Goal: Transaction & Acquisition: Purchase product/service

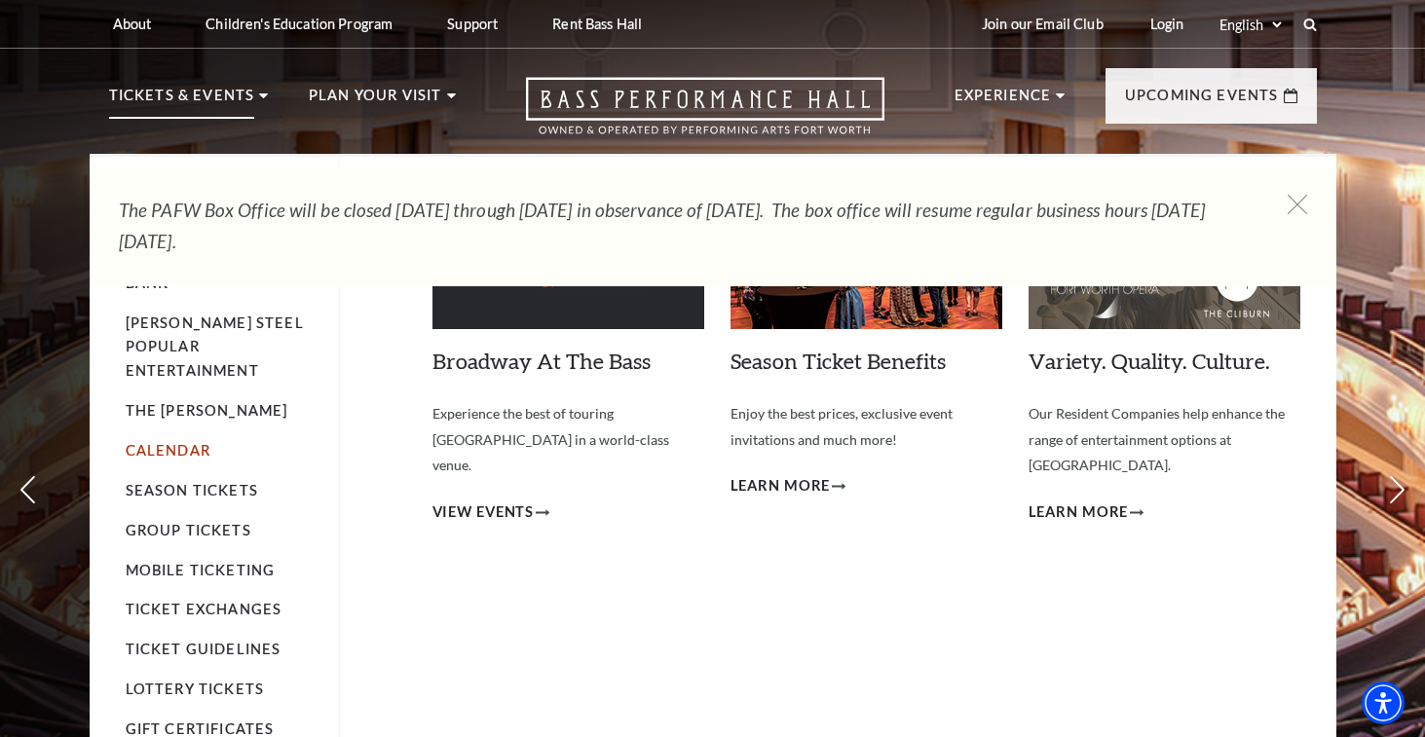
click at [197, 442] on link "Calendar" at bounding box center [168, 450] width 85 height 17
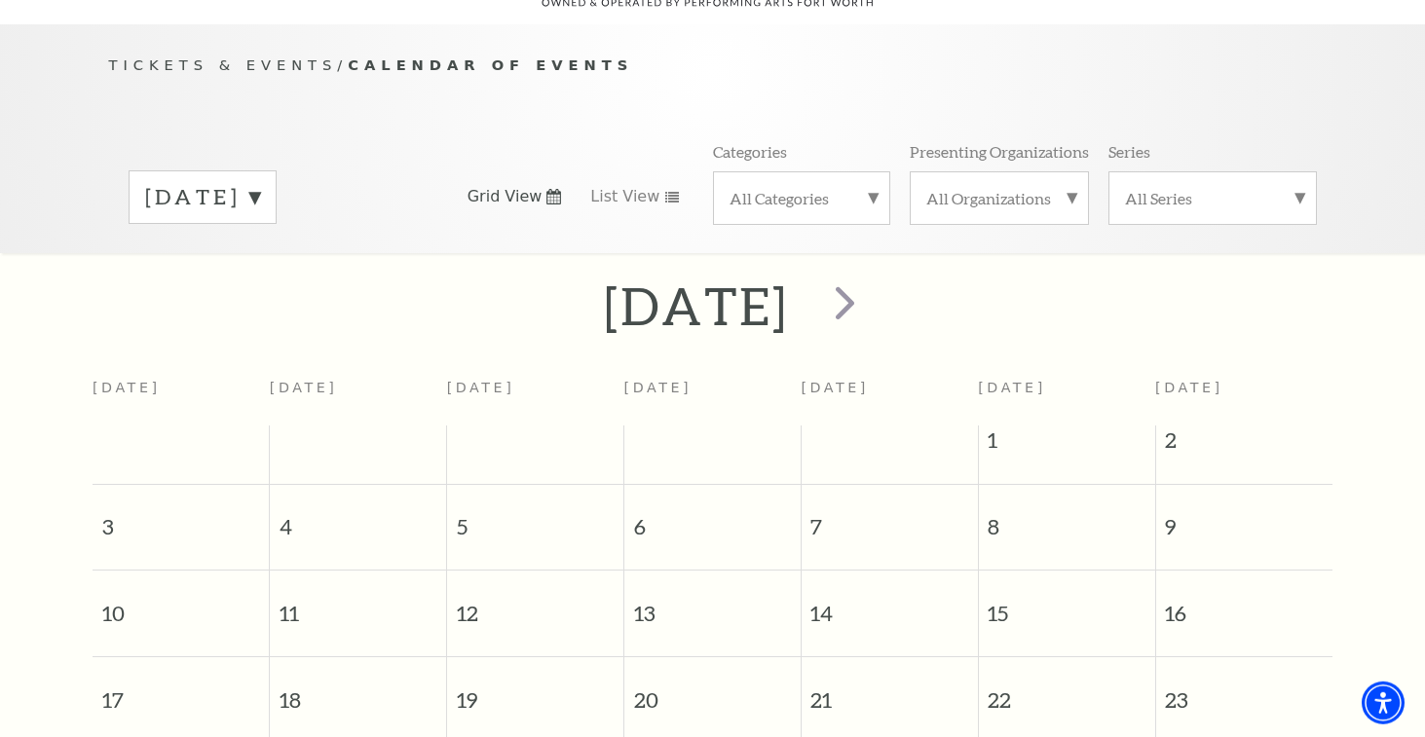
scroll to position [172, 0]
click at [873, 316] on span "next" at bounding box center [845, 303] width 56 height 56
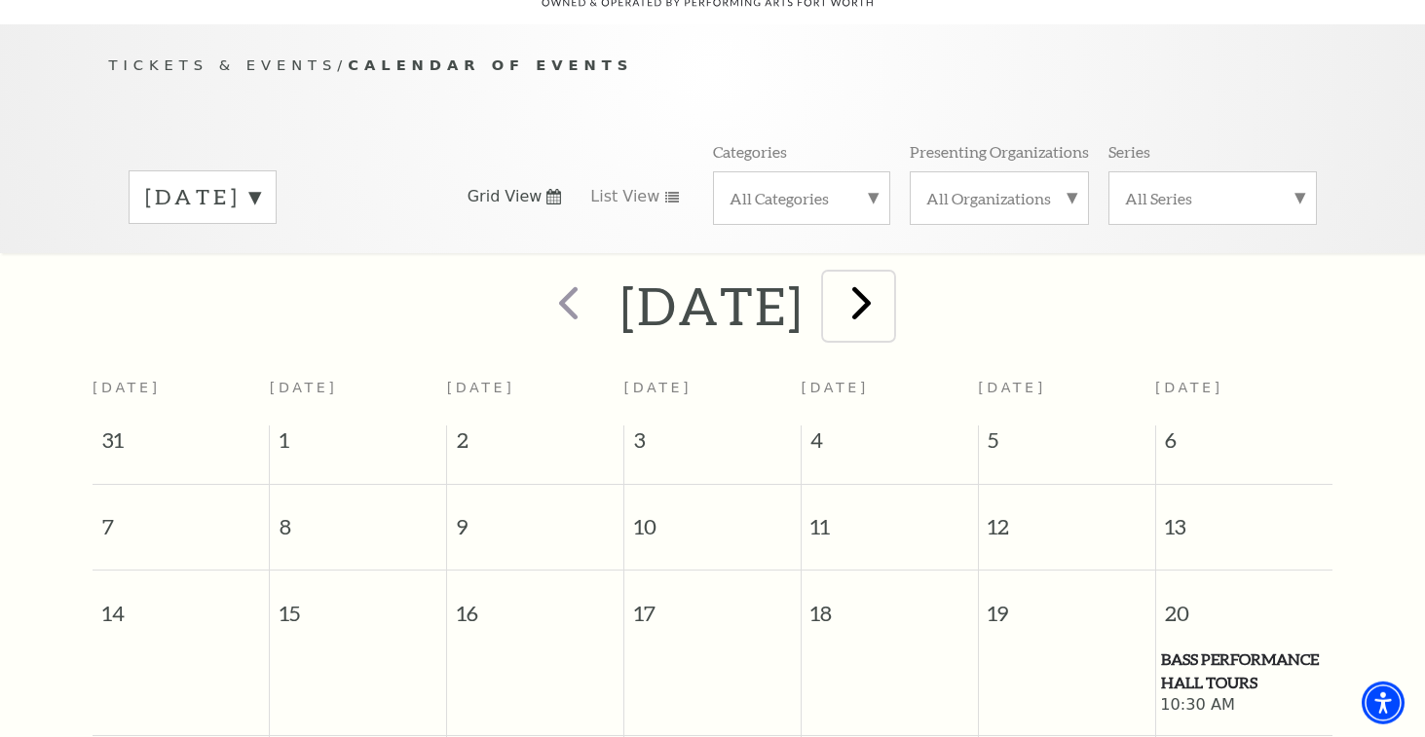
click at [889, 312] on span "next" at bounding box center [862, 303] width 56 height 56
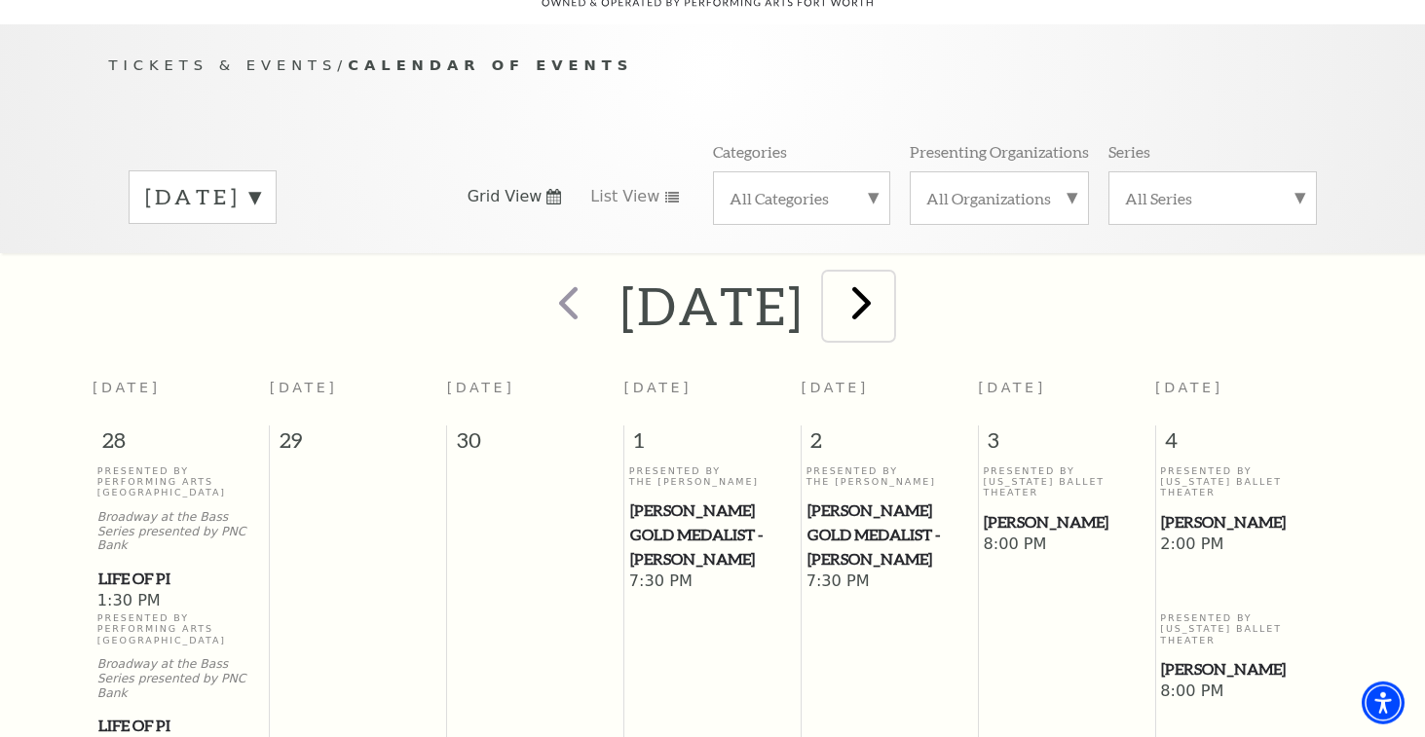
click at [889, 305] on span "next" at bounding box center [862, 303] width 56 height 56
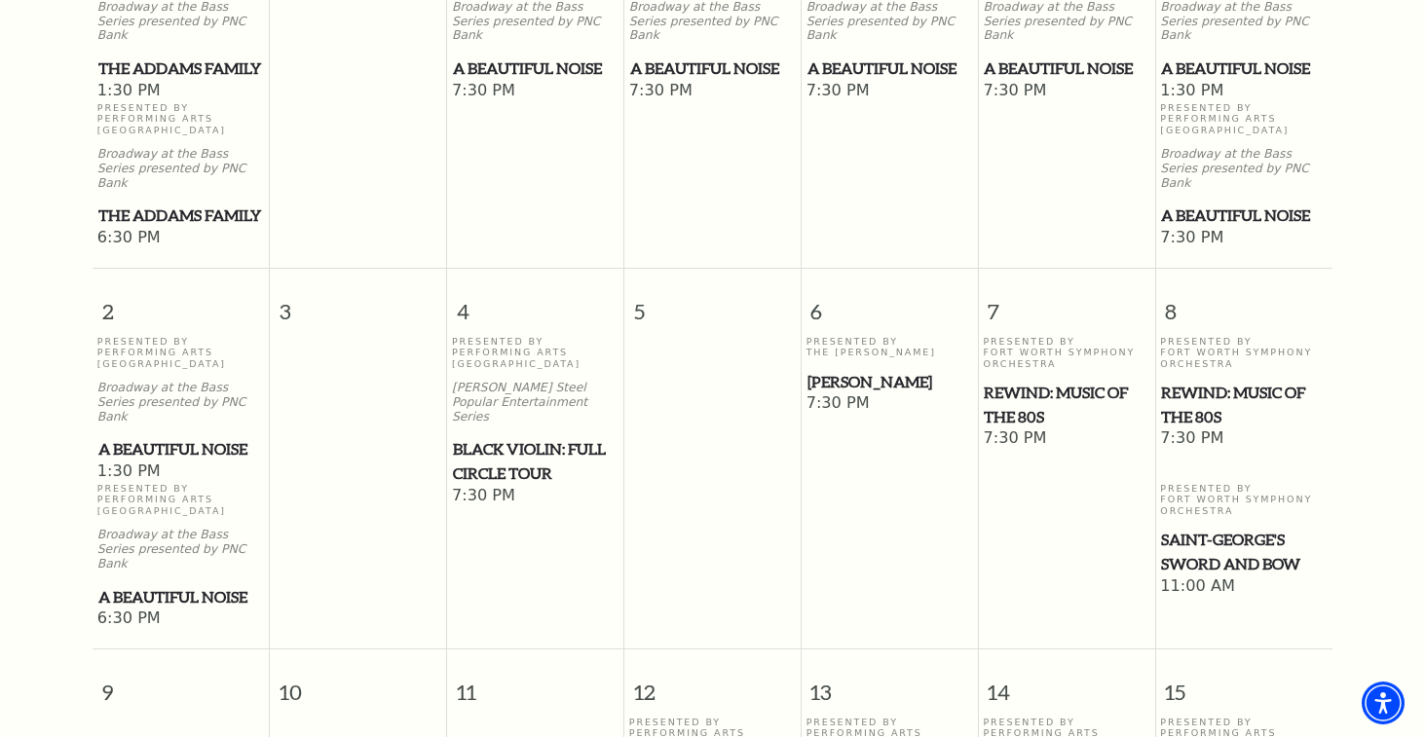
scroll to position [768, 0]
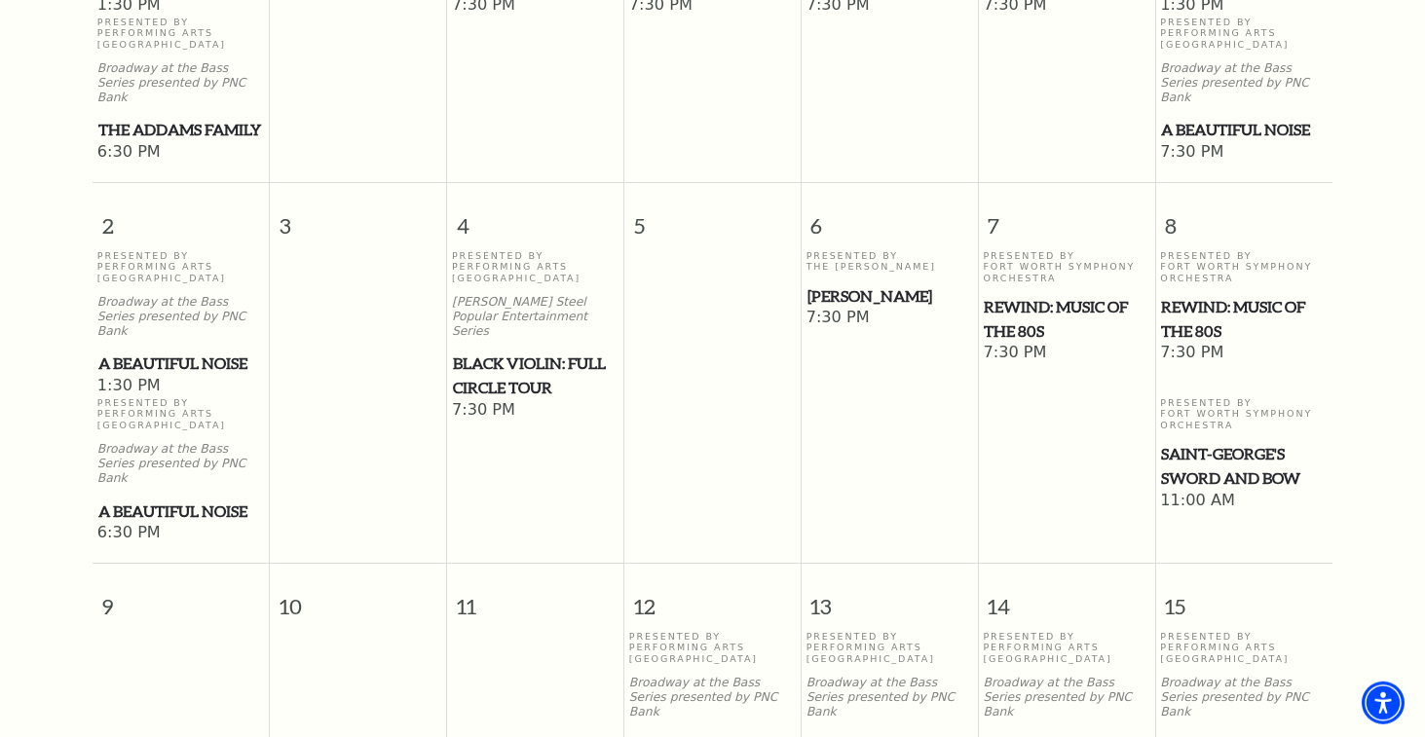
click at [515, 378] on span "Black Violin: Full Circle Tour" at bounding box center [535, 376] width 165 height 48
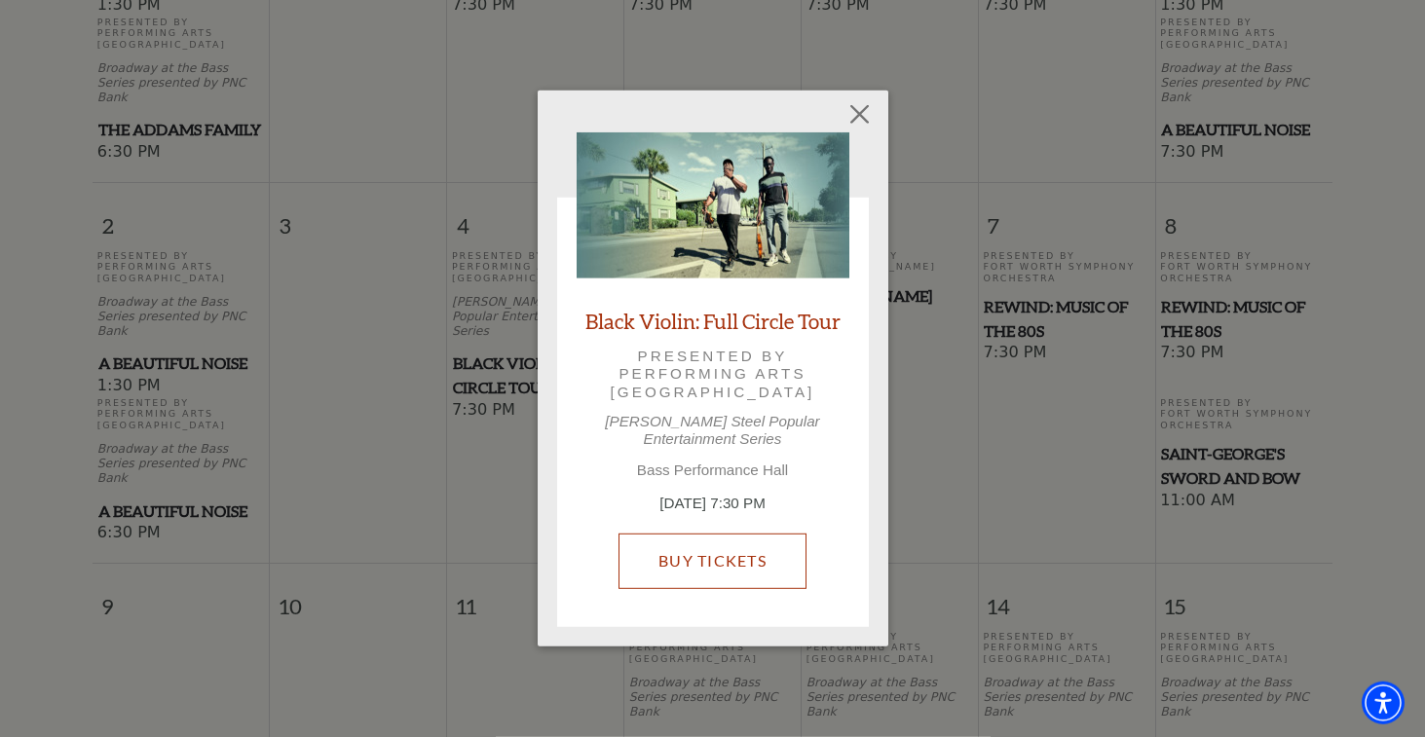
click at [710, 558] on link "Buy Tickets" at bounding box center [712, 561] width 188 height 55
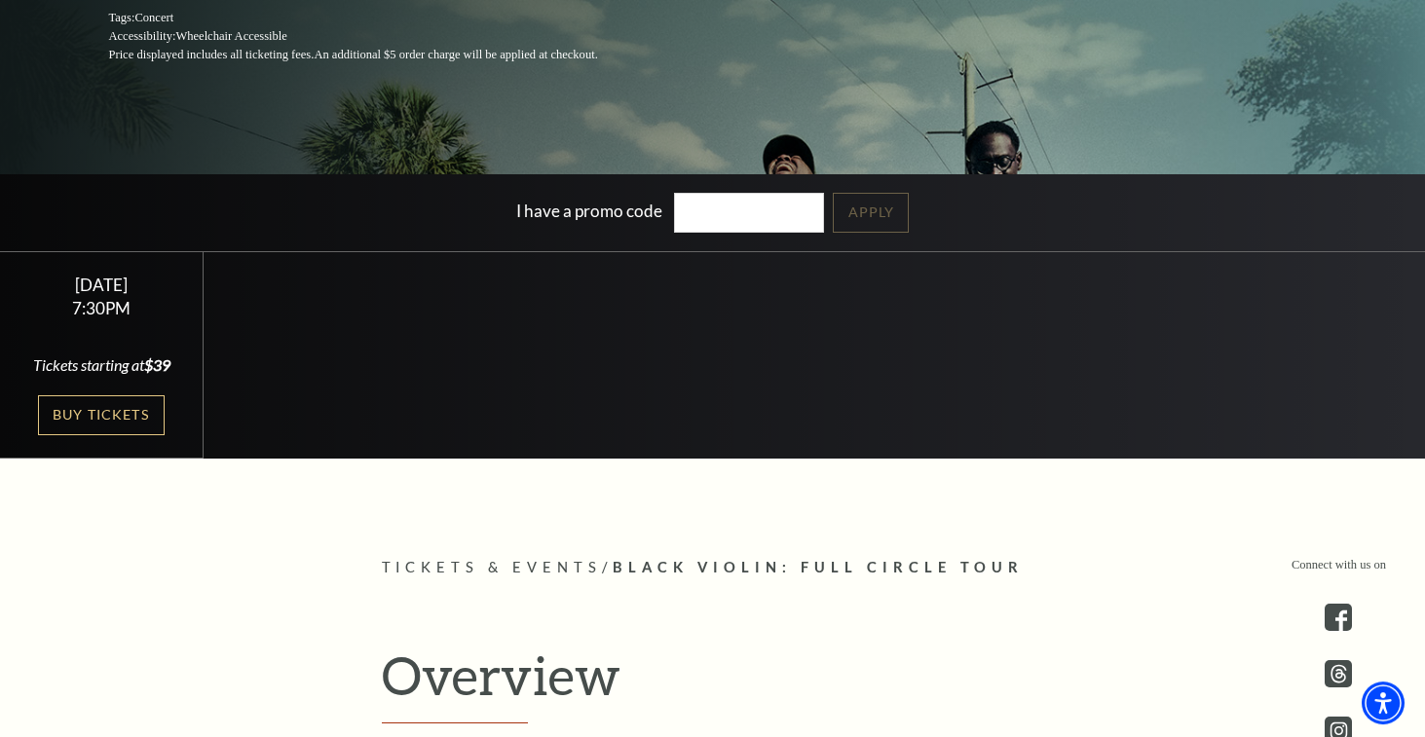
scroll to position [316, 0]
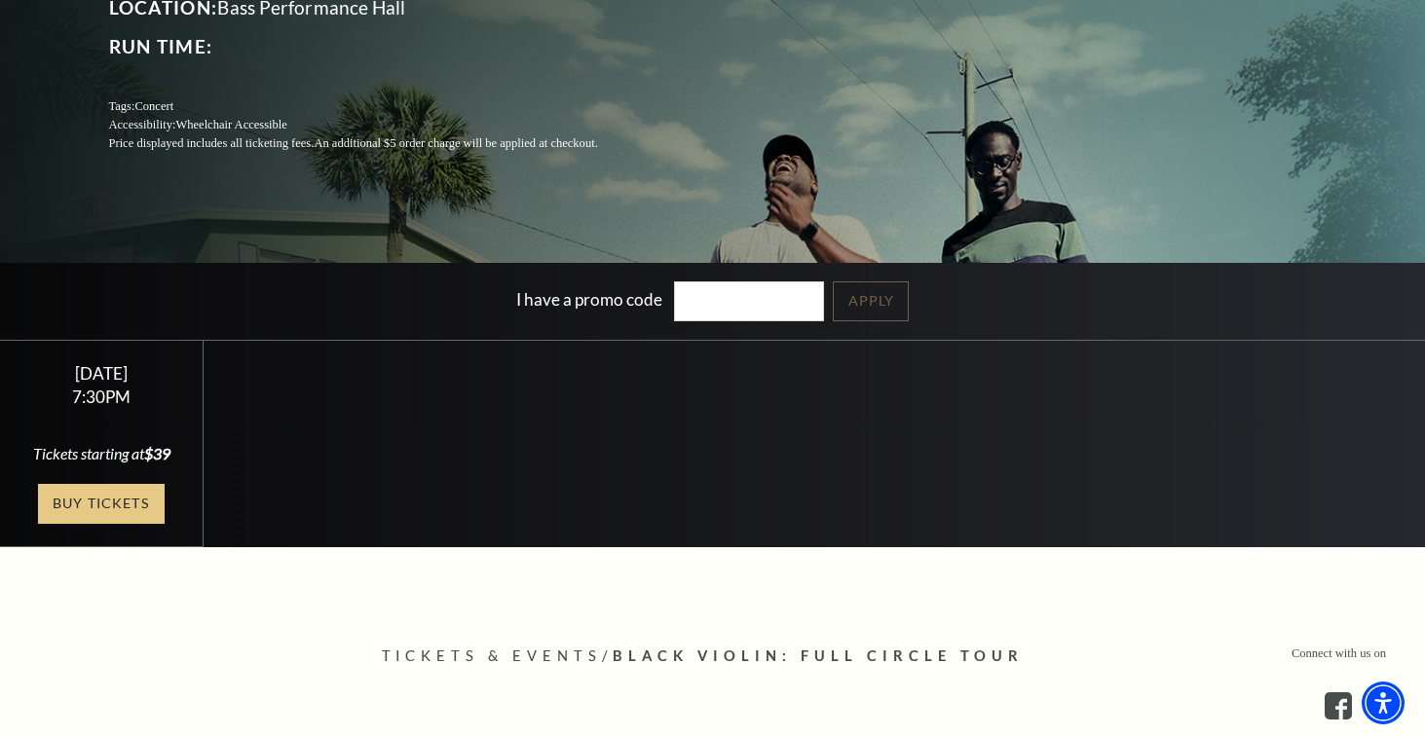
click at [106, 489] on link "Buy Tickets" at bounding box center [101, 504] width 127 height 40
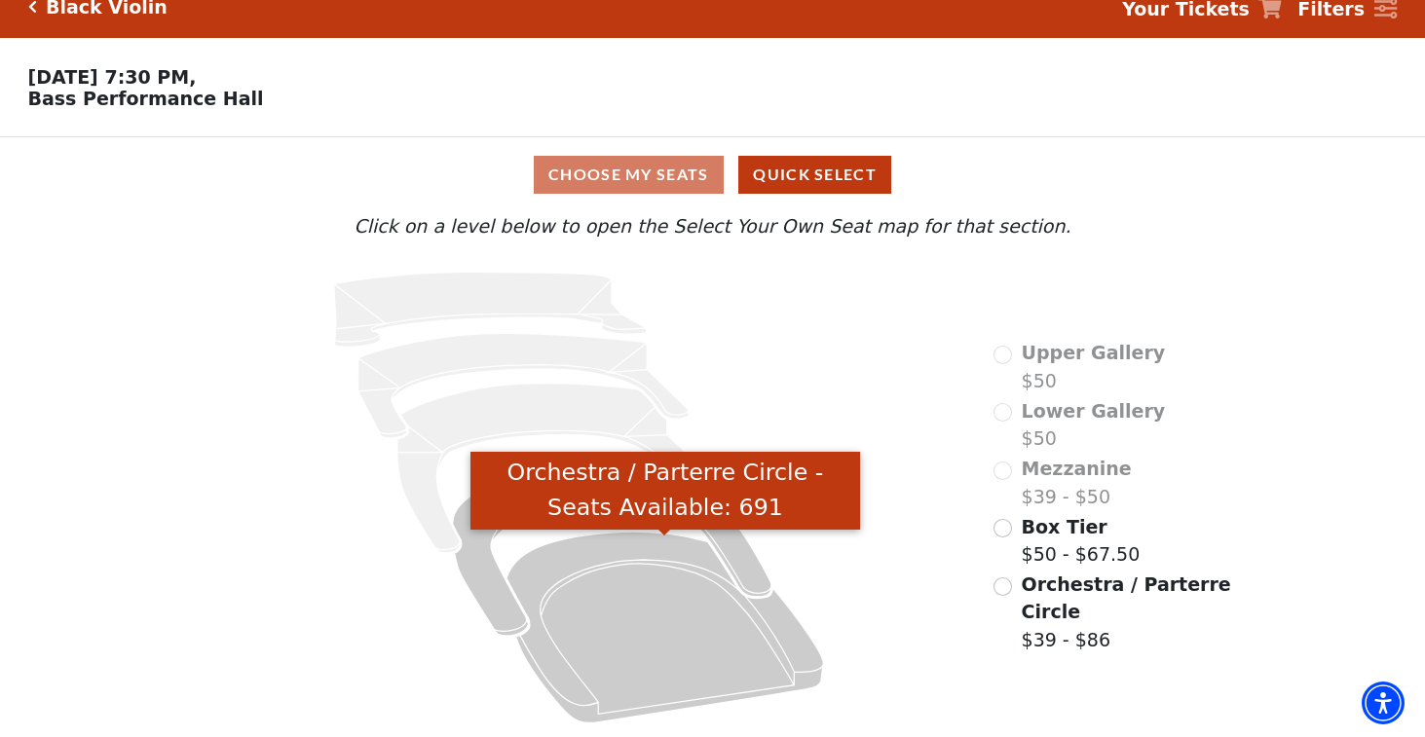
scroll to position [32, 0]
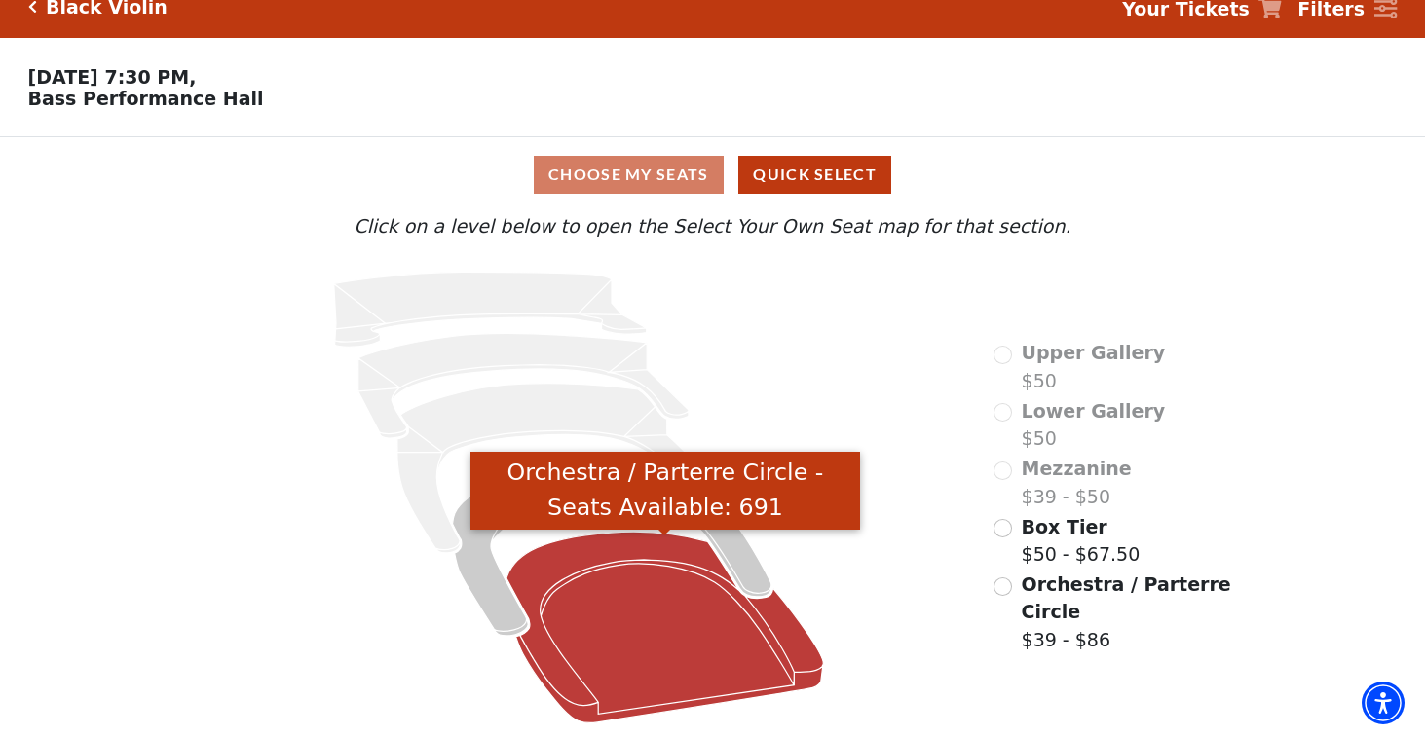
click at [691, 657] on icon "Orchestra / Parterre Circle - Seats Available: 691" at bounding box center [664, 628] width 317 height 191
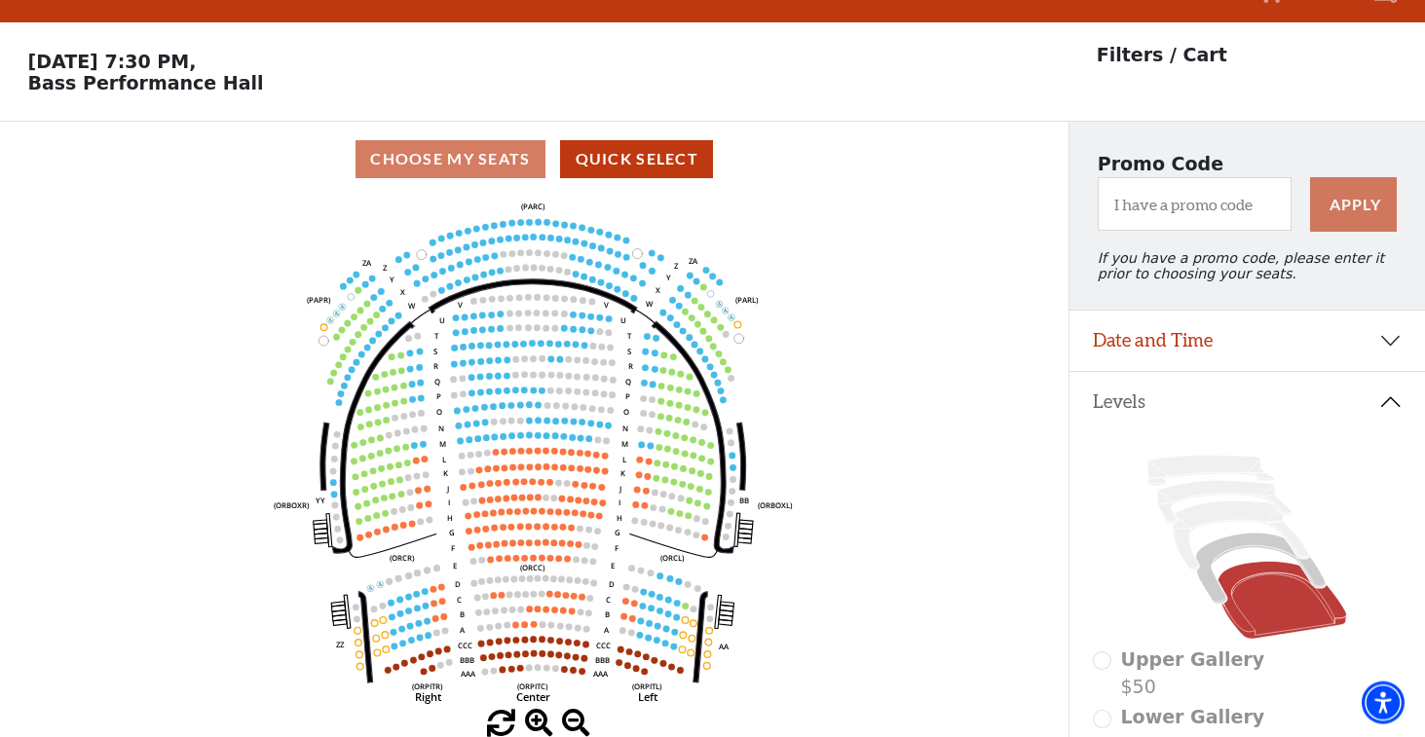
scroll to position [0, 0]
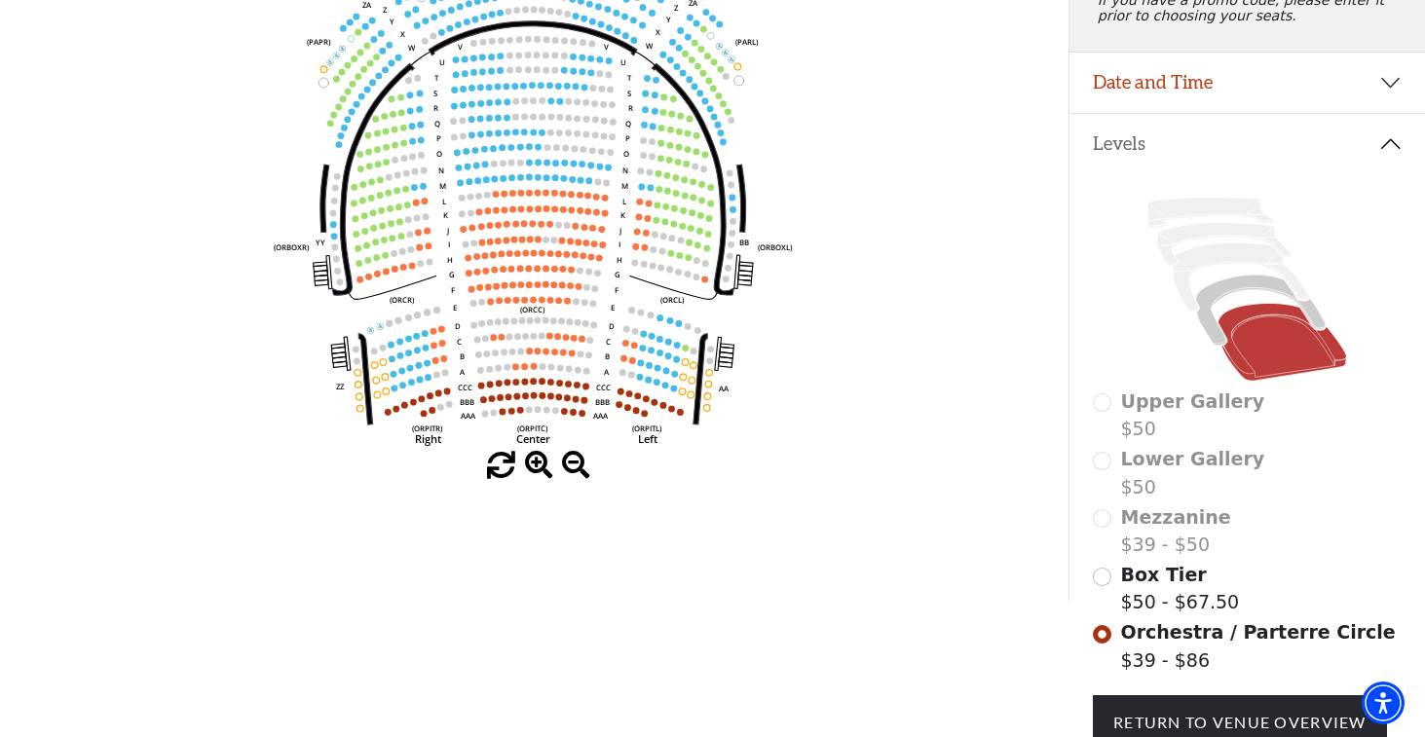
click at [900, 491] on div "Choose My Seats Quick Select Current Level Orchestra / Parterre Circle Click on…" at bounding box center [534, 232] width 1068 height 737
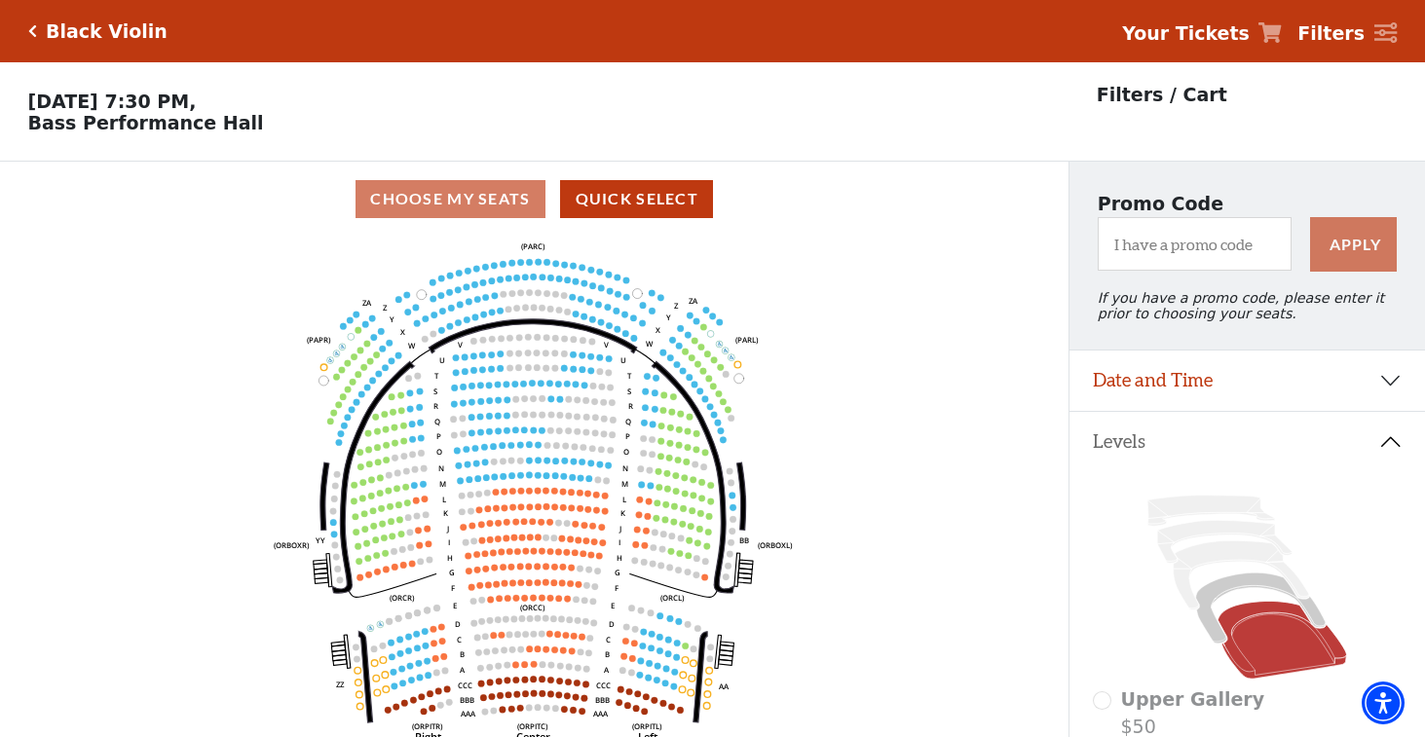
scroll to position [199, 0]
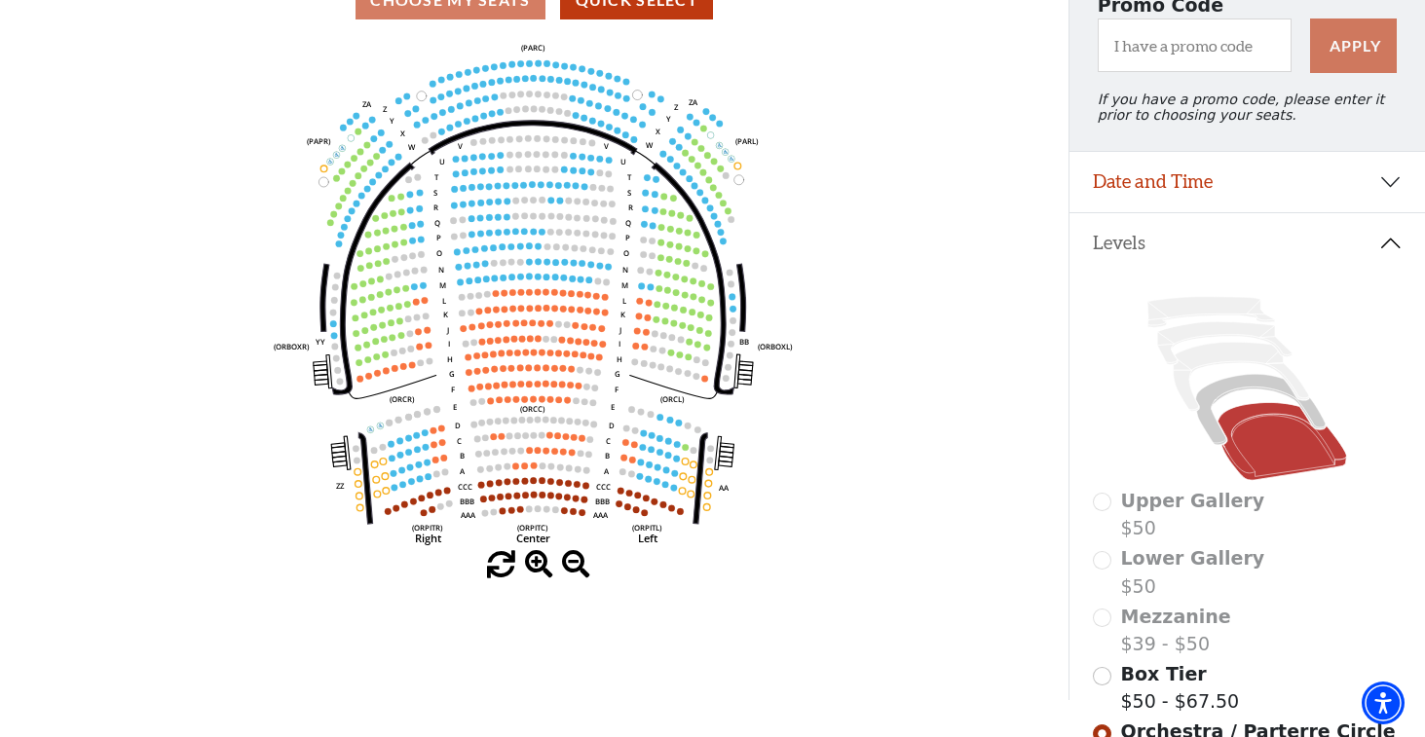
click at [545, 576] on span at bounding box center [539, 565] width 28 height 28
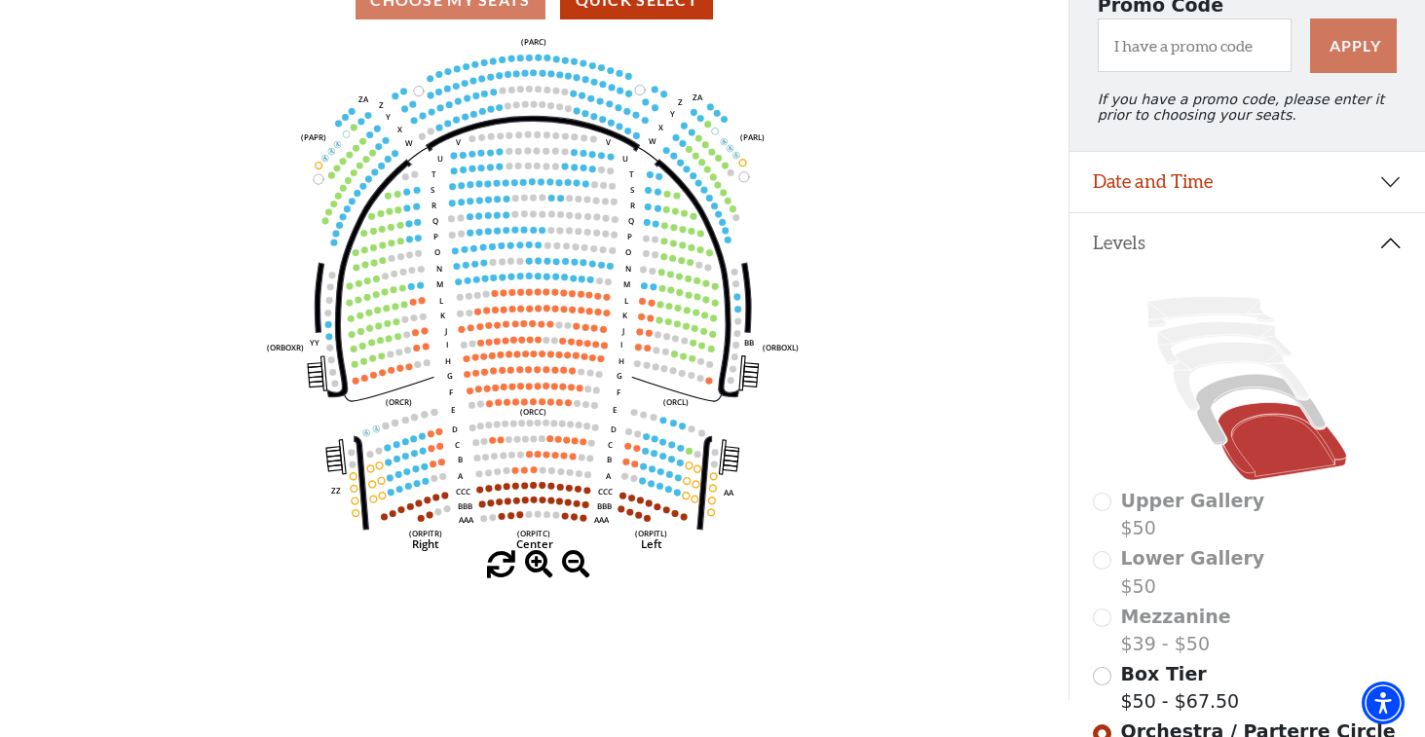
click at [546, 575] on span at bounding box center [539, 565] width 28 height 28
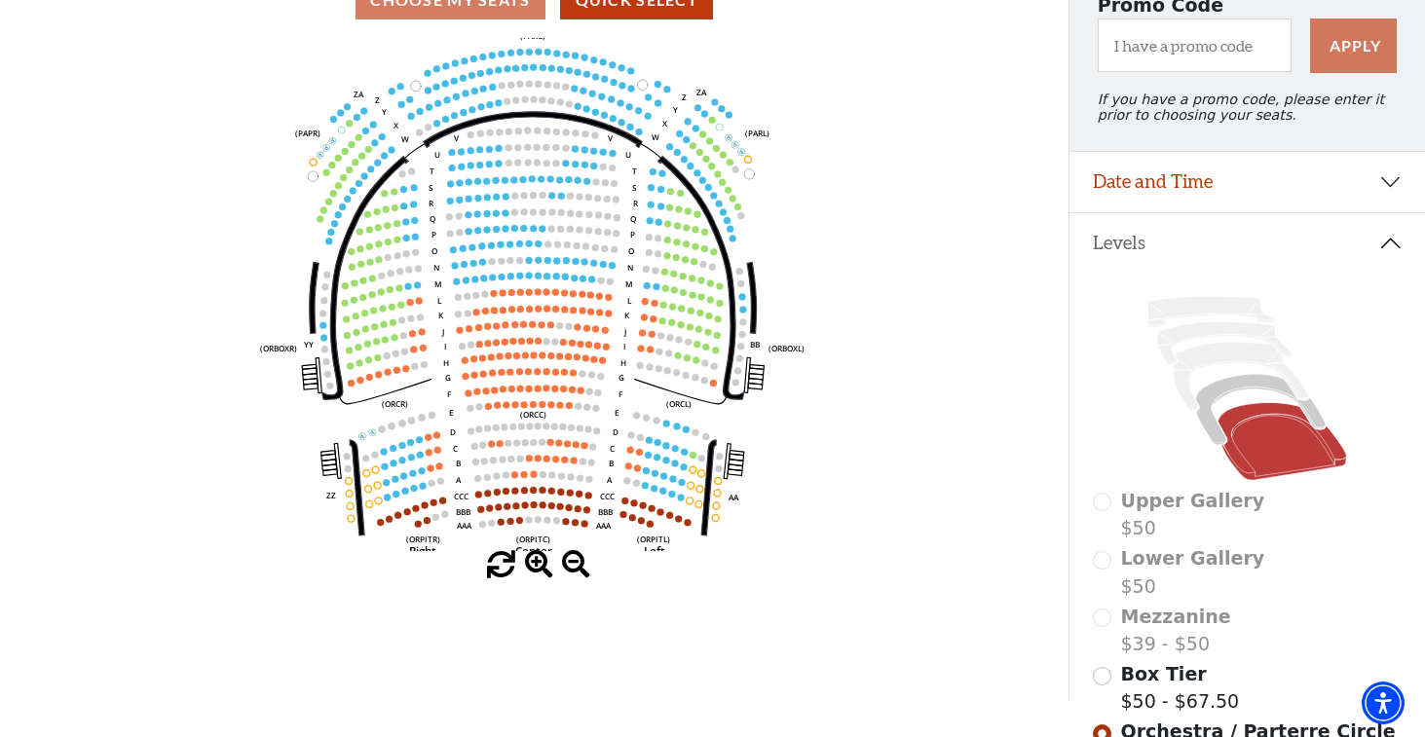
click at [546, 574] on span at bounding box center [539, 565] width 28 height 28
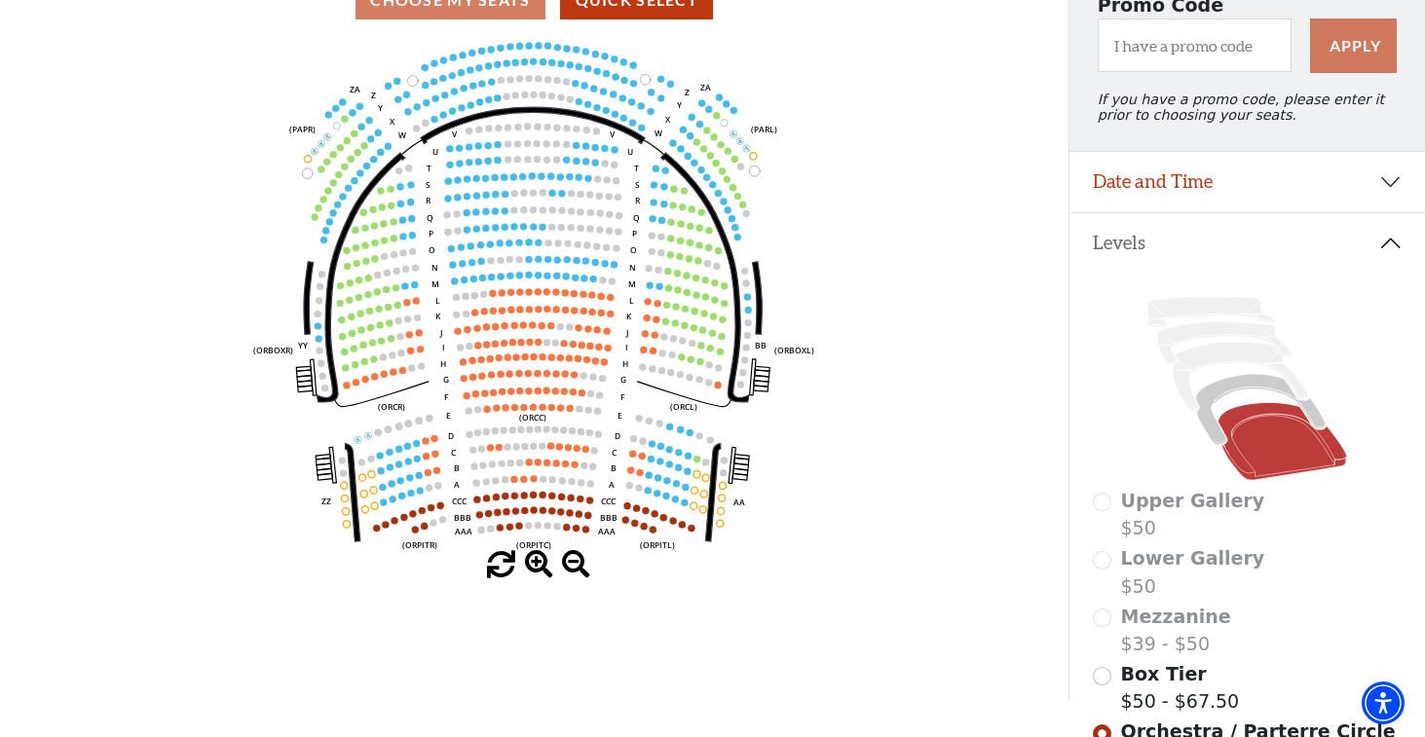
click at [546, 574] on span at bounding box center [539, 565] width 28 height 28
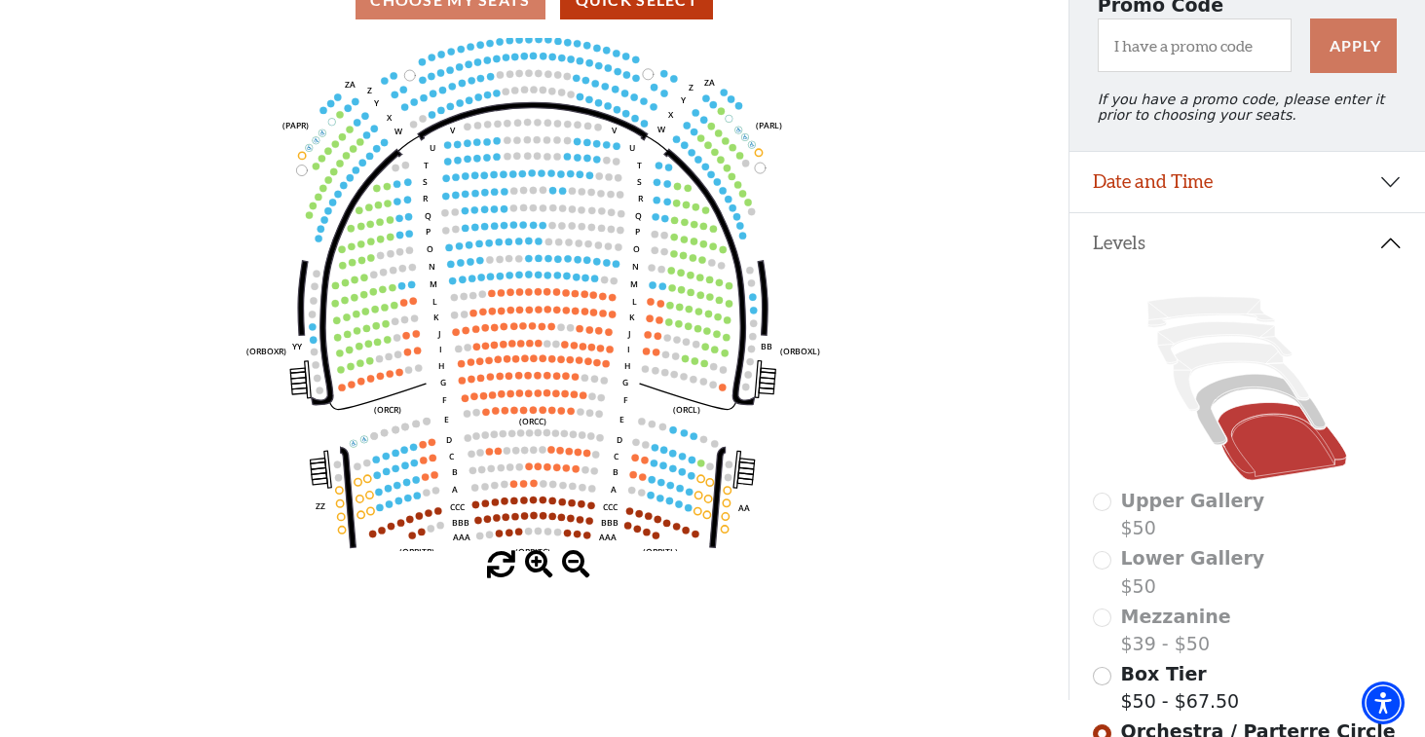
click at [545, 574] on span at bounding box center [539, 565] width 28 height 28
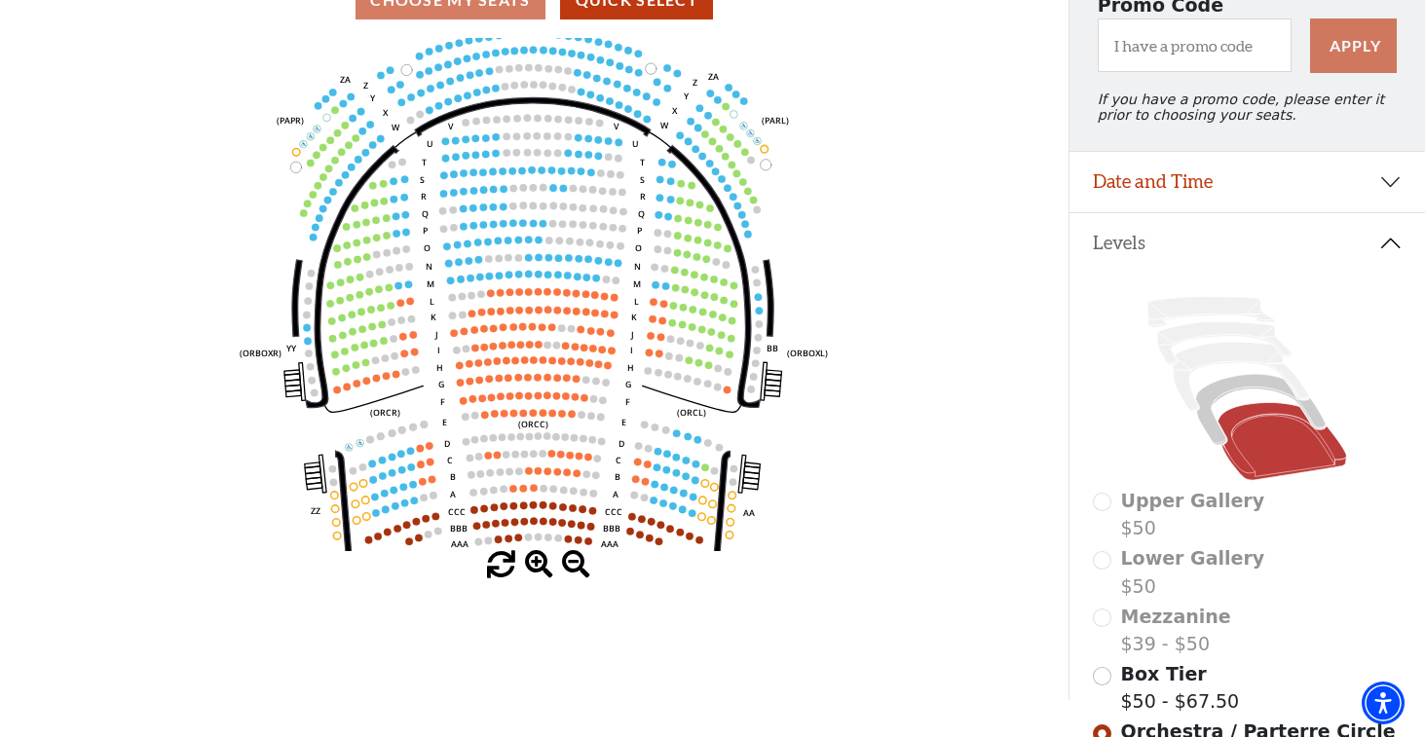
click at [545, 574] on span at bounding box center [539, 565] width 28 height 28
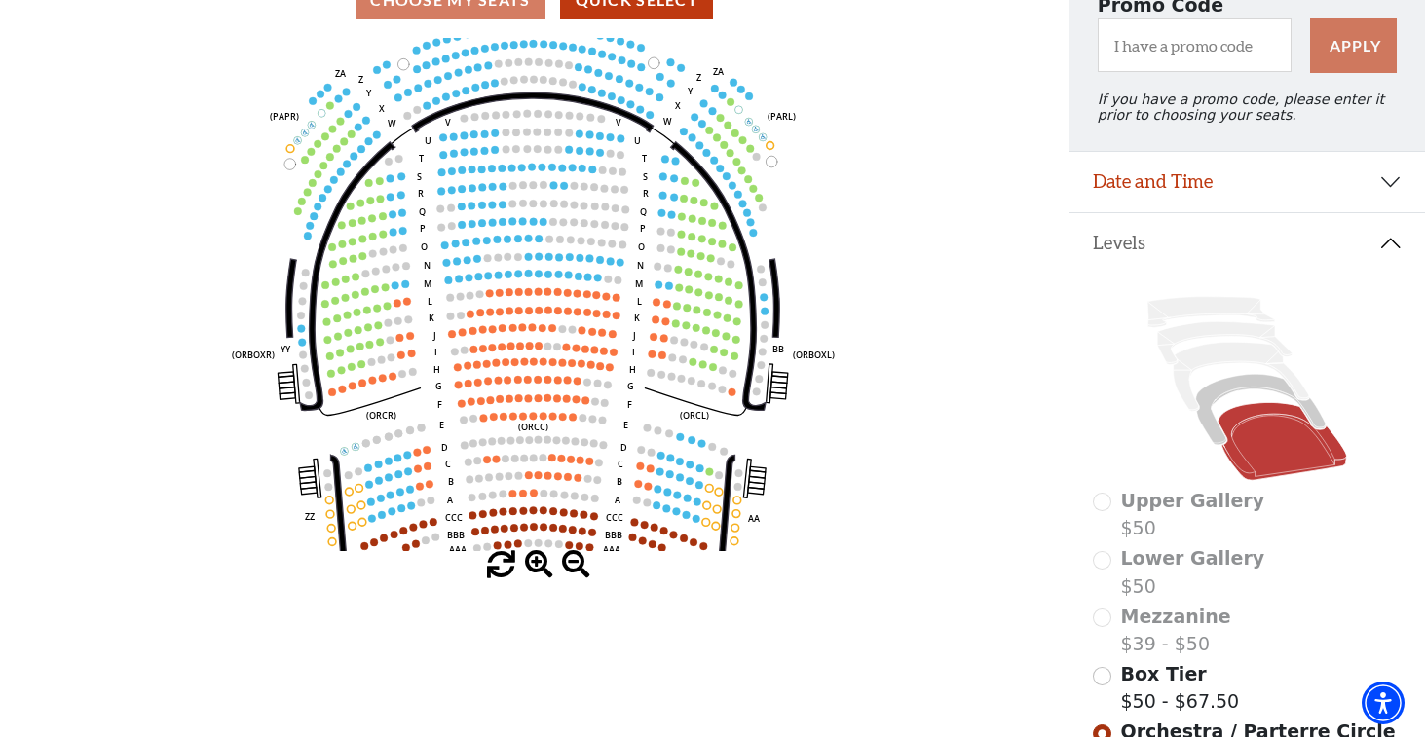
click at [545, 574] on span at bounding box center [539, 565] width 28 height 28
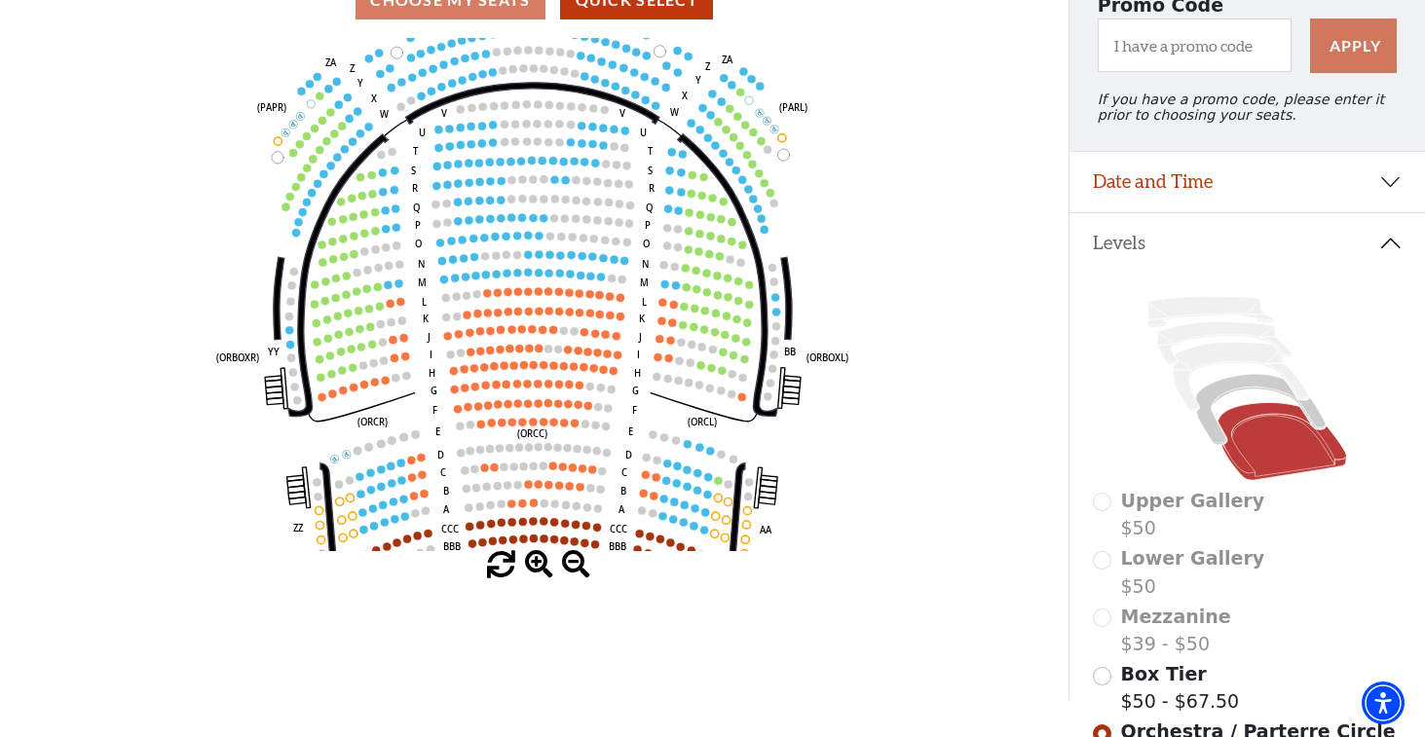
click at [545, 574] on span at bounding box center [539, 565] width 28 height 28
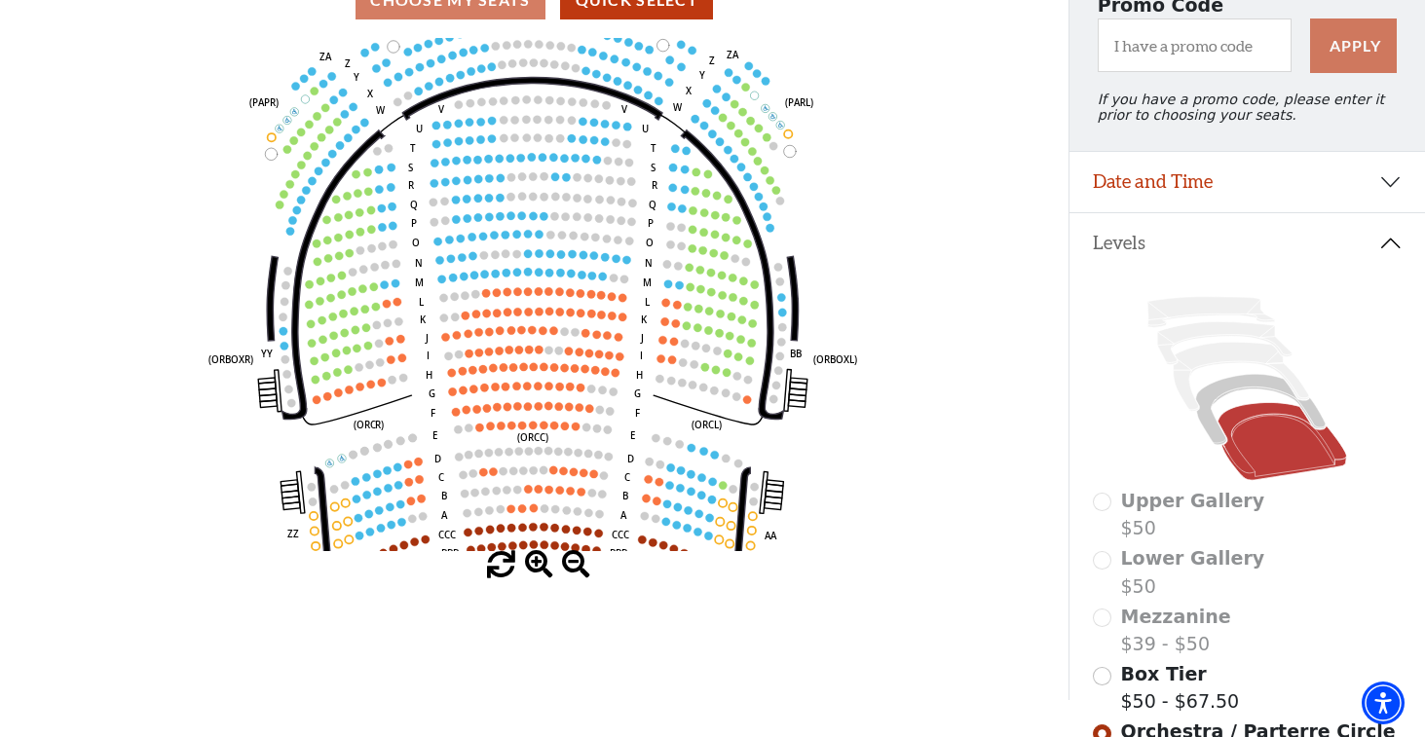
click at [545, 574] on span at bounding box center [539, 565] width 28 height 28
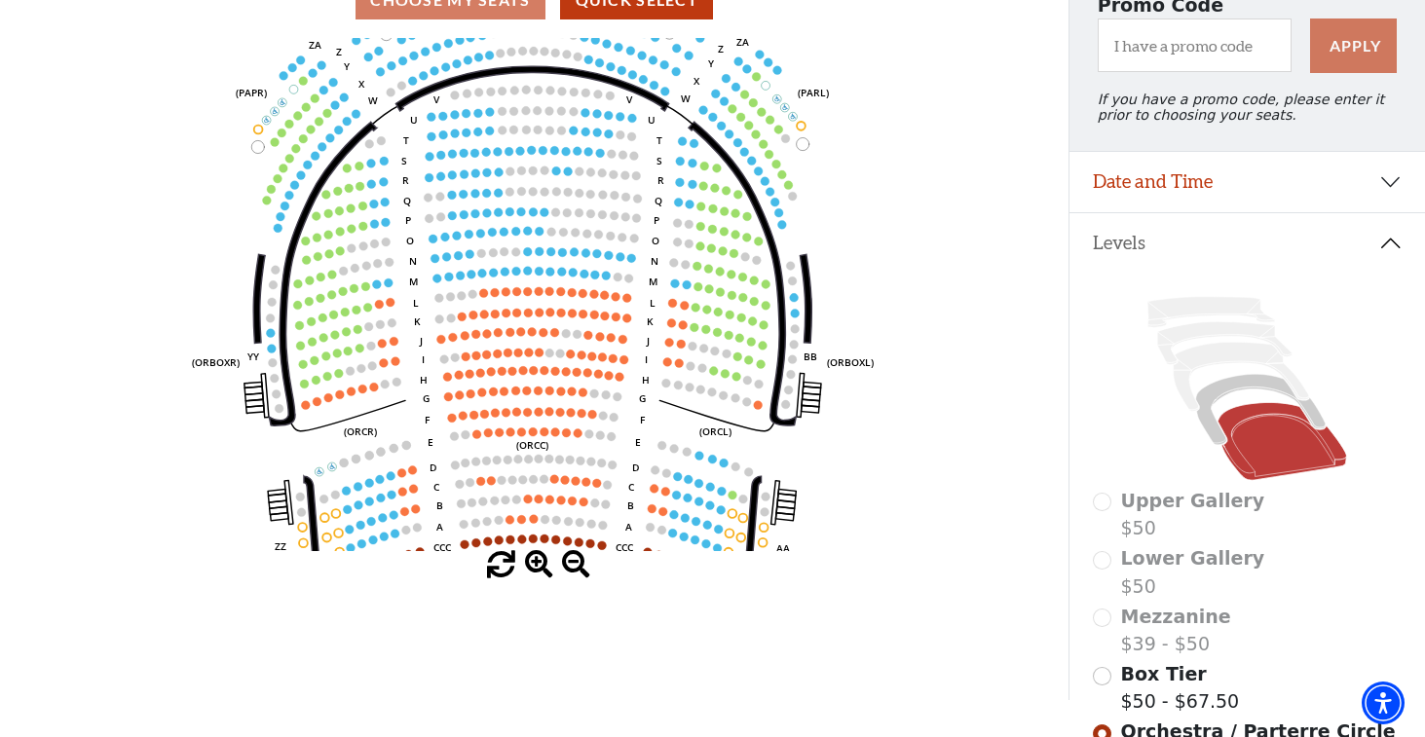
click at [544, 573] on span at bounding box center [539, 565] width 28 height 28
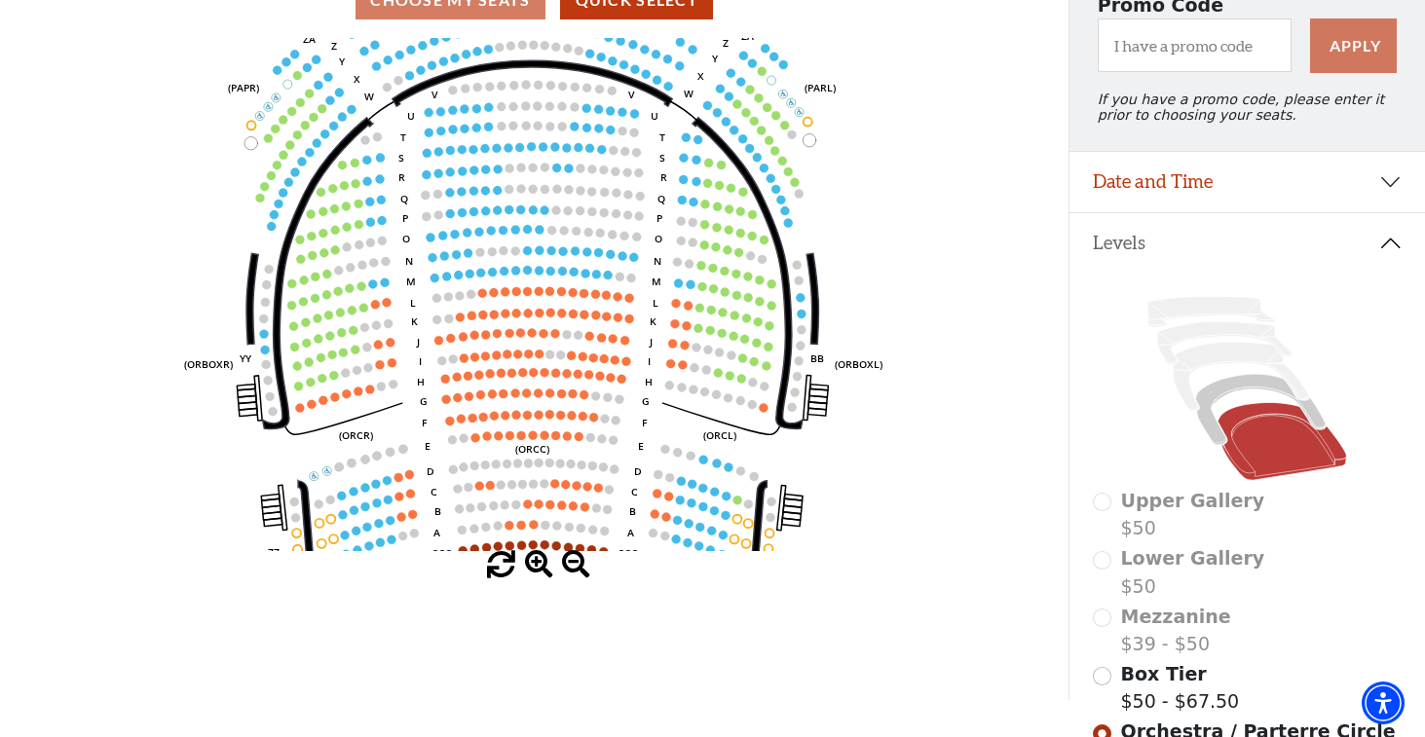
click at [544, 573] on span at bounding box center [539, 565] width 28 height 28
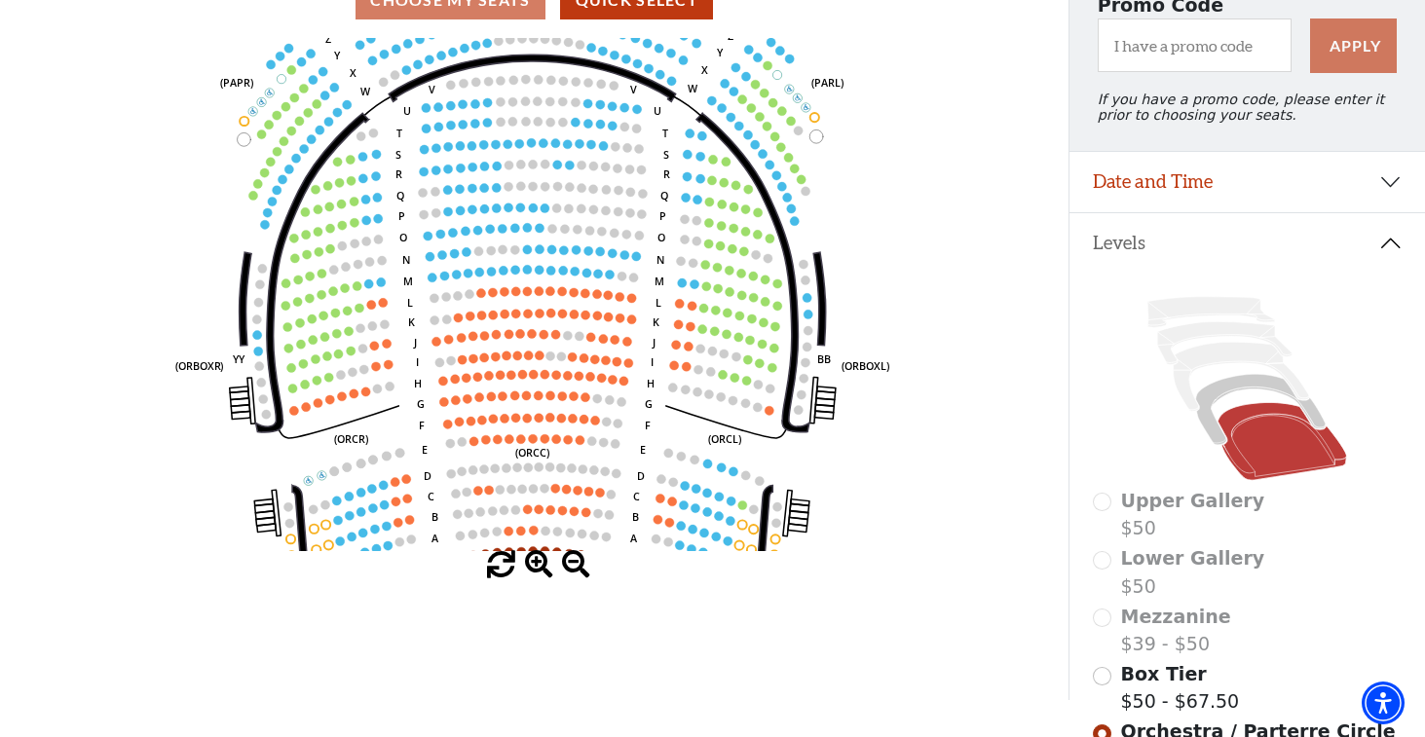
click at [544, 573] on span at bounding box center [539, 565] width 28 height 28
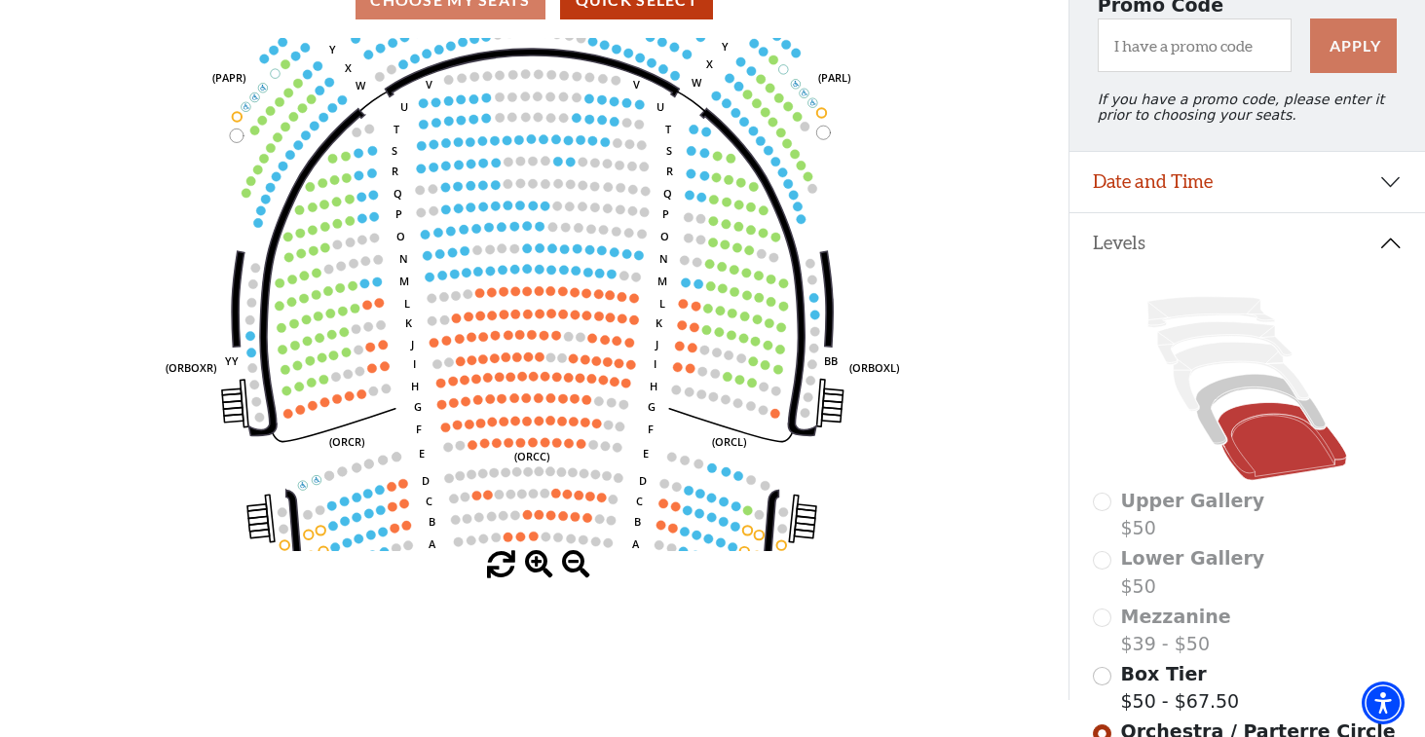
click at [544, 573] on span at bounding box center [539, 565] width 28 height 28
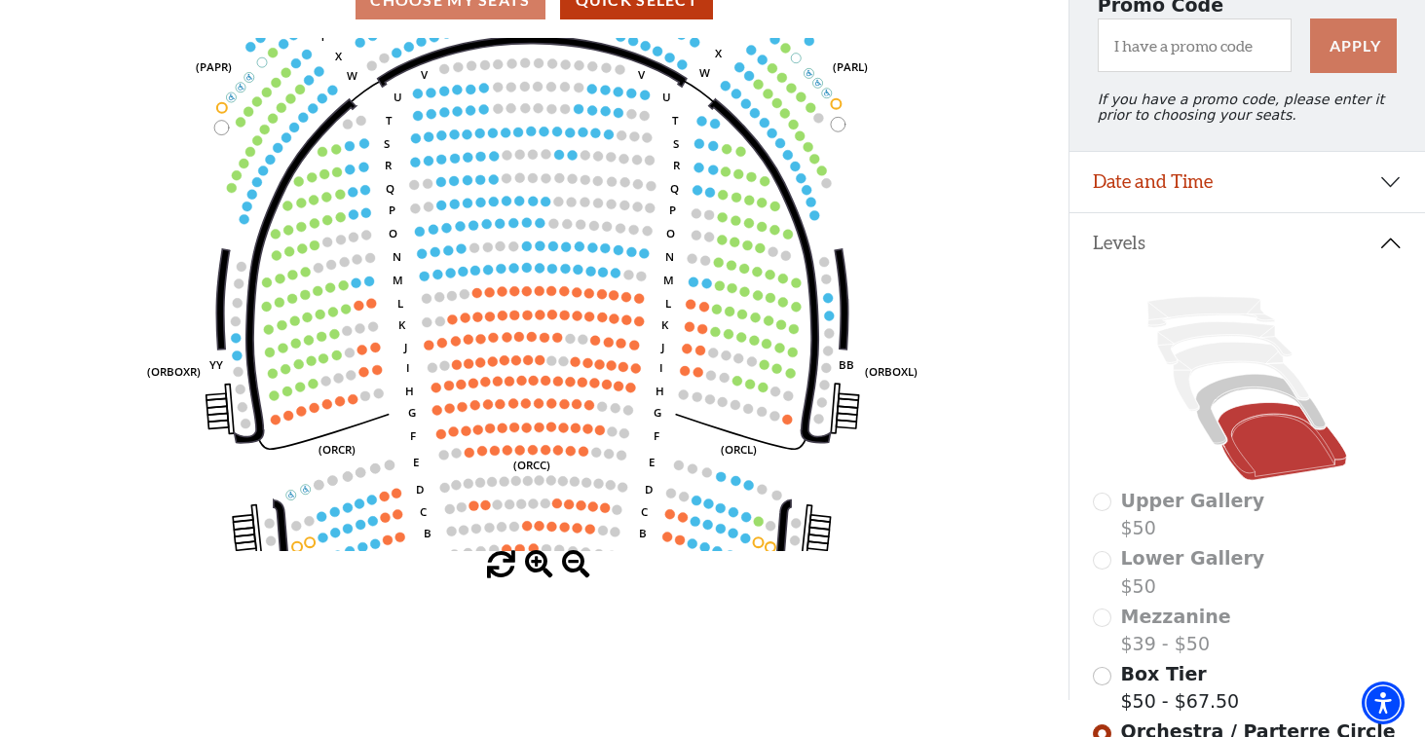
click at [544, 573] on span at bounding box center [539, 565] width 28 height 28
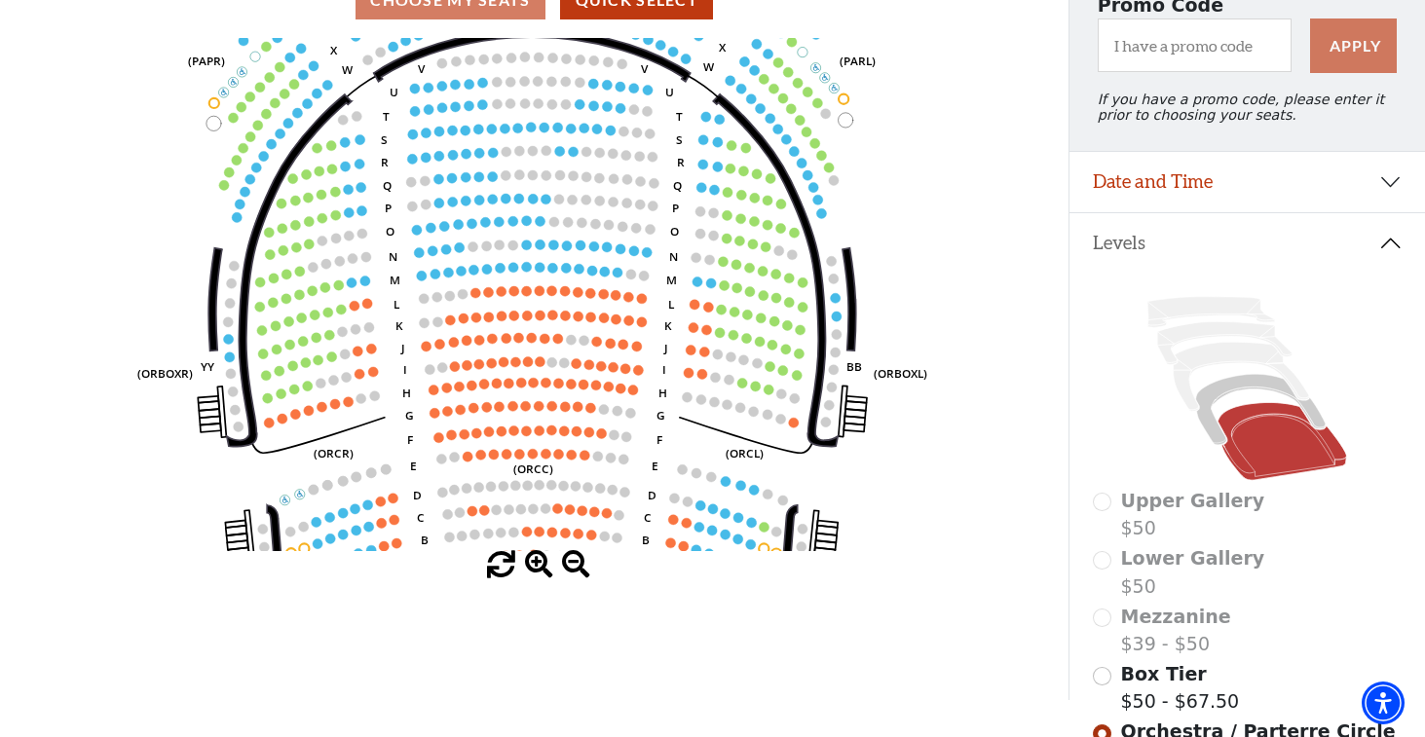
click at [544, 573] on span at bounding box center [539, 565] width 28 height 28
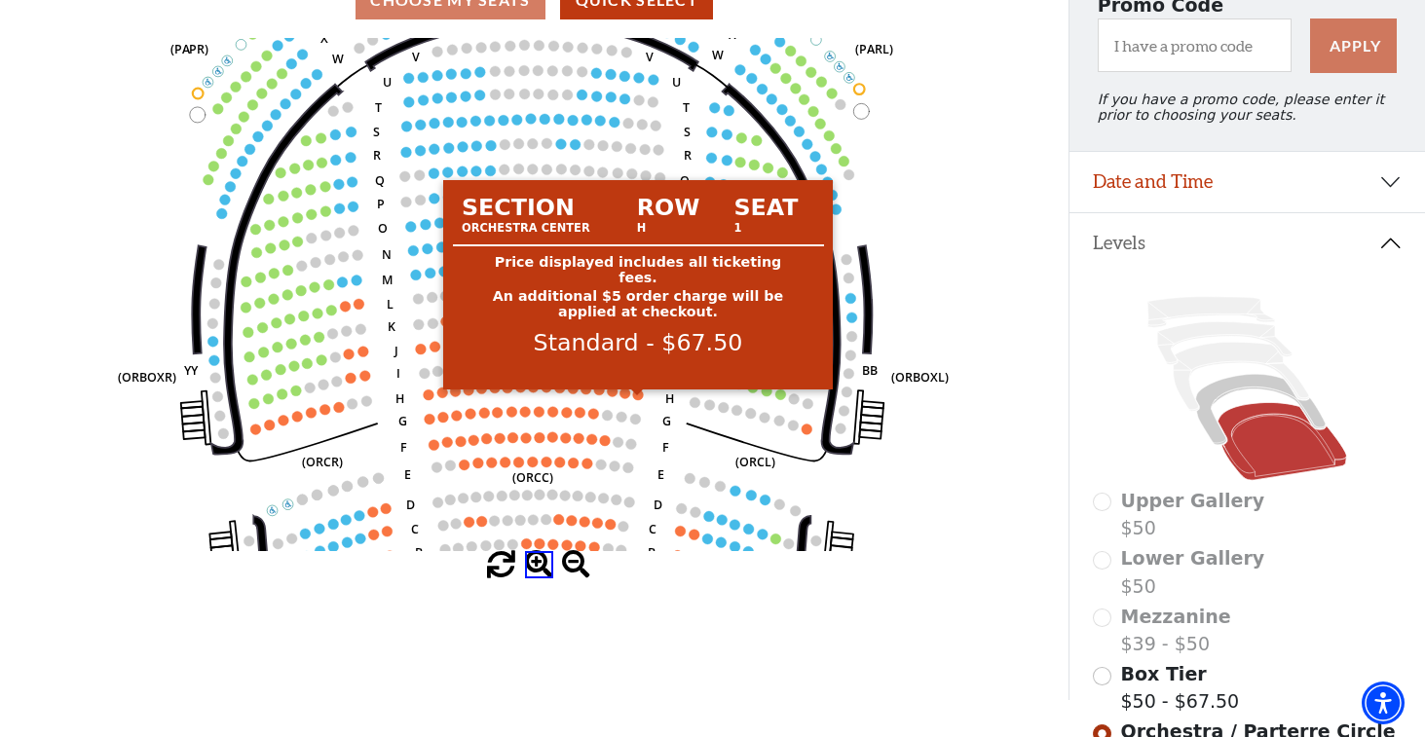
click at [640, 400] on circle at bounding box center [638, 395] width 11 height 11
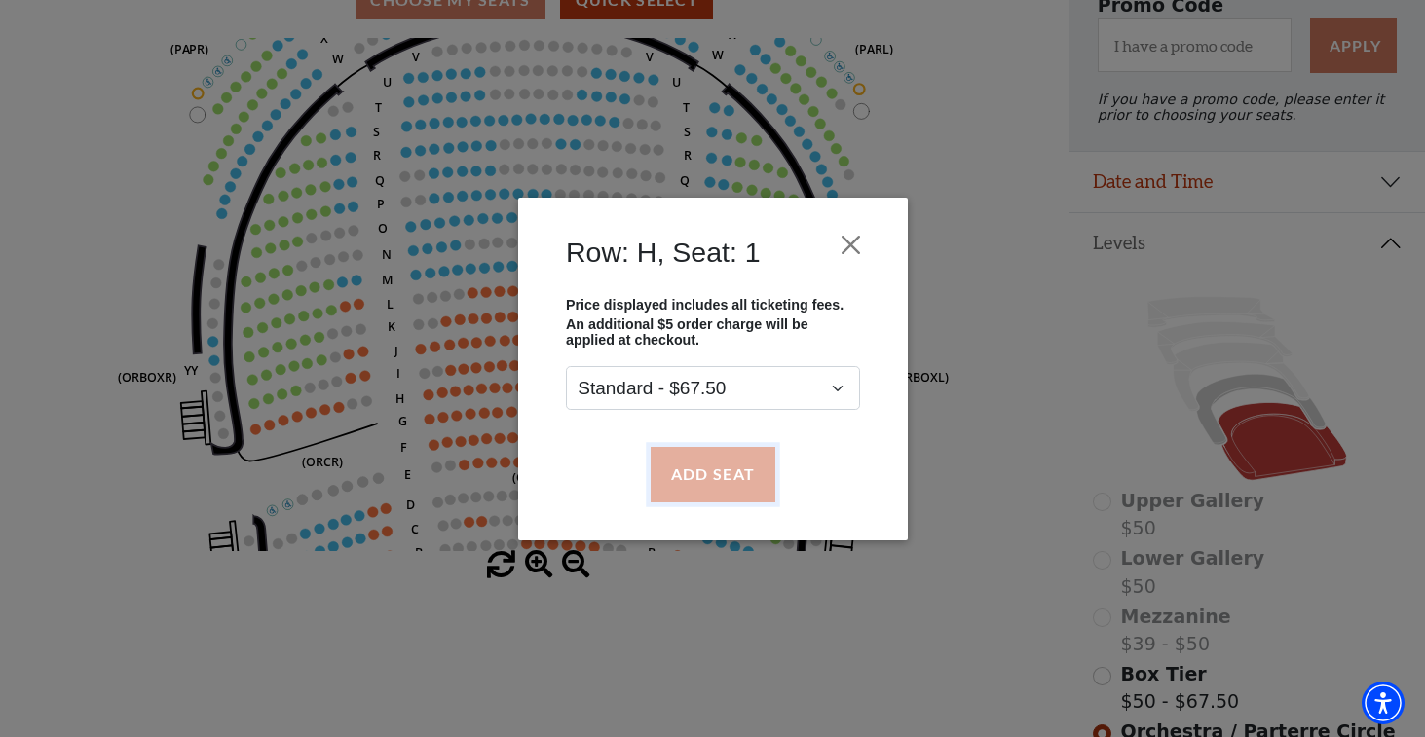
click at [693, 475] on button "Add Seat" at bounding box center [712, 474] width 125 height 55
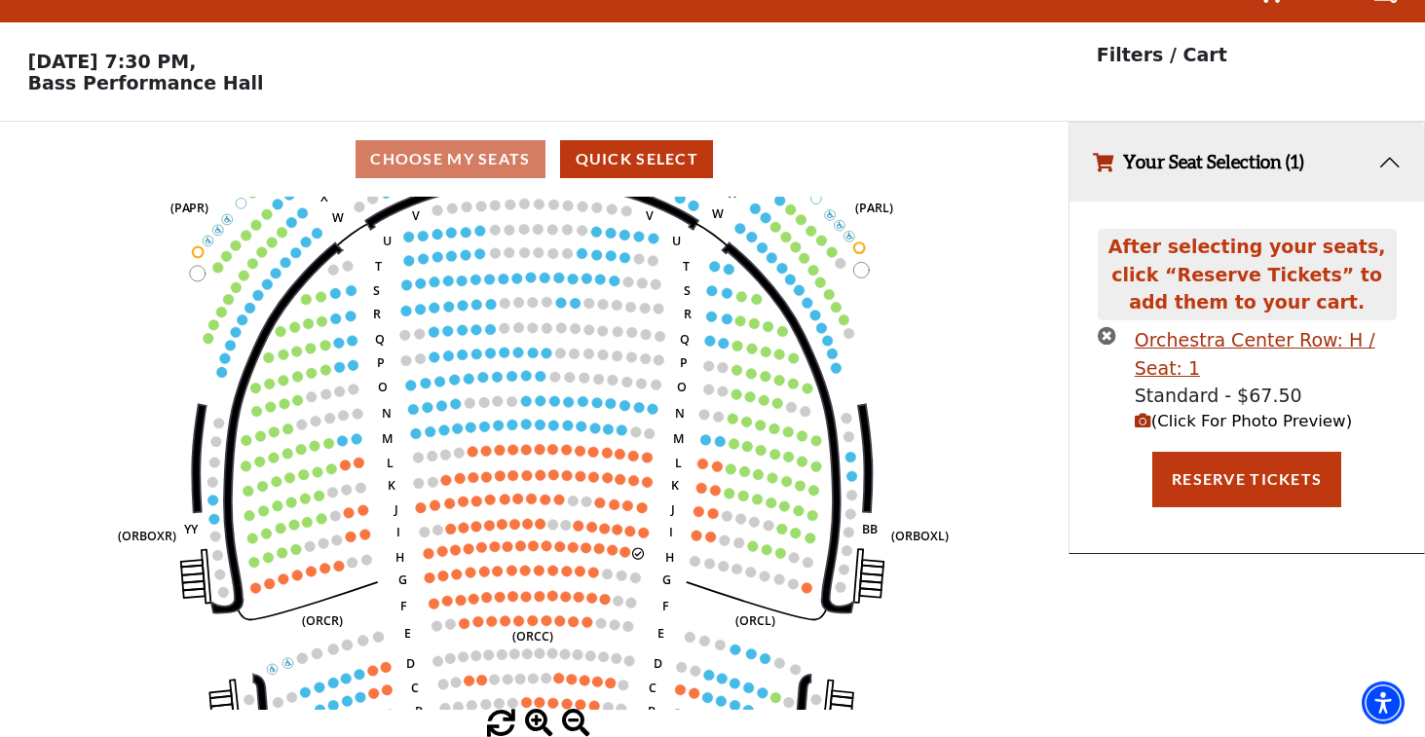
scroll to position [48, 0]
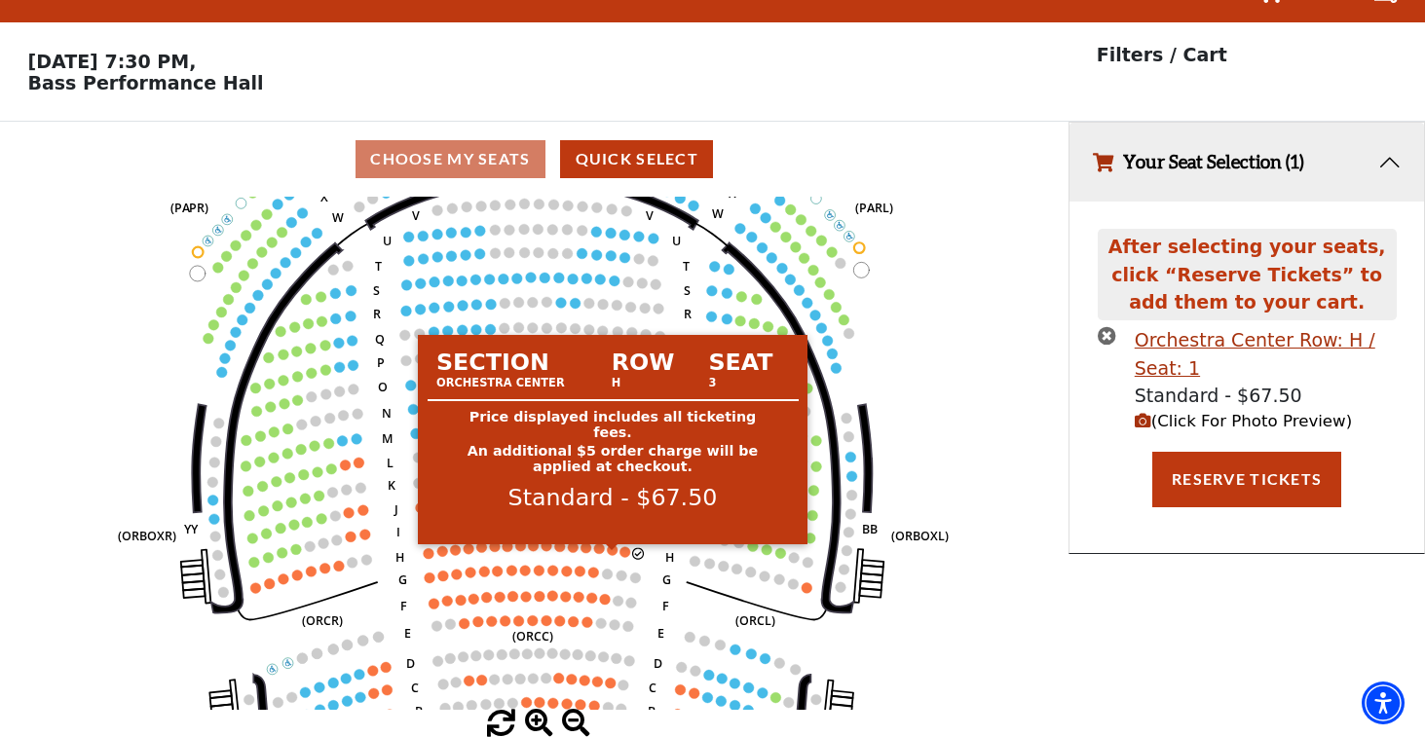
click at [621, 553] on circle at bounding box center [625, 552] width 11 height 11
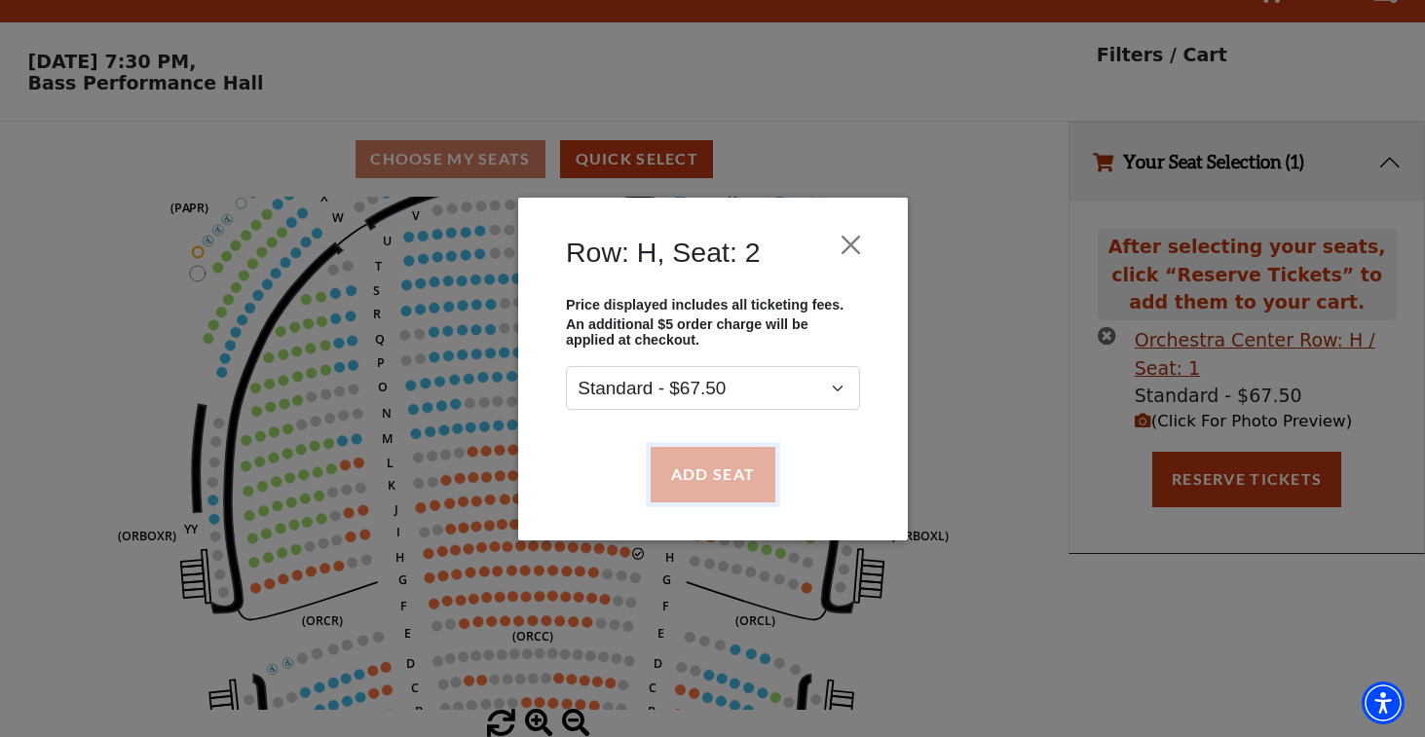
click at [704, 486] on button "Add Seat" at bounding box center [712, 474] width 125 height 55
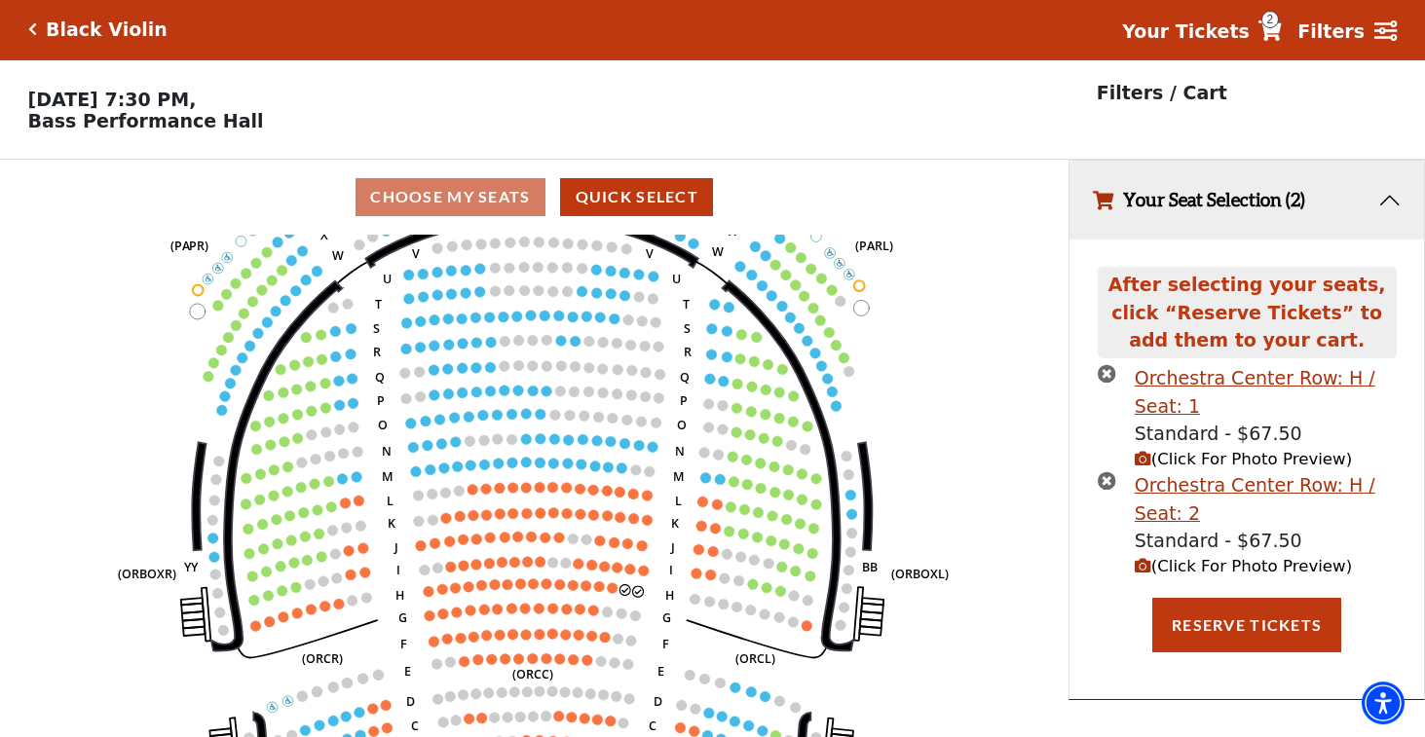
scroll to position [0, 0]
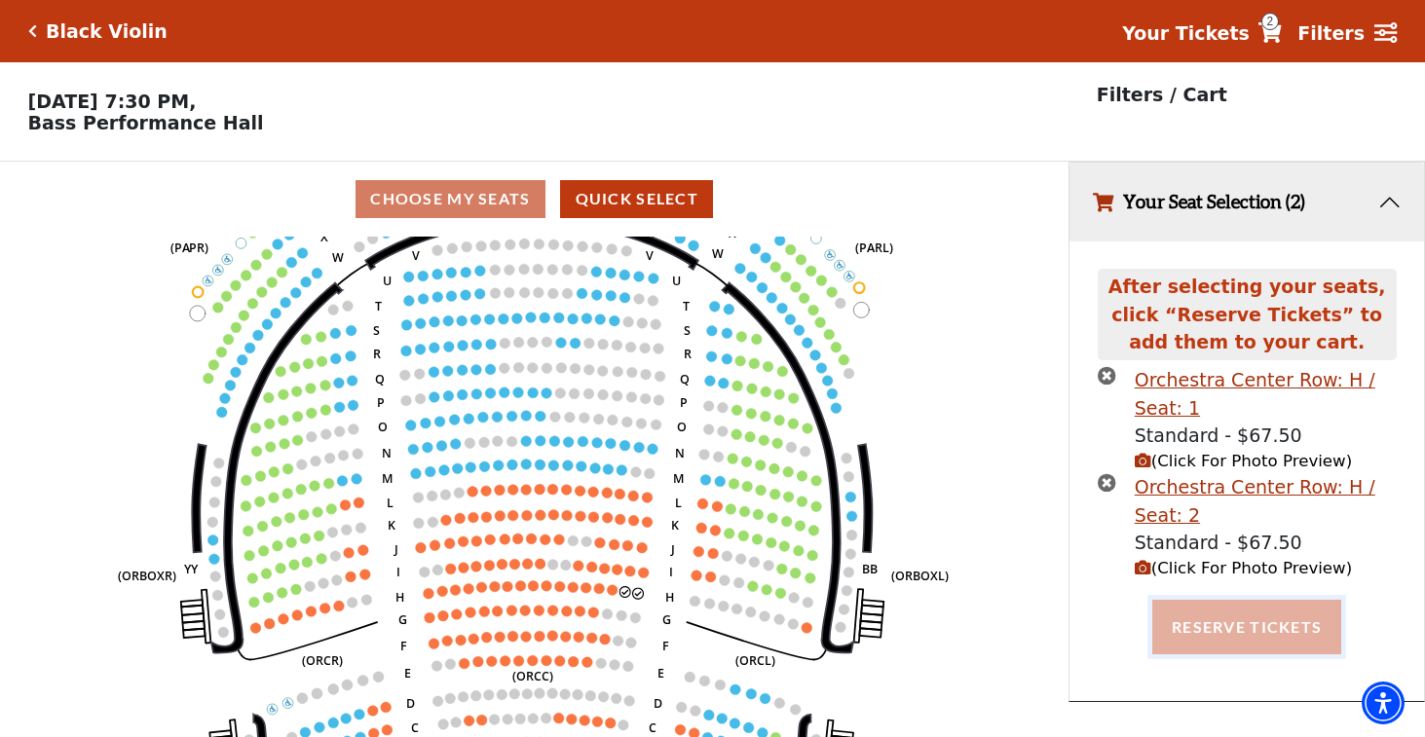
click at [1256, 629] on button "Reserve Tickets" at bounding box center [1246, 627] width 189 height 55
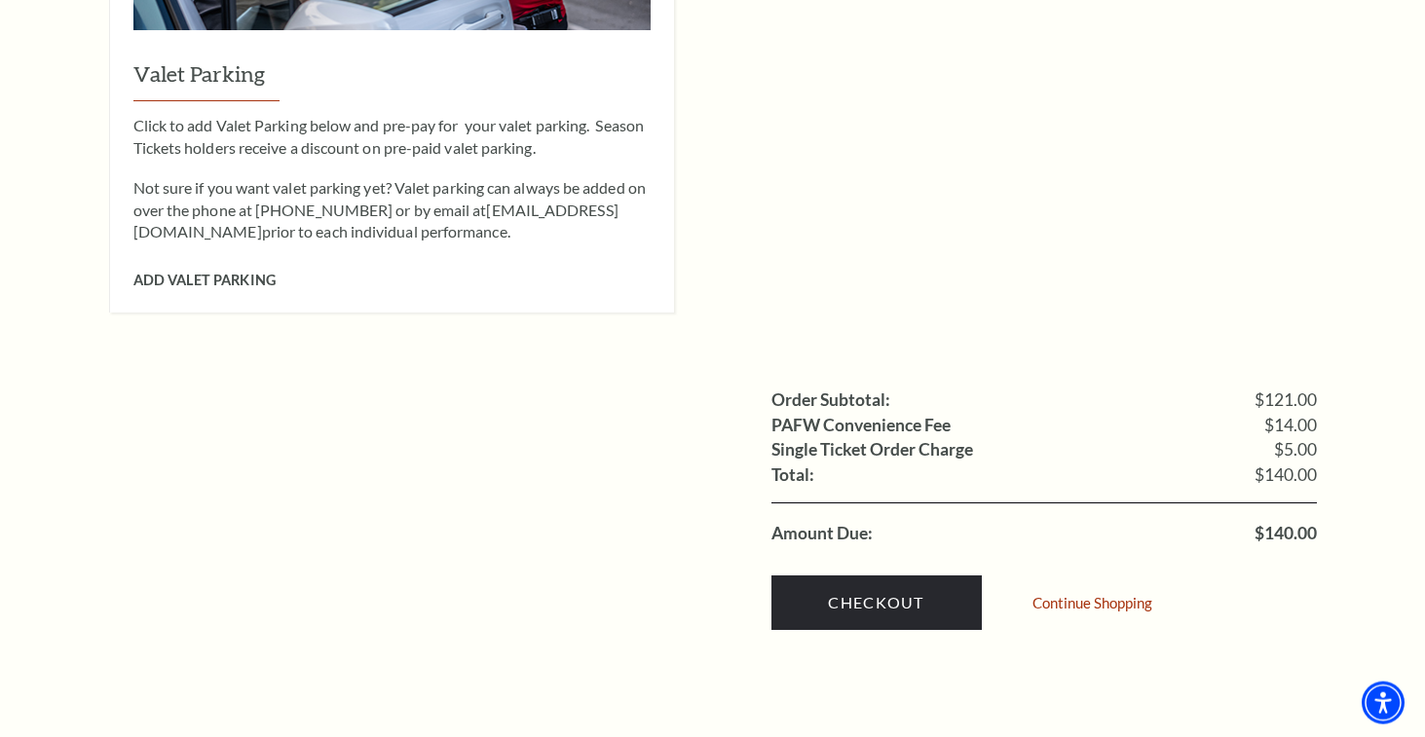
scroll to position [1788, 0]
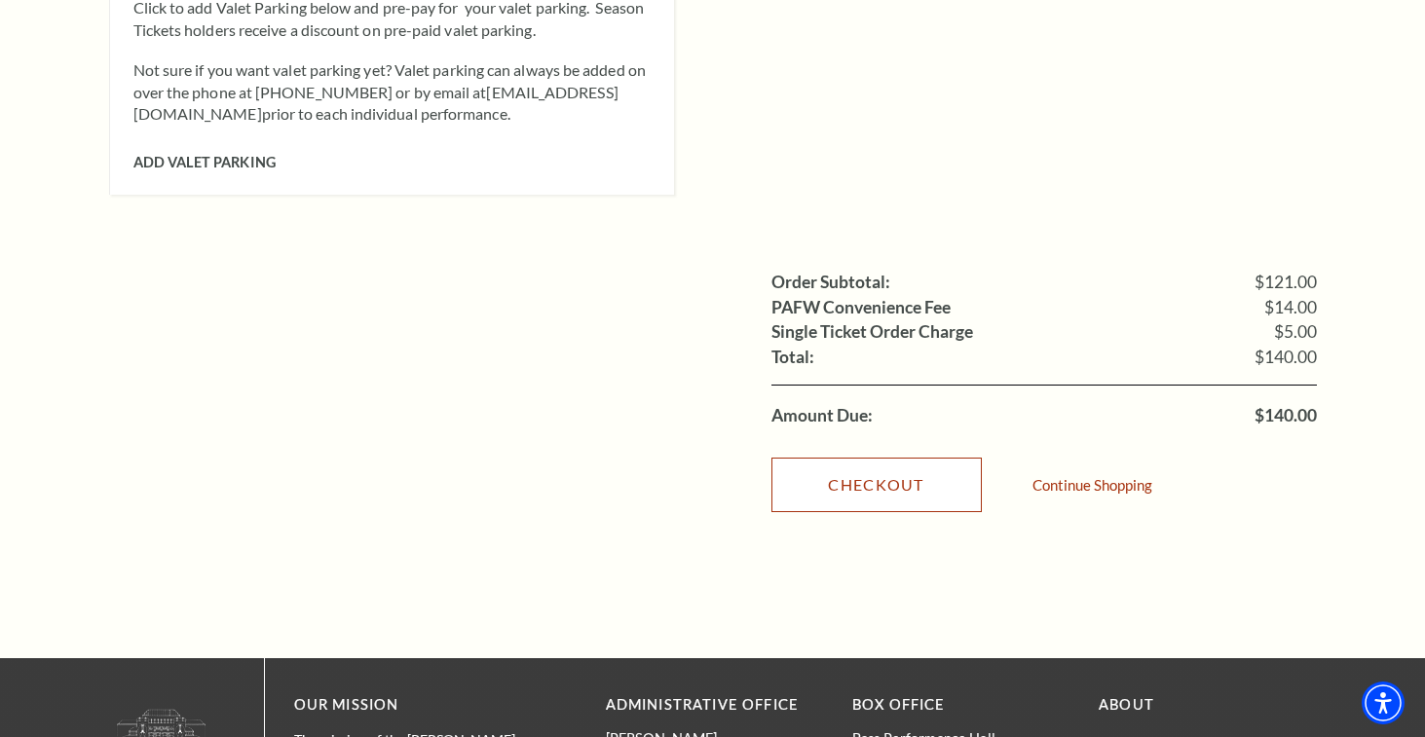
click at [892, 458] on link "Checkout" at bounding box center [876, 485] width 210 height 55
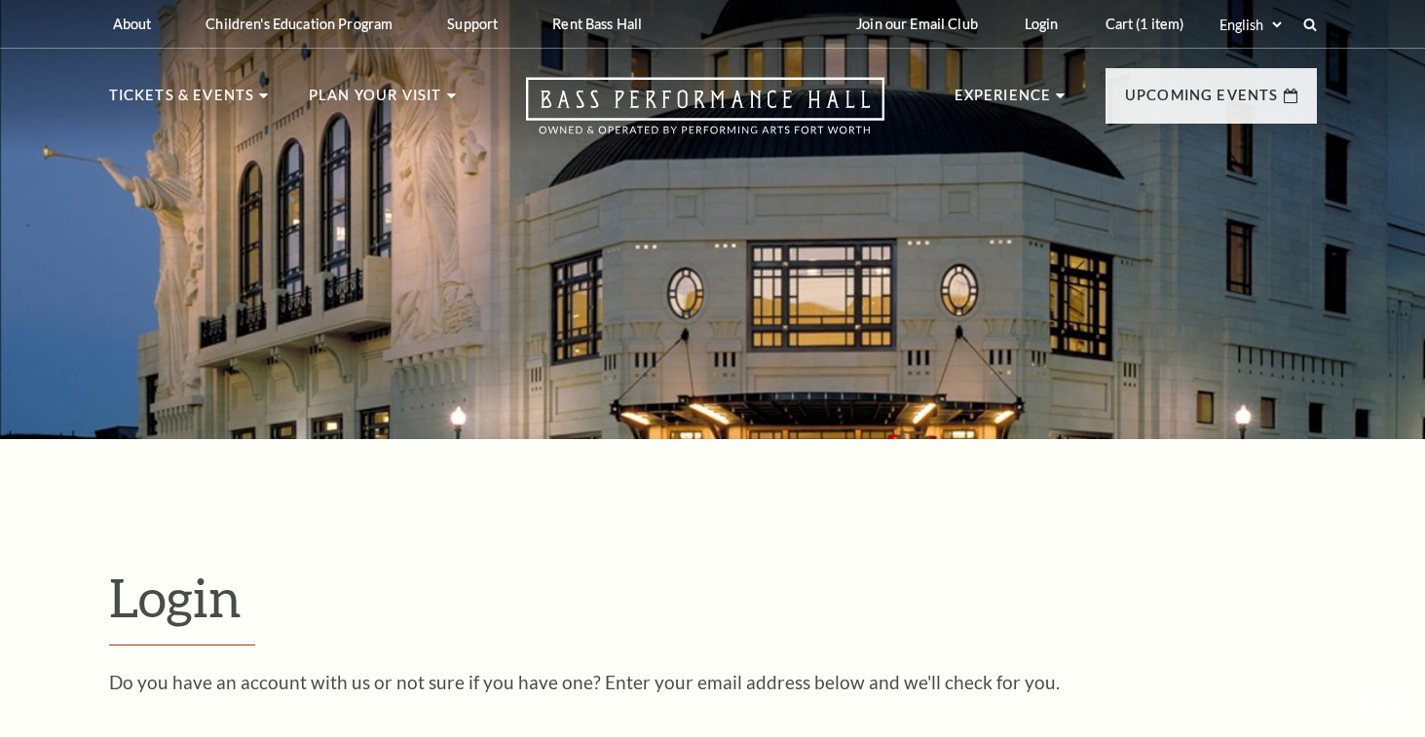
scroll to position [566, 0]
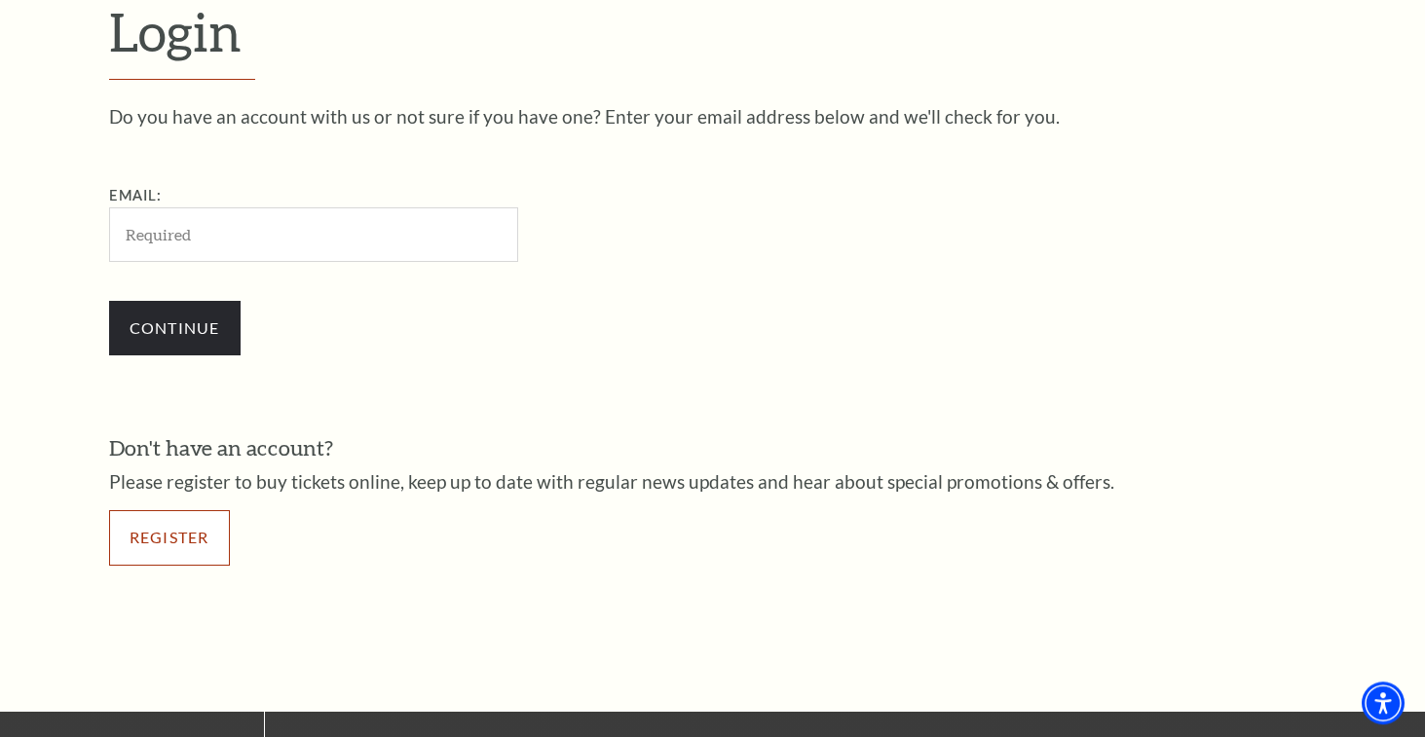
click at [183, 536] on link "Register" at bounding box center [169, 537] width 121 height 55
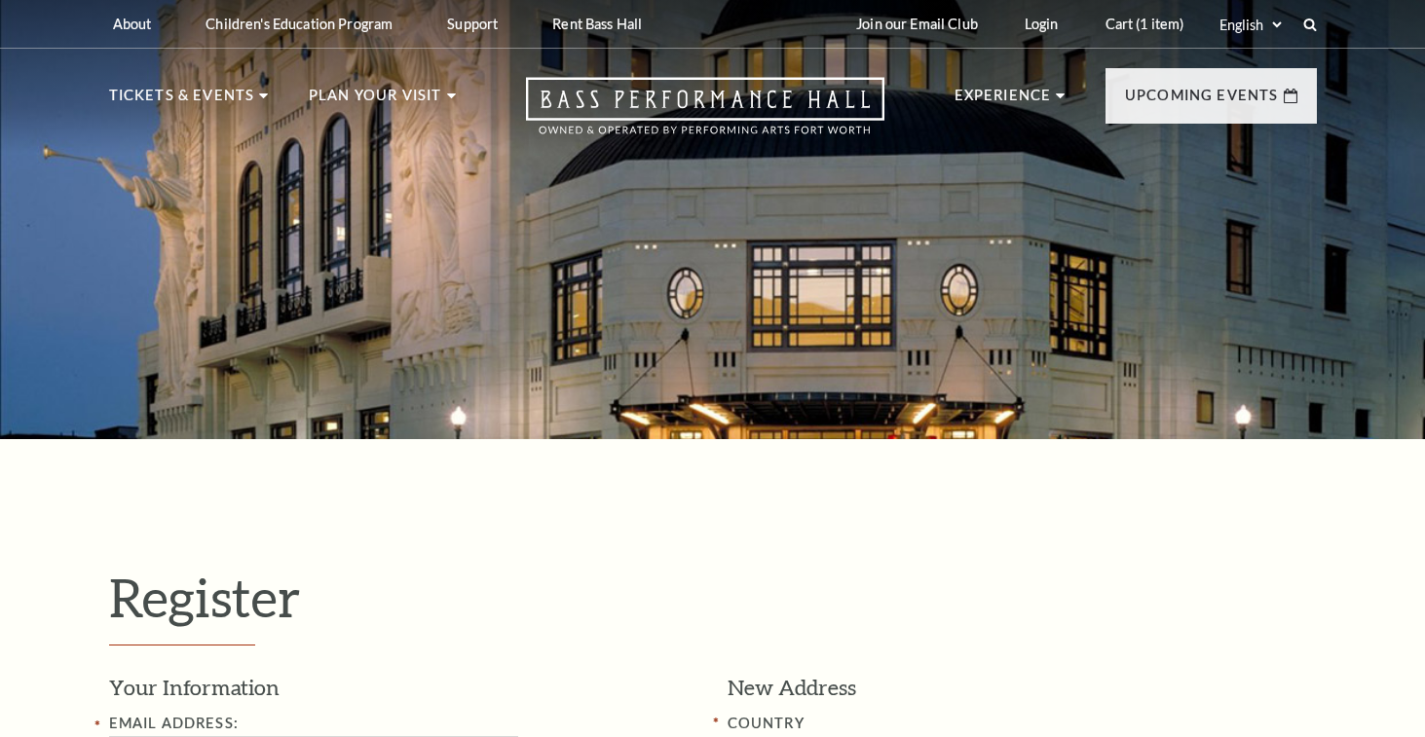
select select "1"
select select "[GEOGRAPHIC_DATA]"
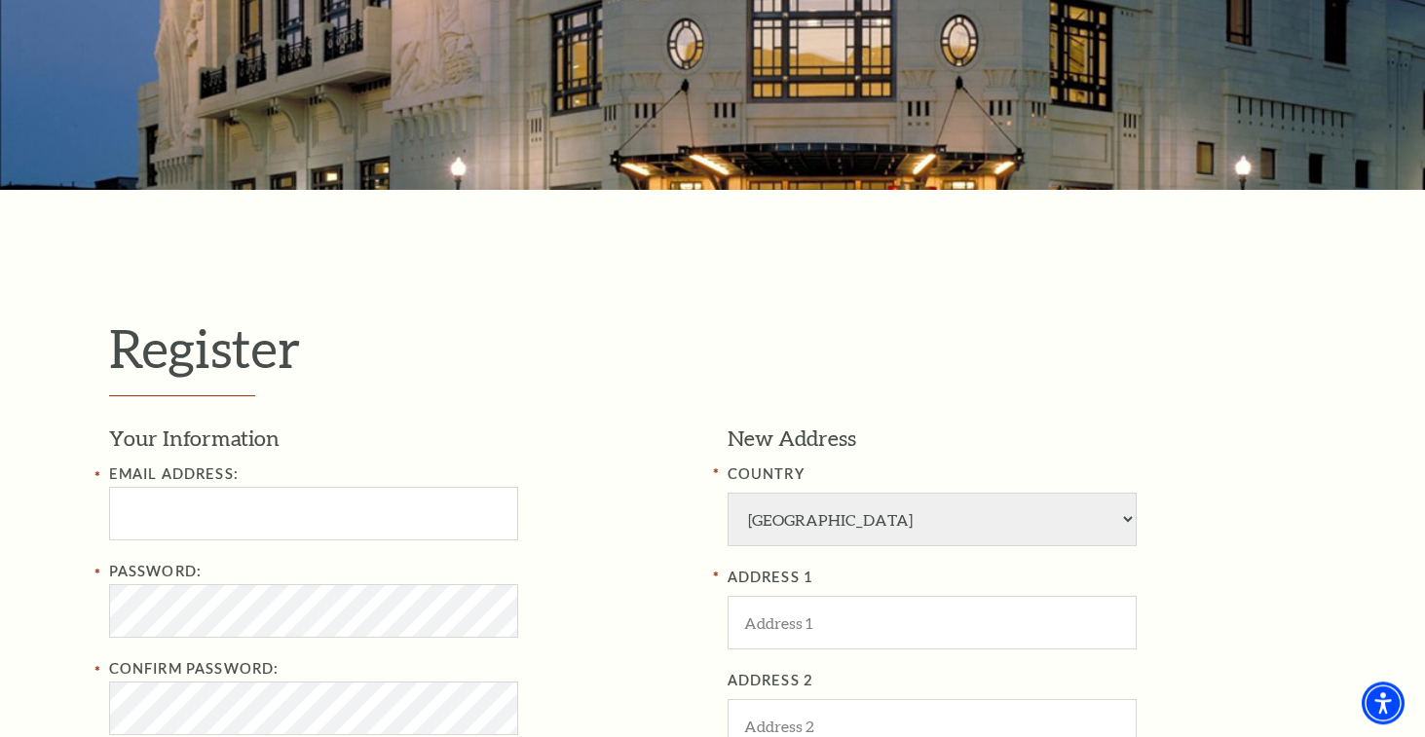
scroll to position [397, 0]
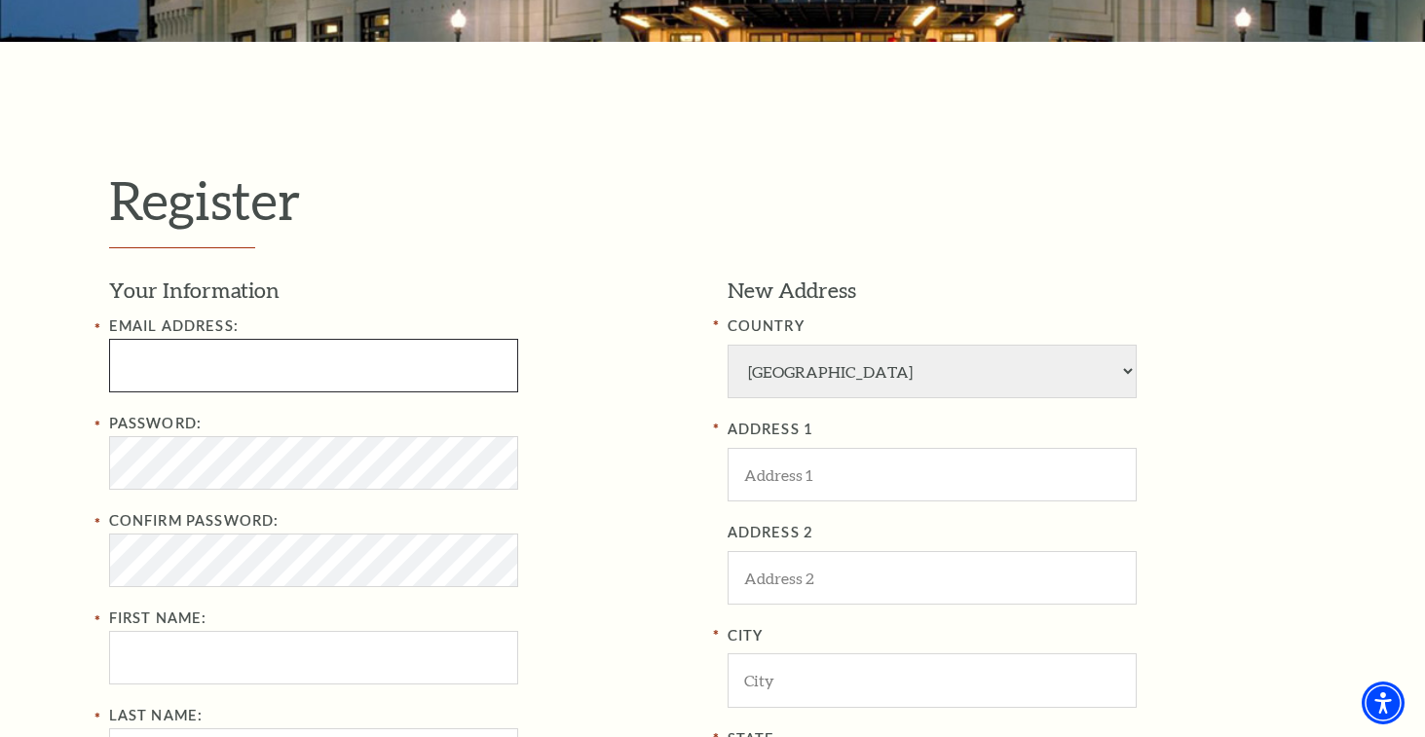
click at [253, 363] on input "Email Address:" at bounding box center [313, 366] width 409 height 54
paste input "felolores38@gmail.com"
type input "felolores38@gmail.com"
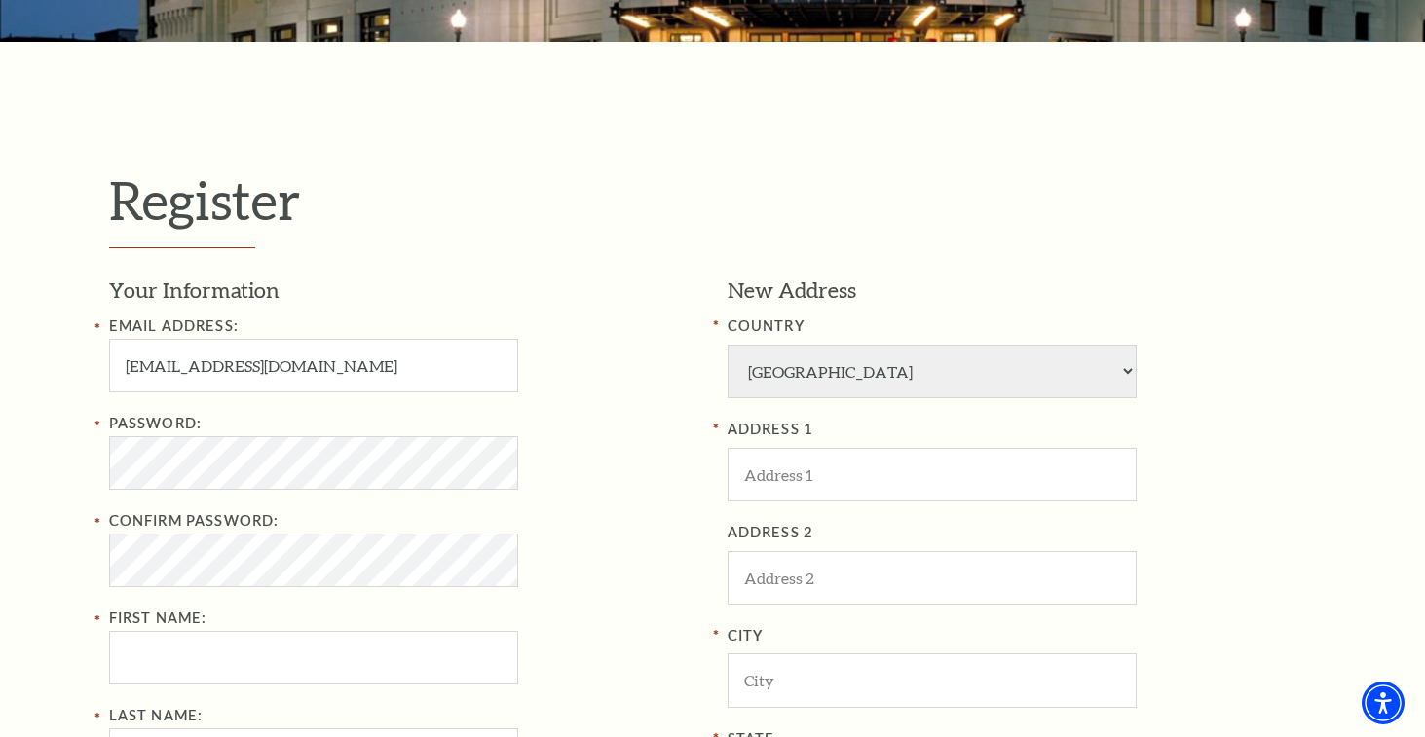
click at [53, 534] on div "Register Your Information Email Address: felolores38@gmail.com Password: Confir…" at bounding box center [712, 636] width 1425 height 1189
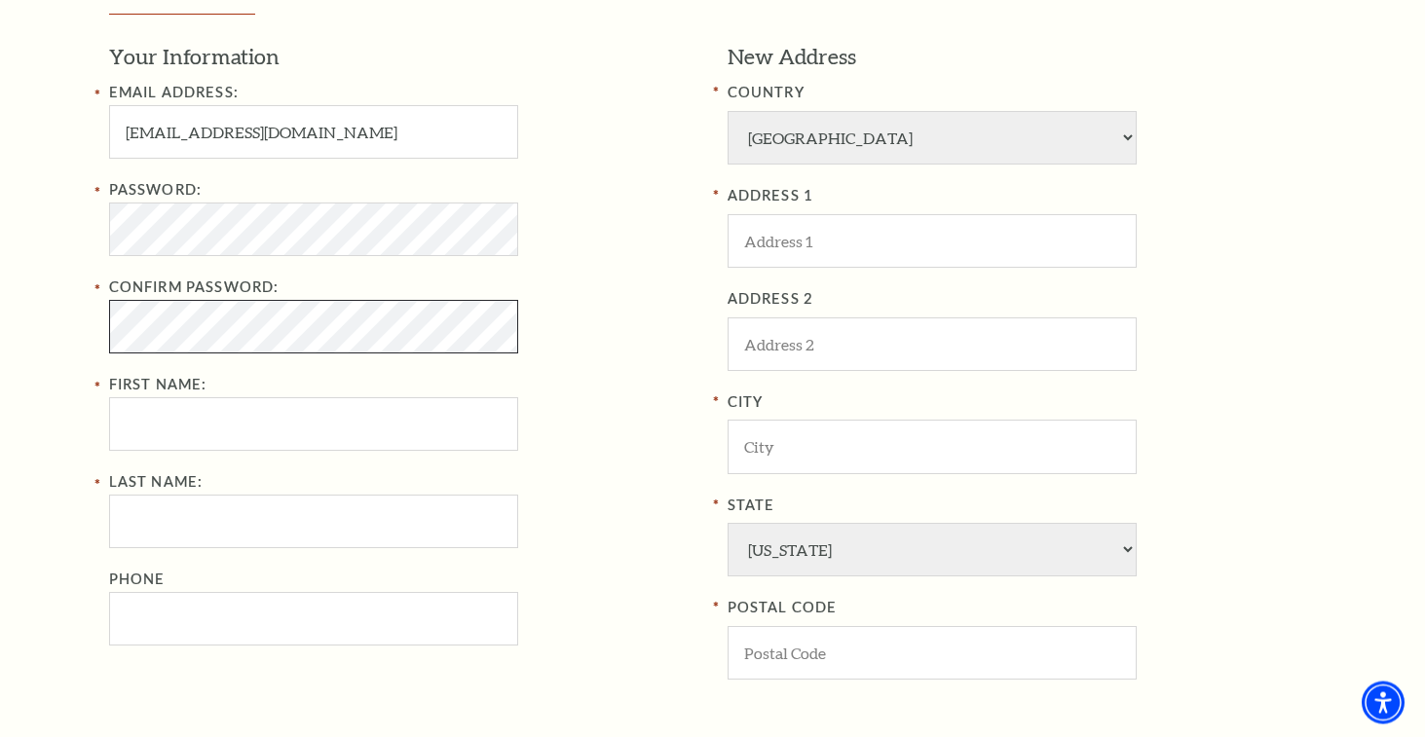
scroll to position [695, 0]
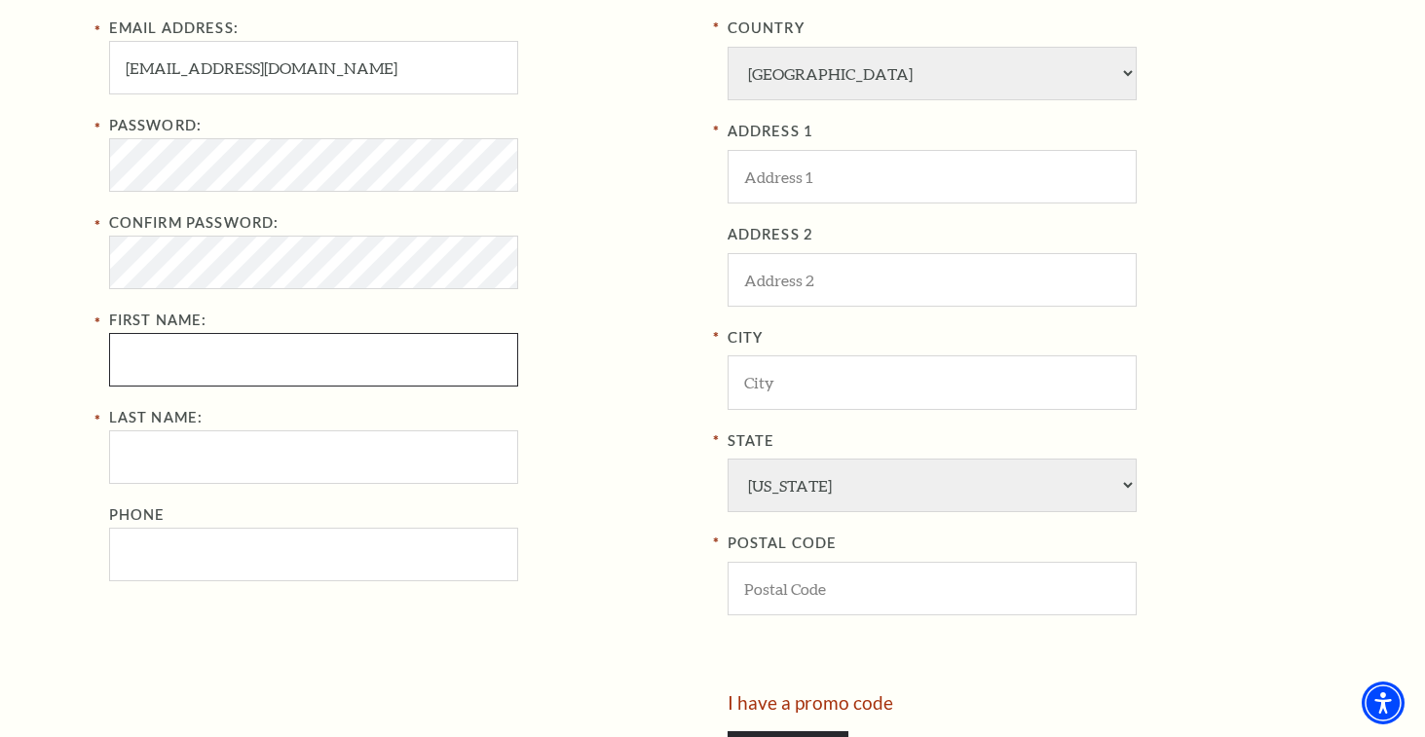
click at [242, 343] on input "First Name:" at bounding box center [313, 360] width 409 height 54
paste input "felolores38@gmail.com"
type input "felolores38@gmail.com"
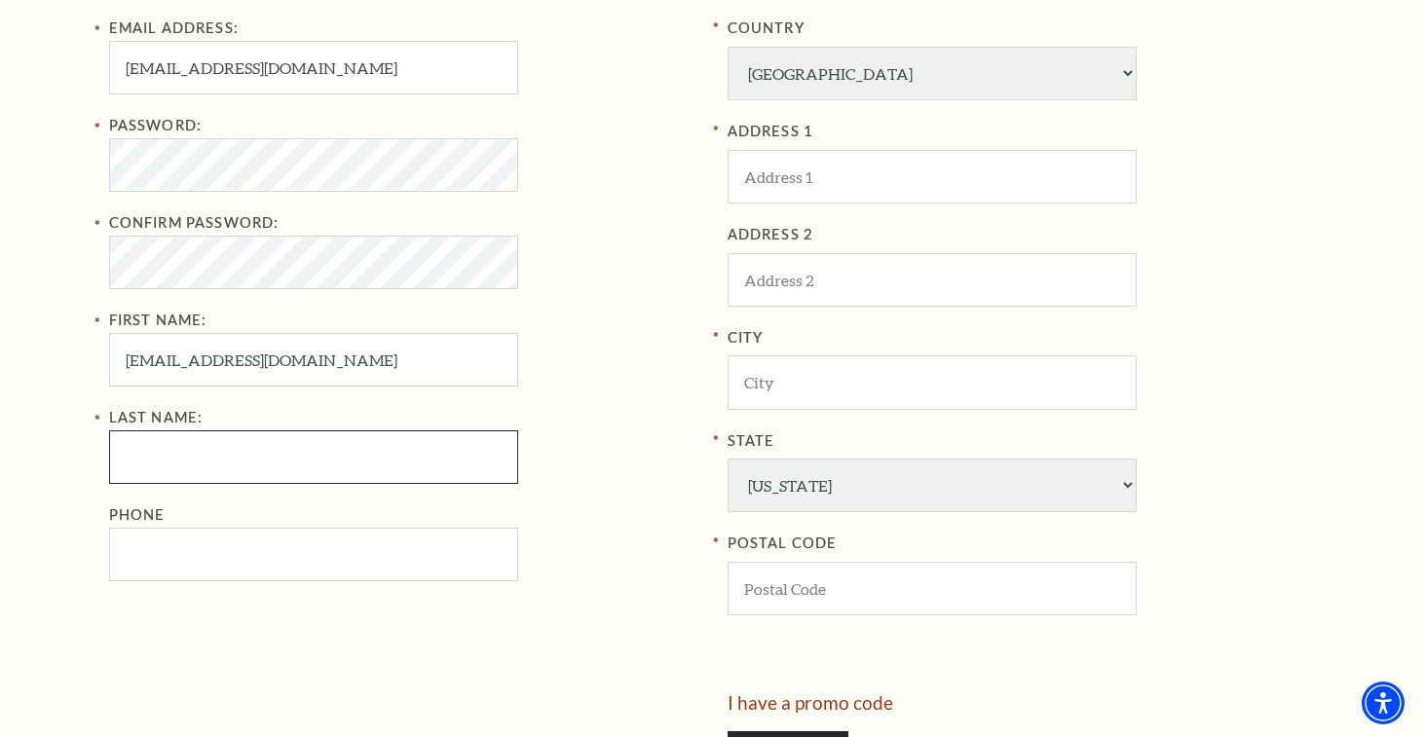
click at [204, 460] on input "Last Name:" at bounding box center [313, 457] width 409 height 54
paste input "felolores38@gmail.com"
type input "felolores38@gmail.com"
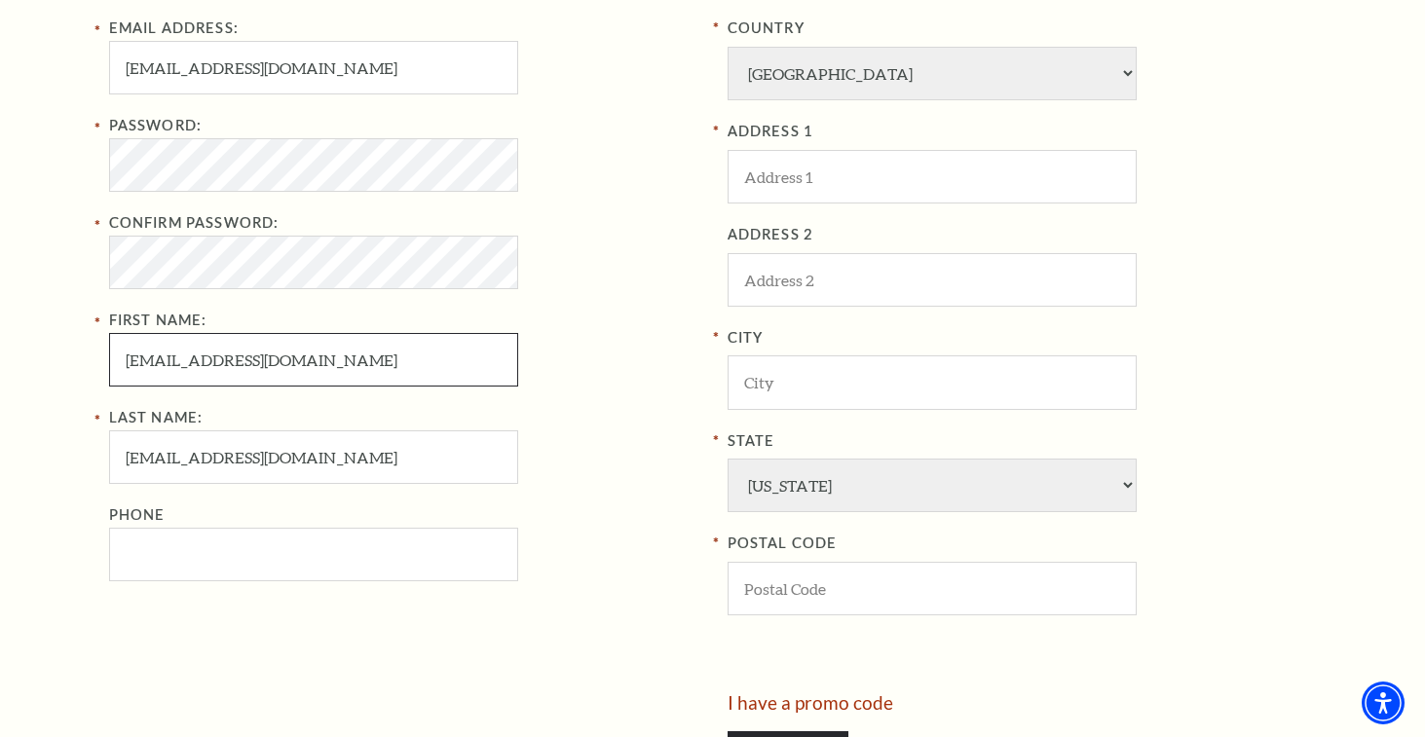
drag, startPoint x: 153, startPoint y: 360, endPoint x: 336, endPoint y: 381, distance: 184.2
click at [336, 381] on input "felolores38@gmail.com" at bounding box center [313, 360] width 409 height 54
type input "felo"
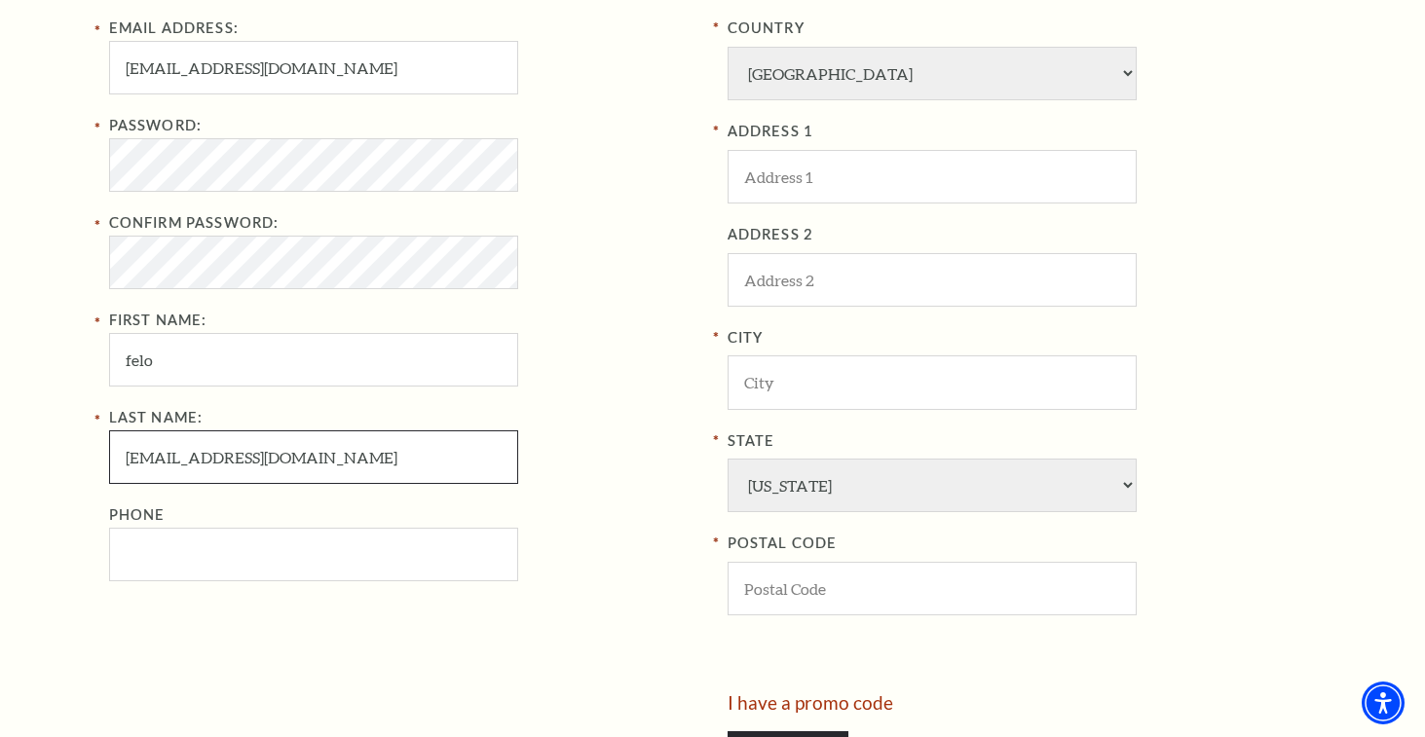
drag, startPoint x: 107, startPoint y: 454, endPoint x: 69, endPoint y: 452, distance: 38.0
click at [109, 455] on input "felolores38@gmail.com" at bounding box center [313, 457] width 409 height 54
drag, startPoint x: 160, startPoint y: 455, endPoint x: 615, endPoint y: 496, distance: 457.6
click at [518, 484] on input "lores38@gmail.com" at bounding box center [313, 457] width 409 height 54
type input "lores"
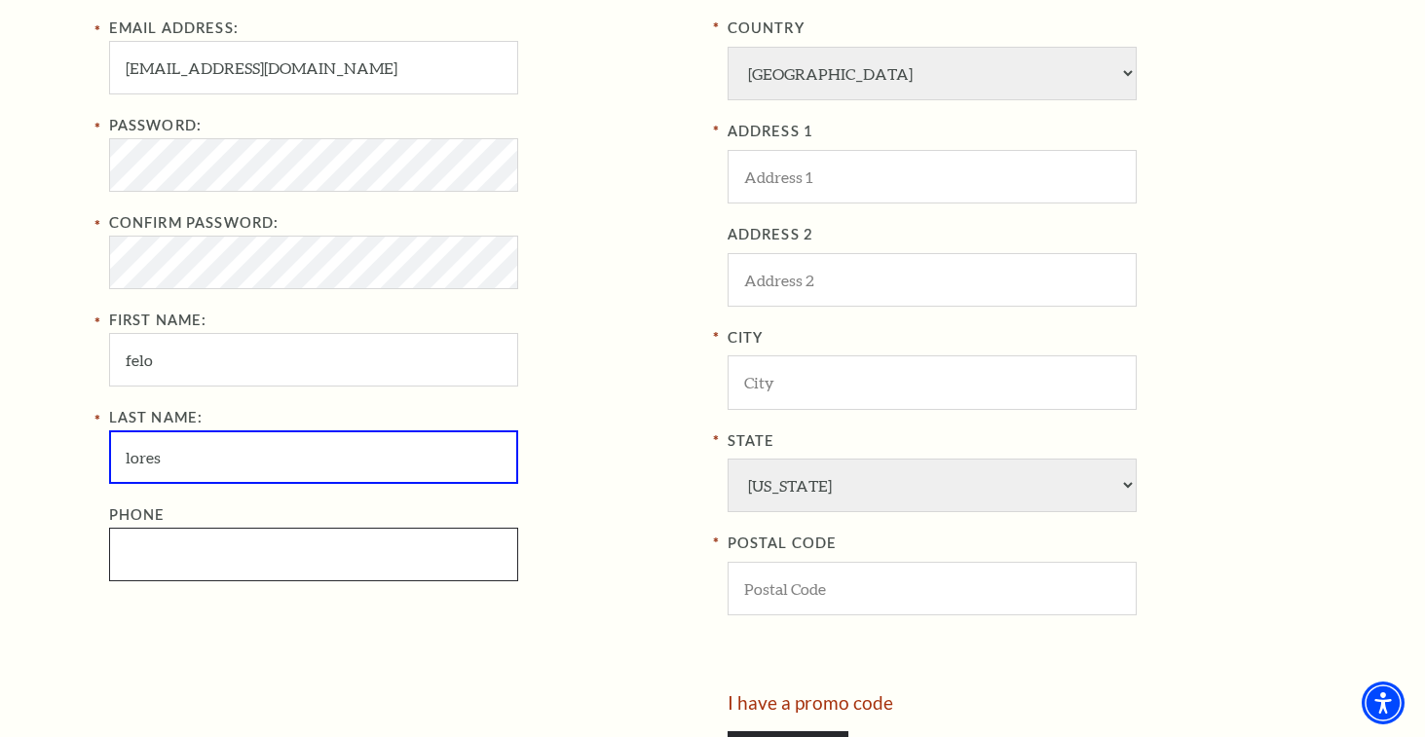
click at [250, 570] on input "Phone" at bounding box center [313, 555] width 409 height 54
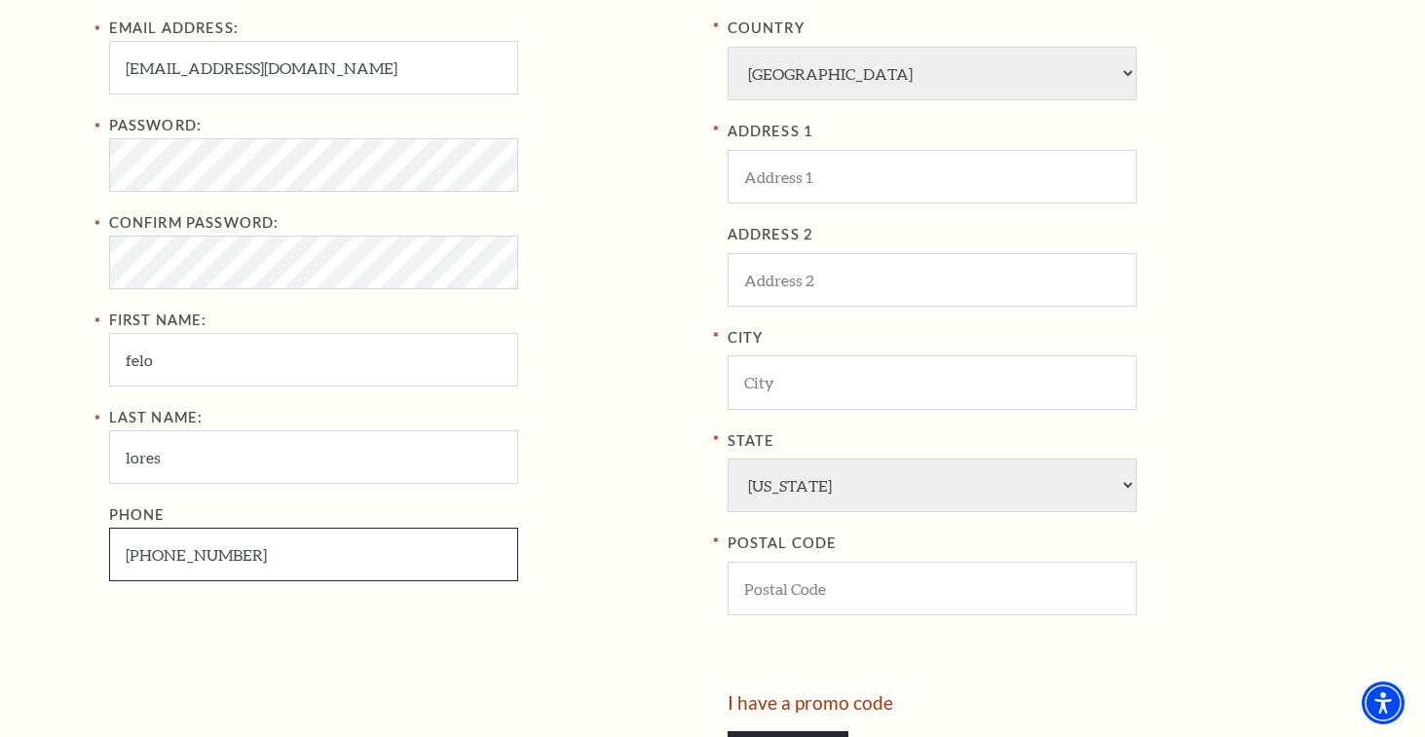
click at [253, 559] on input "817-435-2432" at bounding box center [313, 555] width 409 height 54
click at [254, 559] on input "817-435-2432" at bounding box center [313, 555] width 409 height 54
click at [260, 557] on input "817-435-2432" at bounding box center [313, 555] width 409 height 54
click at [265, 555] on input "817-435-2432" at bounding box center [313, 555] width 409 height 54
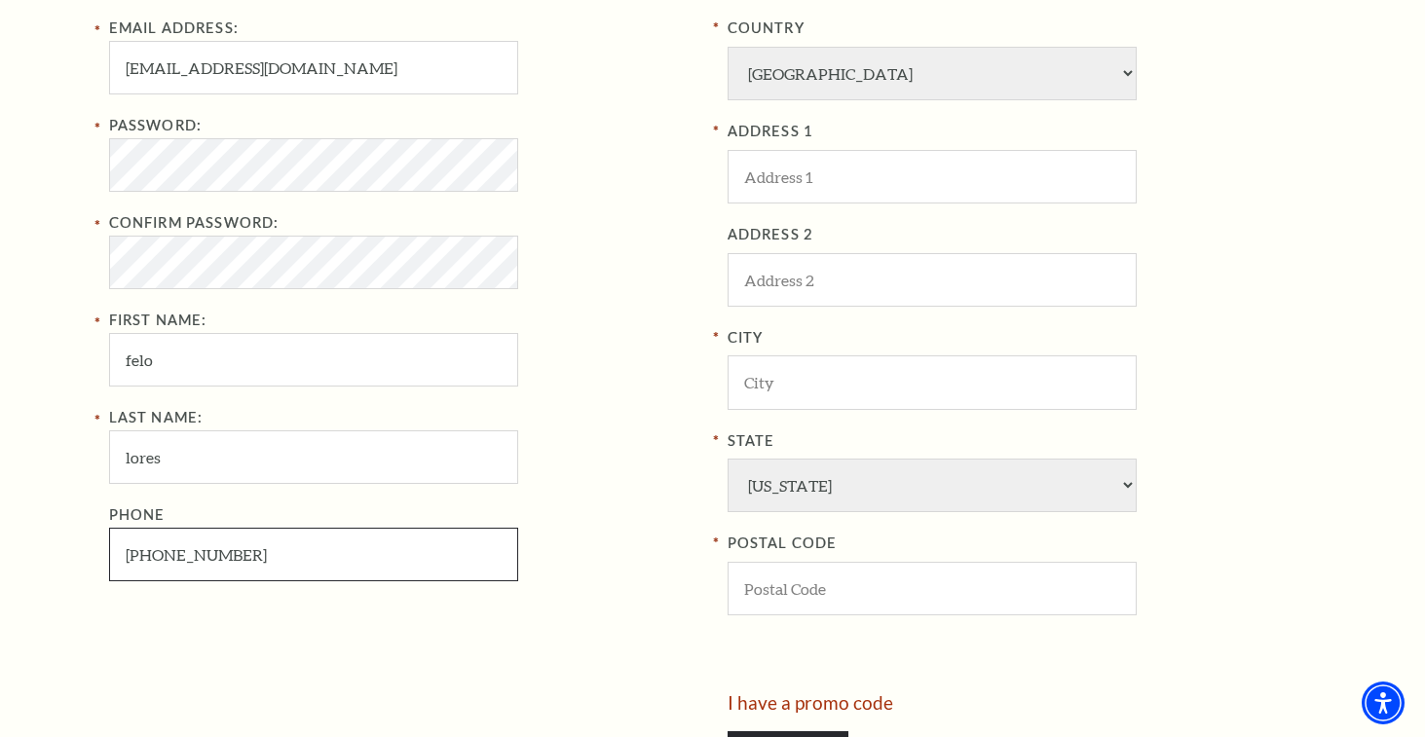
click at [265, 555] on input "817-435-2432" at bounding box center [313, 555] width 409 height 54
type input "817-435-2432"
drag, startPoint x: 628, startPoint y: 503, endPoint x: 629, endPoint y: 485, distance: 17.6
click at [628, 500] on div "Last Name: lores Phone 817-435-2432" at bounding box center [403, 493] width 589 height 175
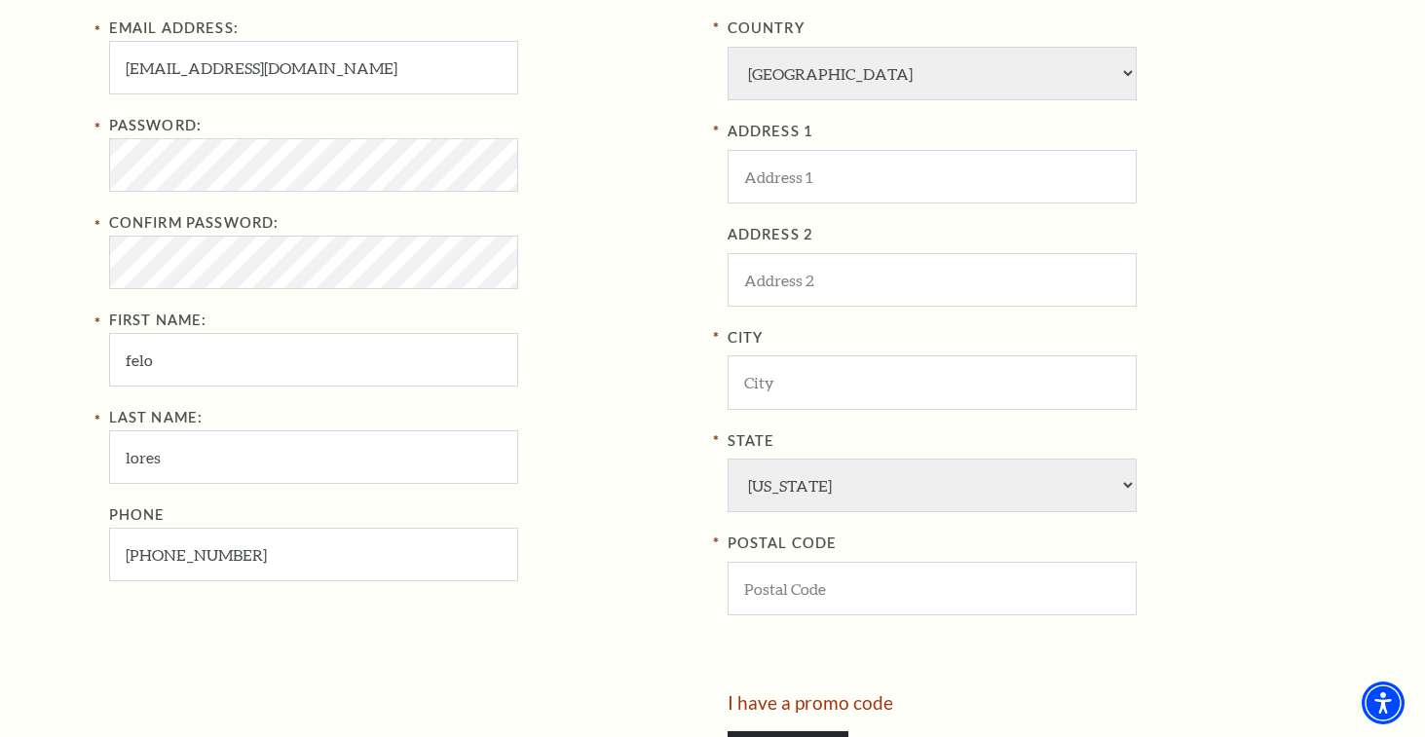
scroll to position [596, 0]
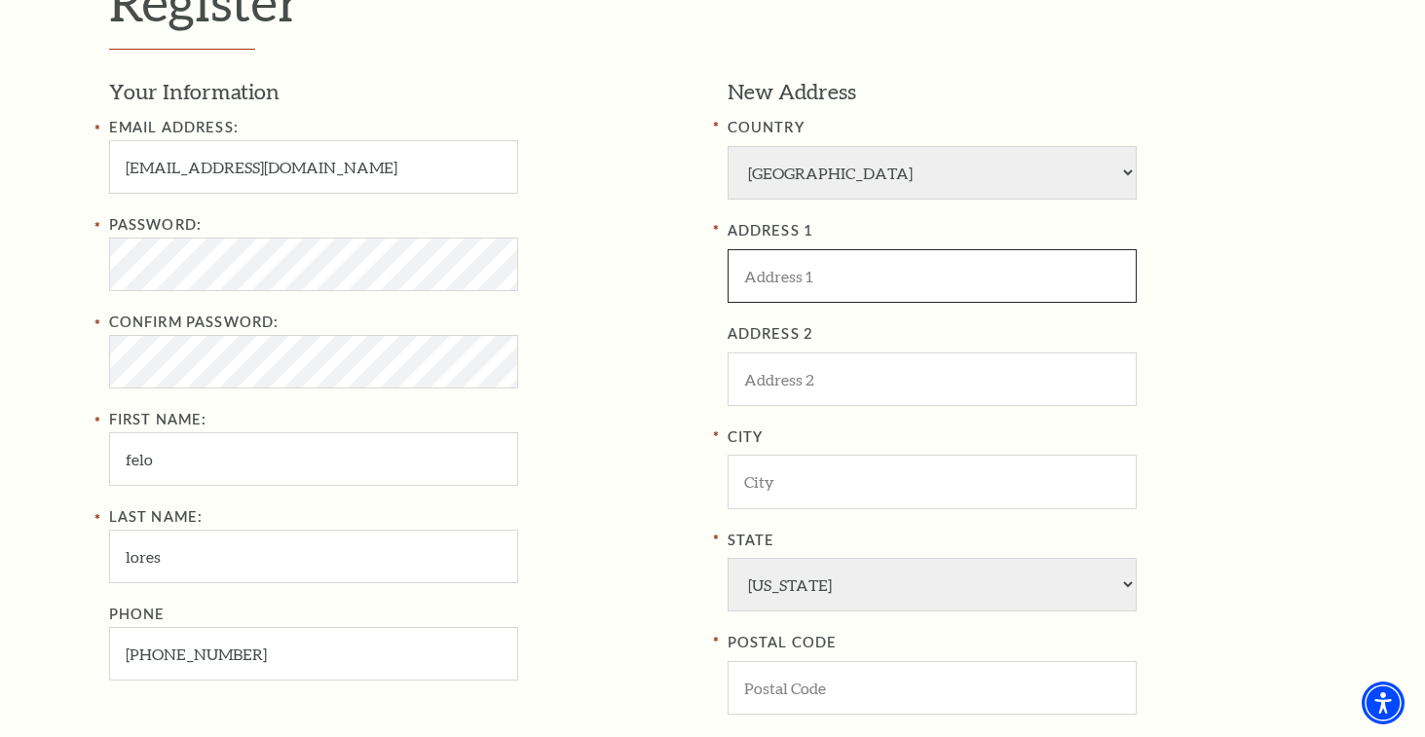
click at [890, 271] on input "ADDRESS 1" at bounding box center [931, 276] width 409 height 54
paste input "[STREET_ADDRESS]"
type input "[STREET_ADDRESS]"
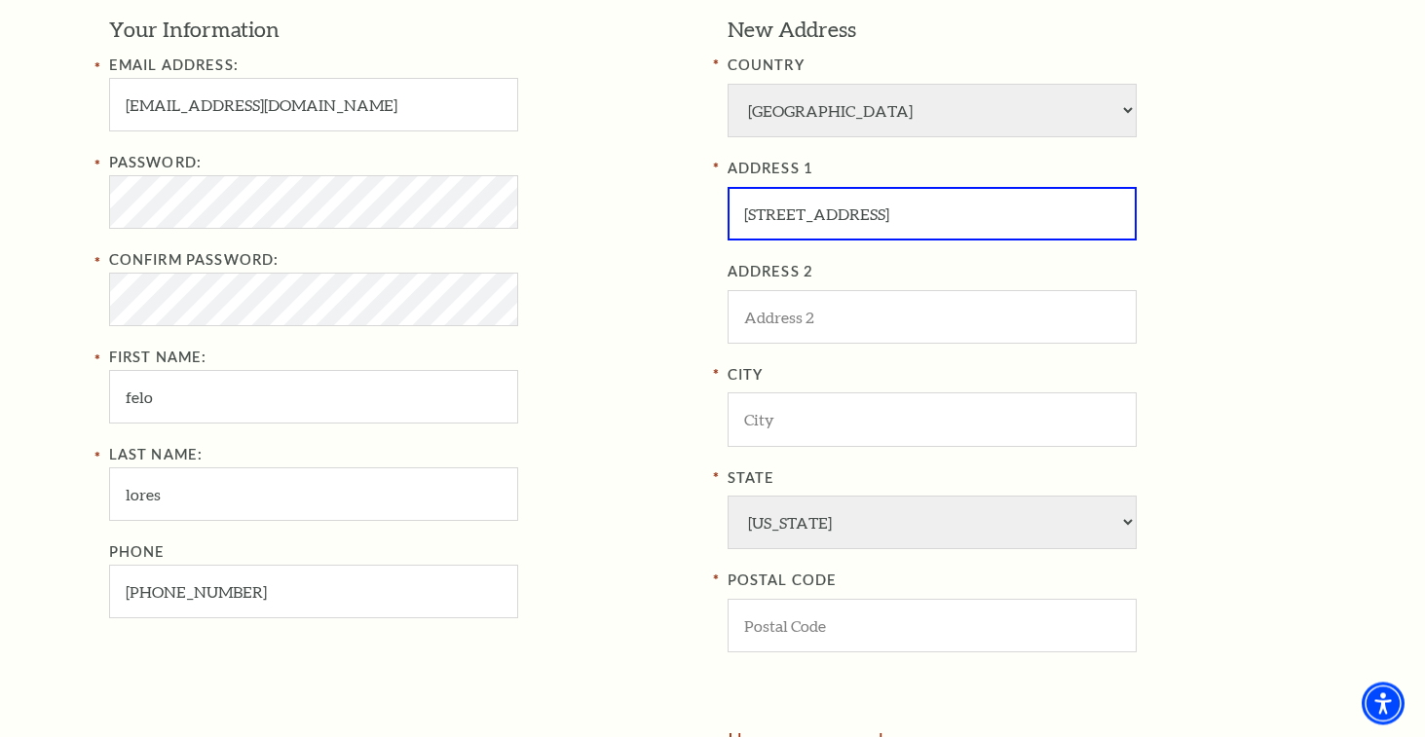
scroll to position [695, 0]
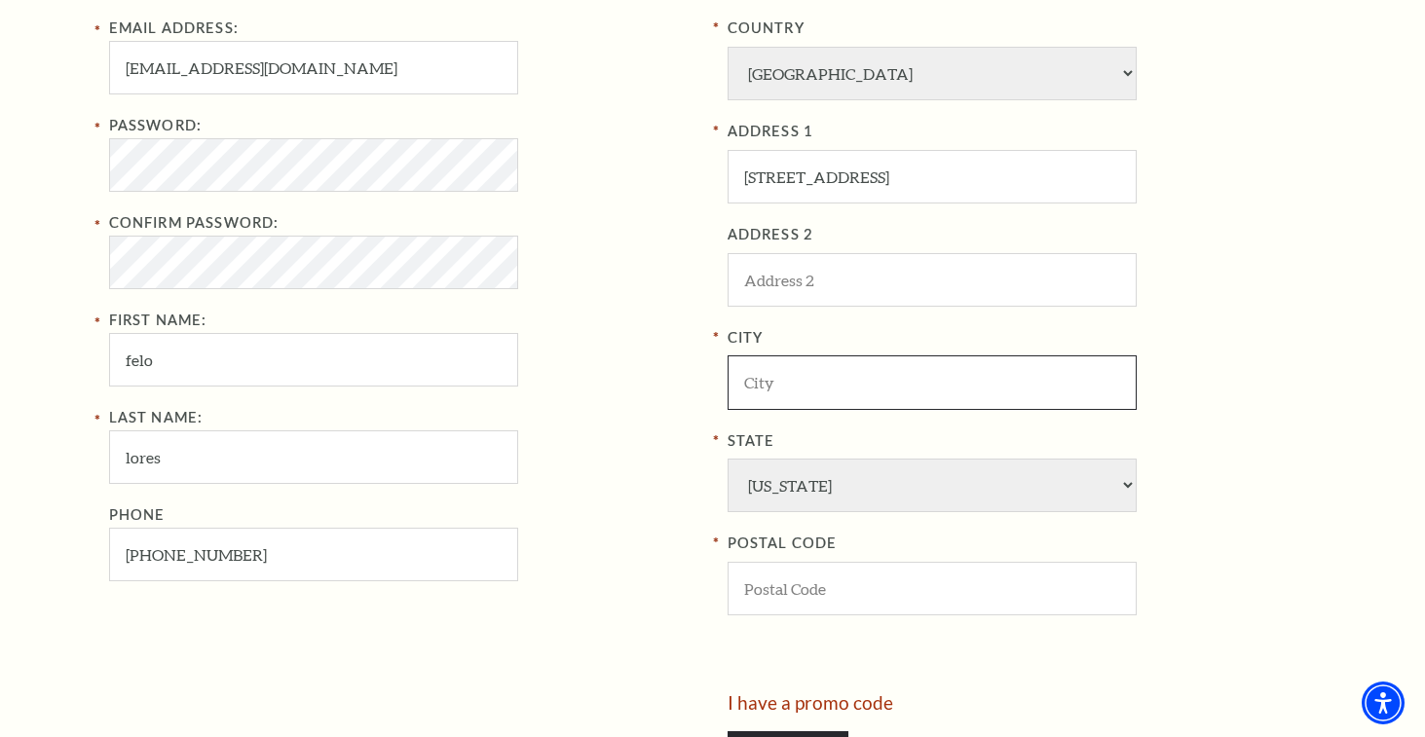
click at [799, 388] on input "City" at bounding box center [931, 382] width 409 height 54
paste input "[GEOGRAPHIC_DATA]"
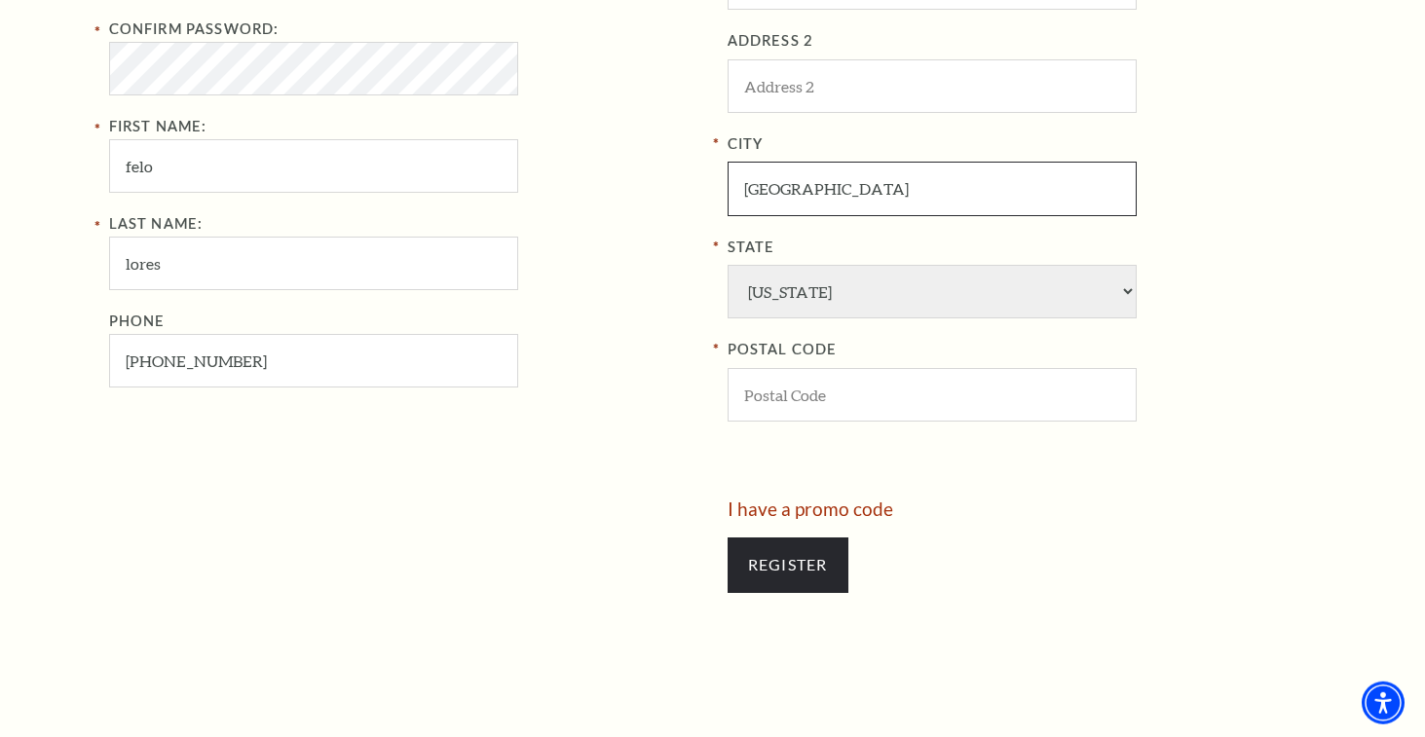
scroll to position [894, 0]
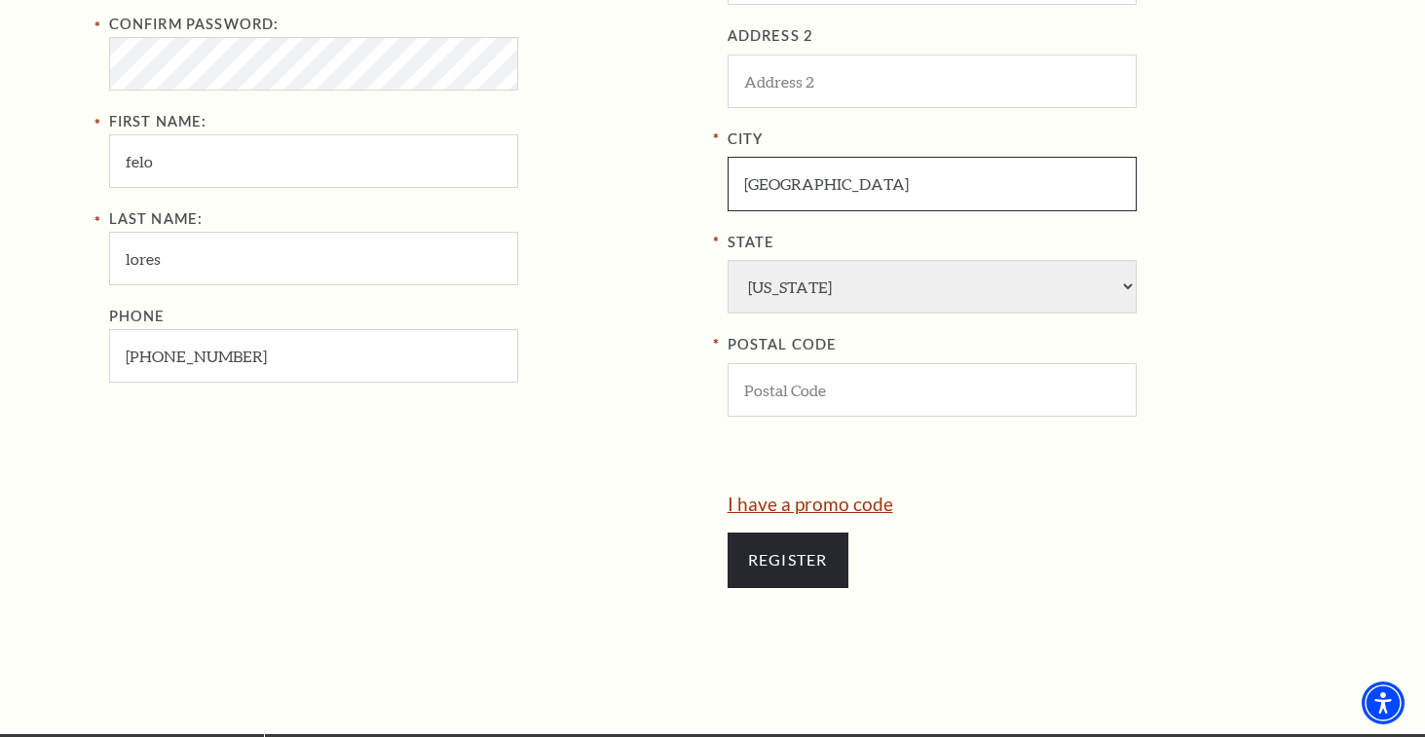
type input "[GEOGRAPHIC_DATA]"
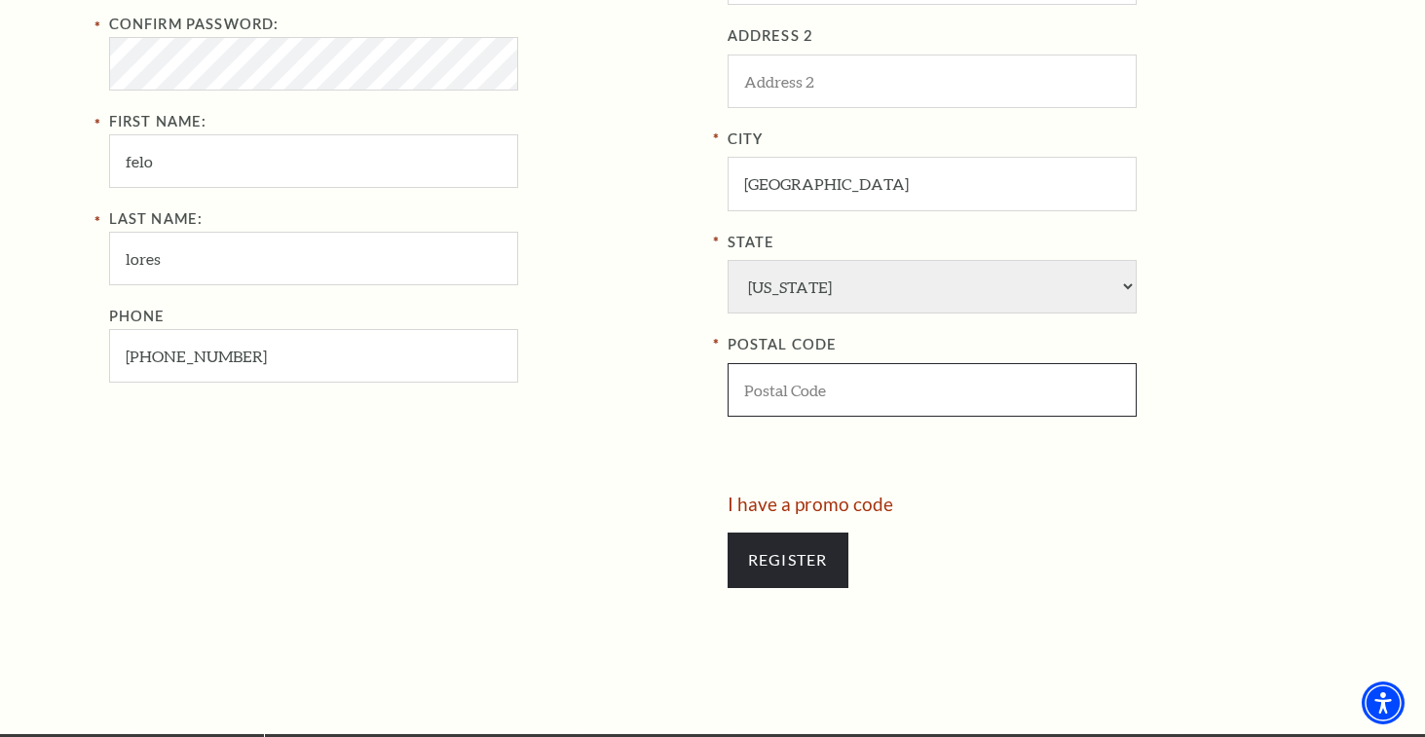
click at [857, 380] on input "POSTAL CODE" at bounding box center [931, 390] width 409 height 54
paste input "76164"
type input "76164"
click at [963, 582] on div "Register" at bounding box center [1021, 559] width 589 height 93
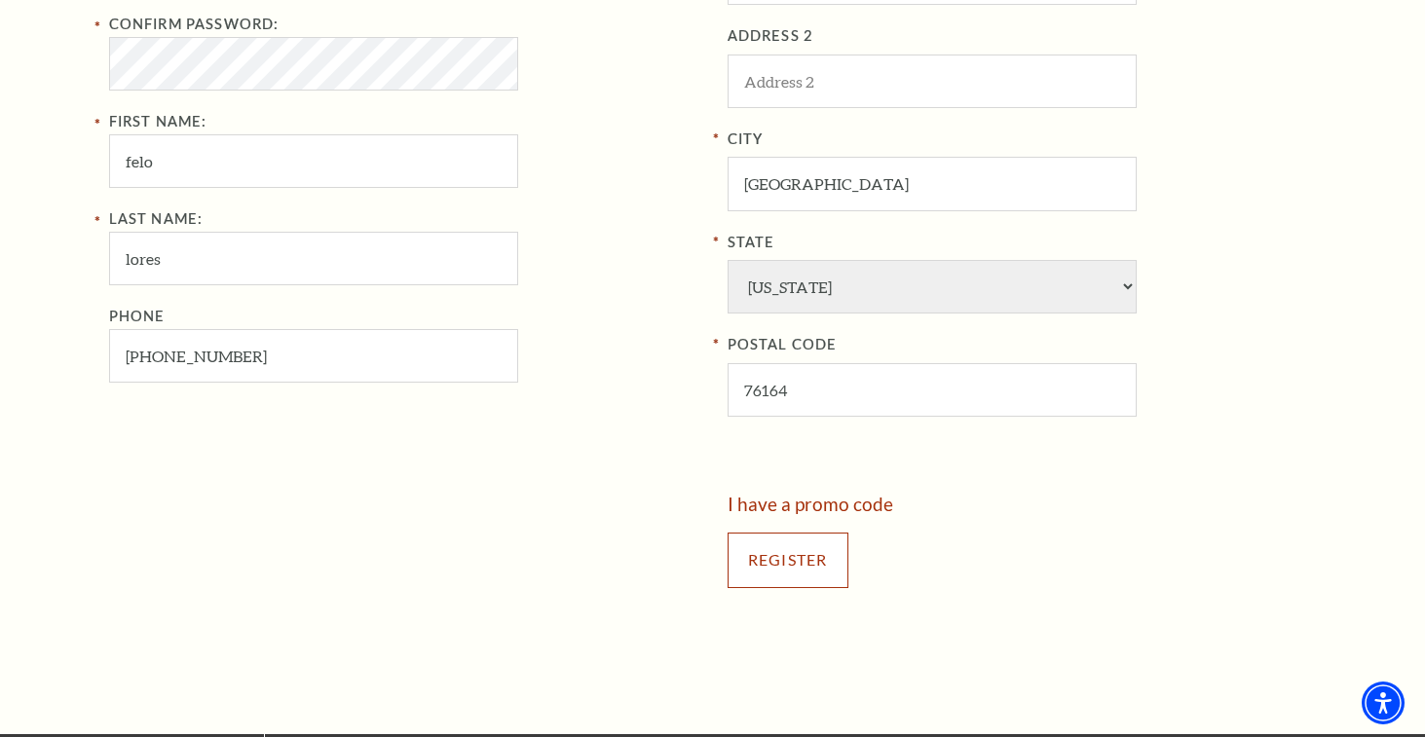
click at [807, 563] on input "Register" at bounding box center [787, 560] width 121 height 55
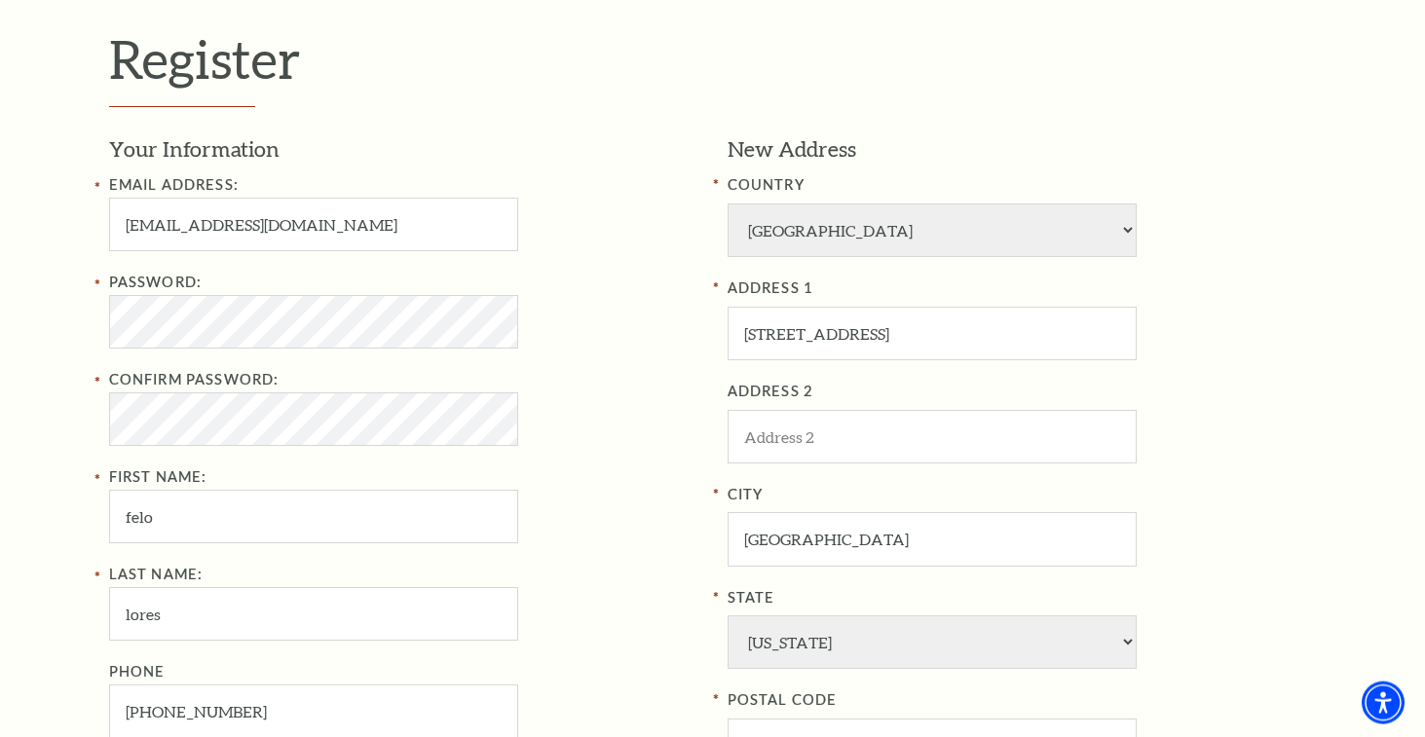
scroll to position [397, 0]
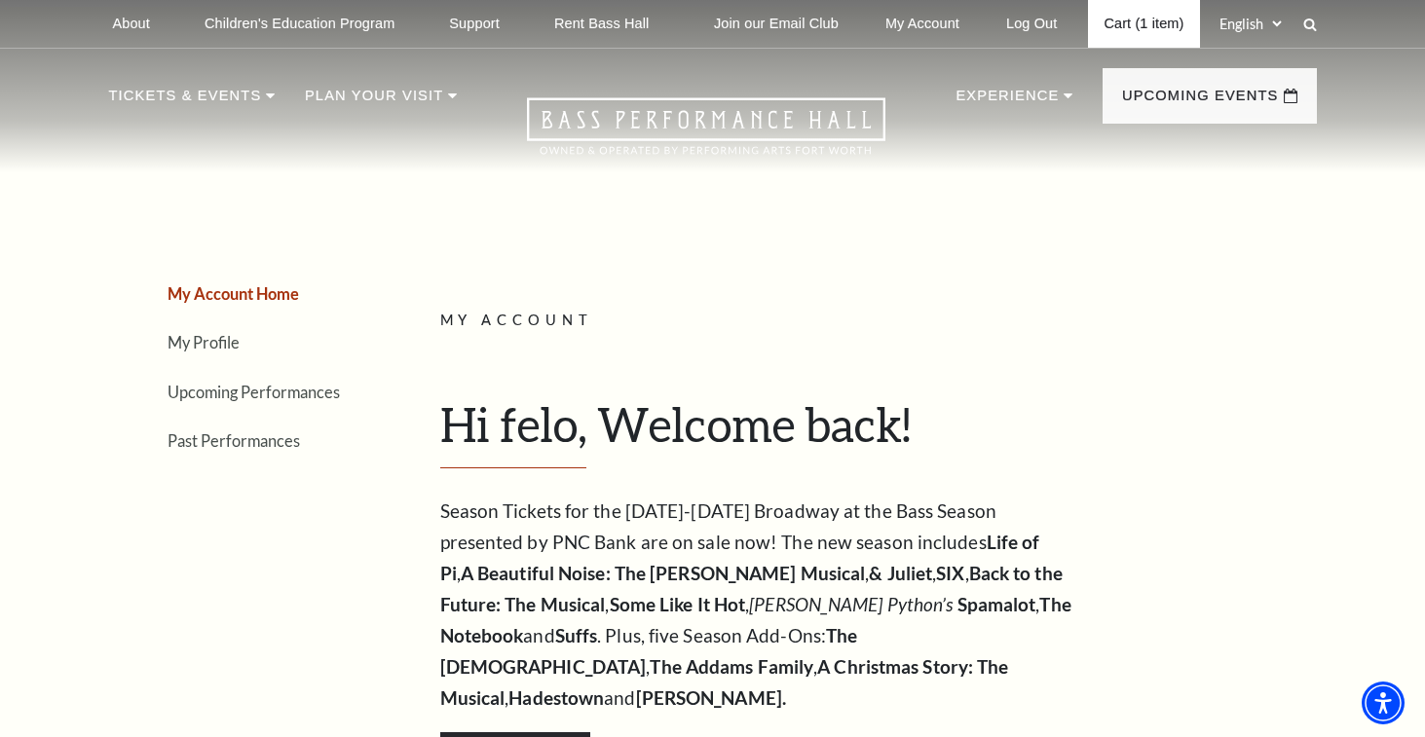
click at [1140, 20] on link "Cart (1 item)" at bounding box center [1143, 24] width 111 height 48
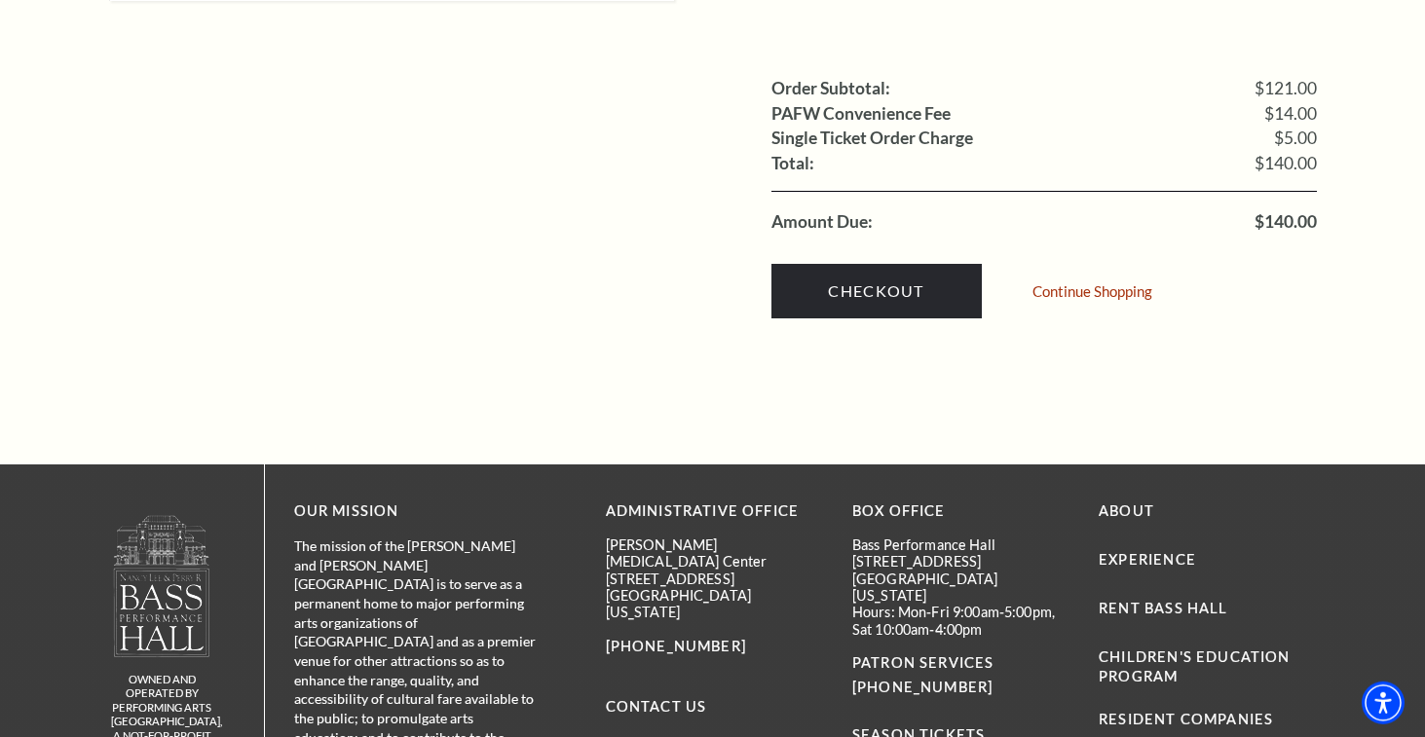
scroll to position [1987, 0]
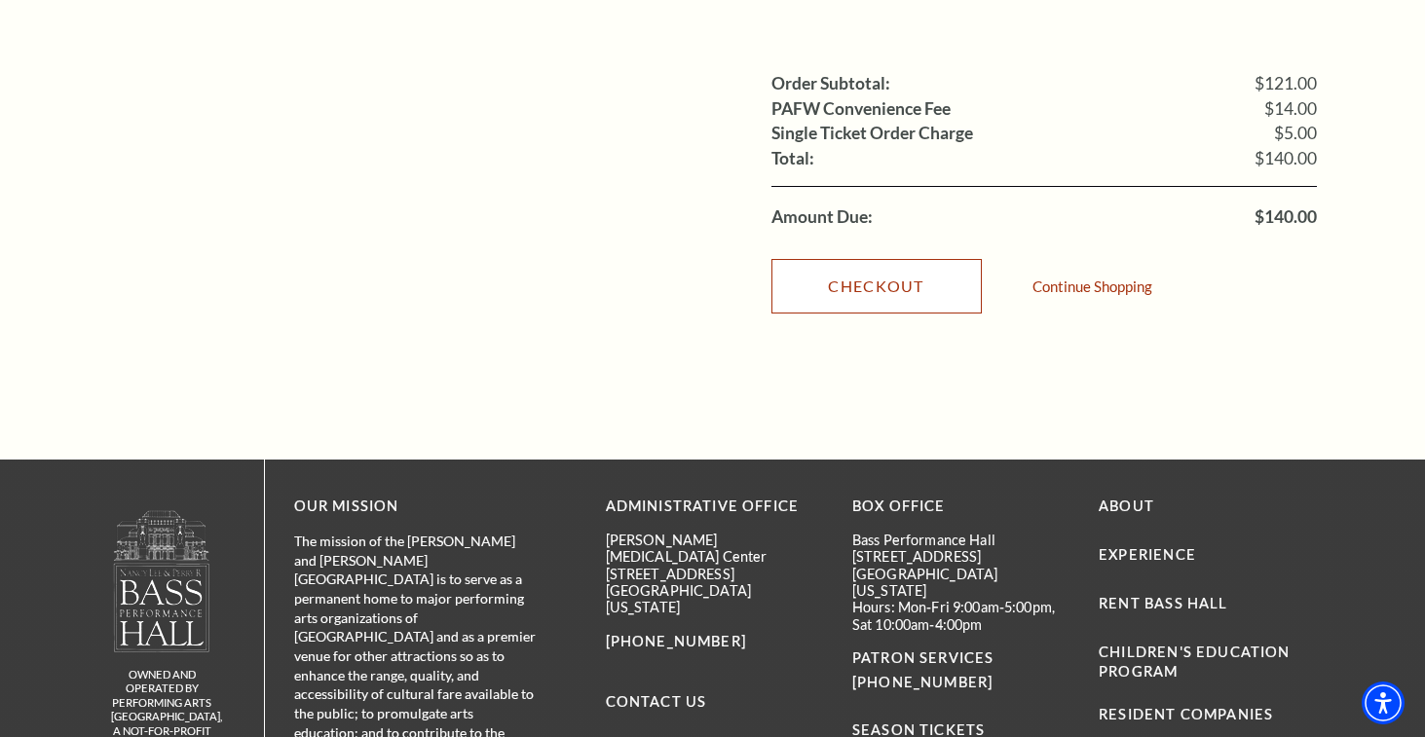
click at [898, 259] on link "Checkout" at bounding box center [876, 286] width 210 height 55
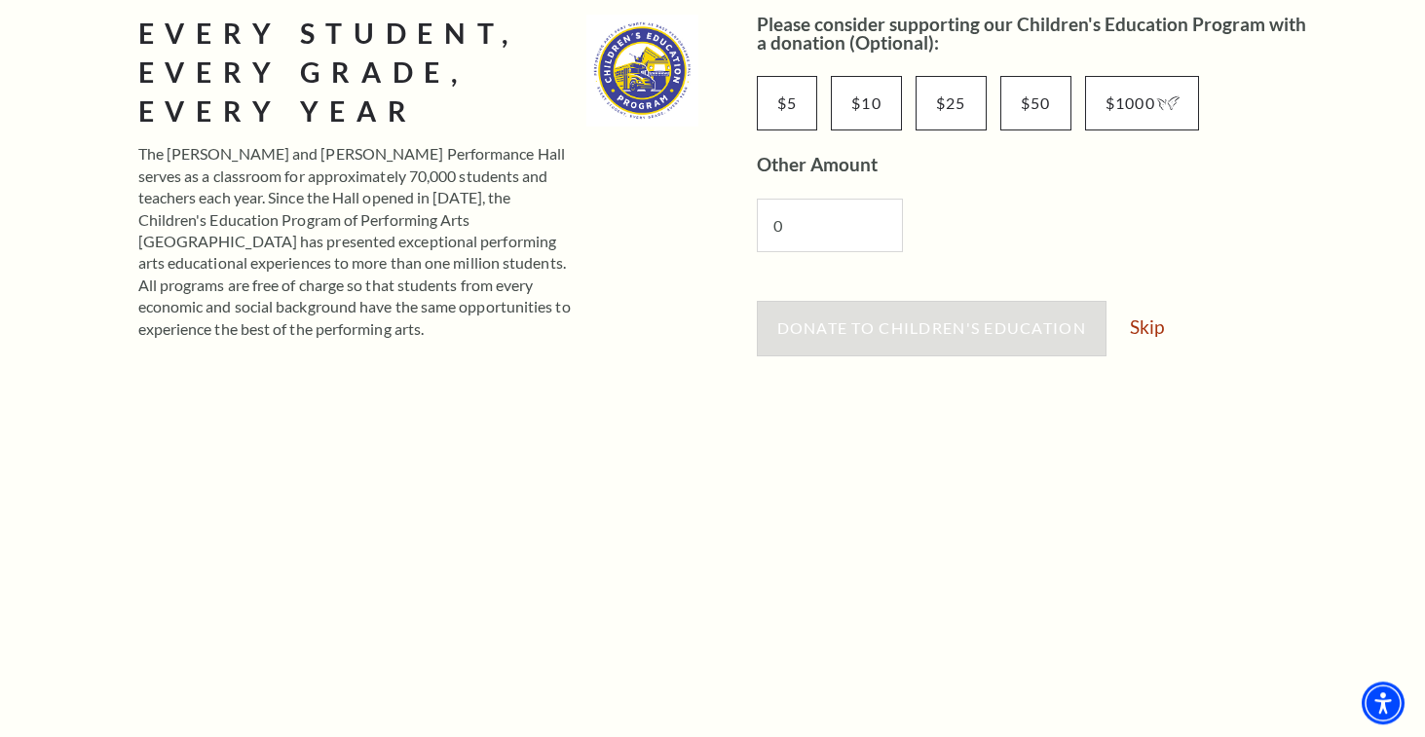
scroll to position [397, 0]
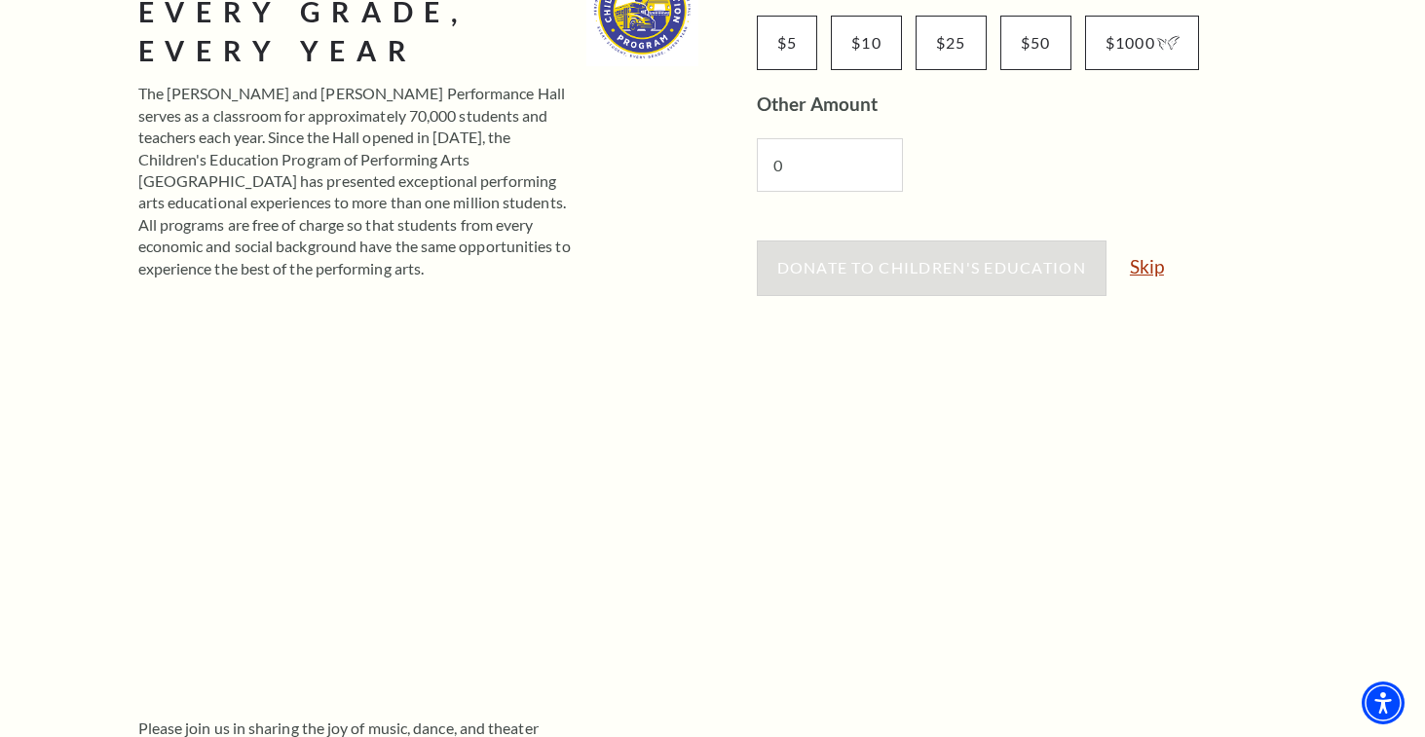
click at [1151, 269] on link "Skip" at bounding box center [1147, 266] width 34 height 19
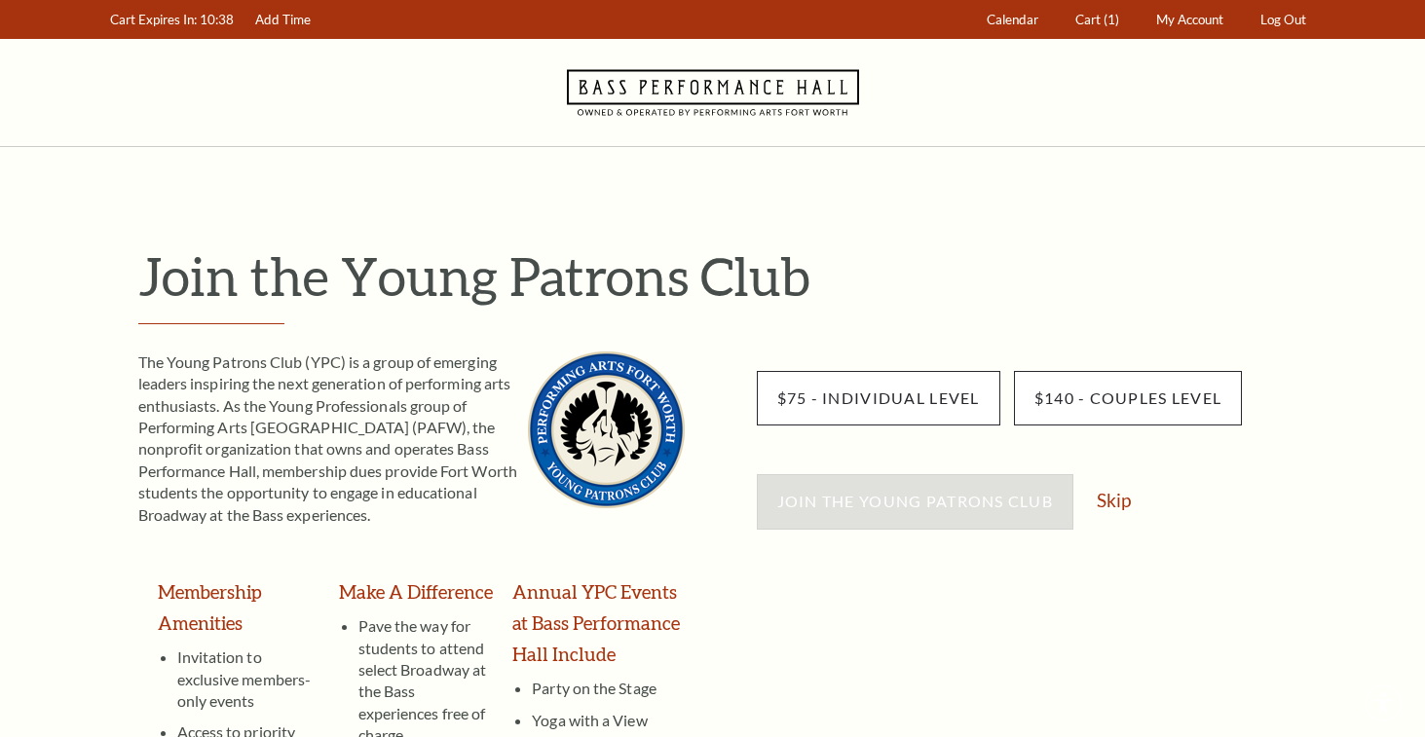
scroll to position [199, 0]
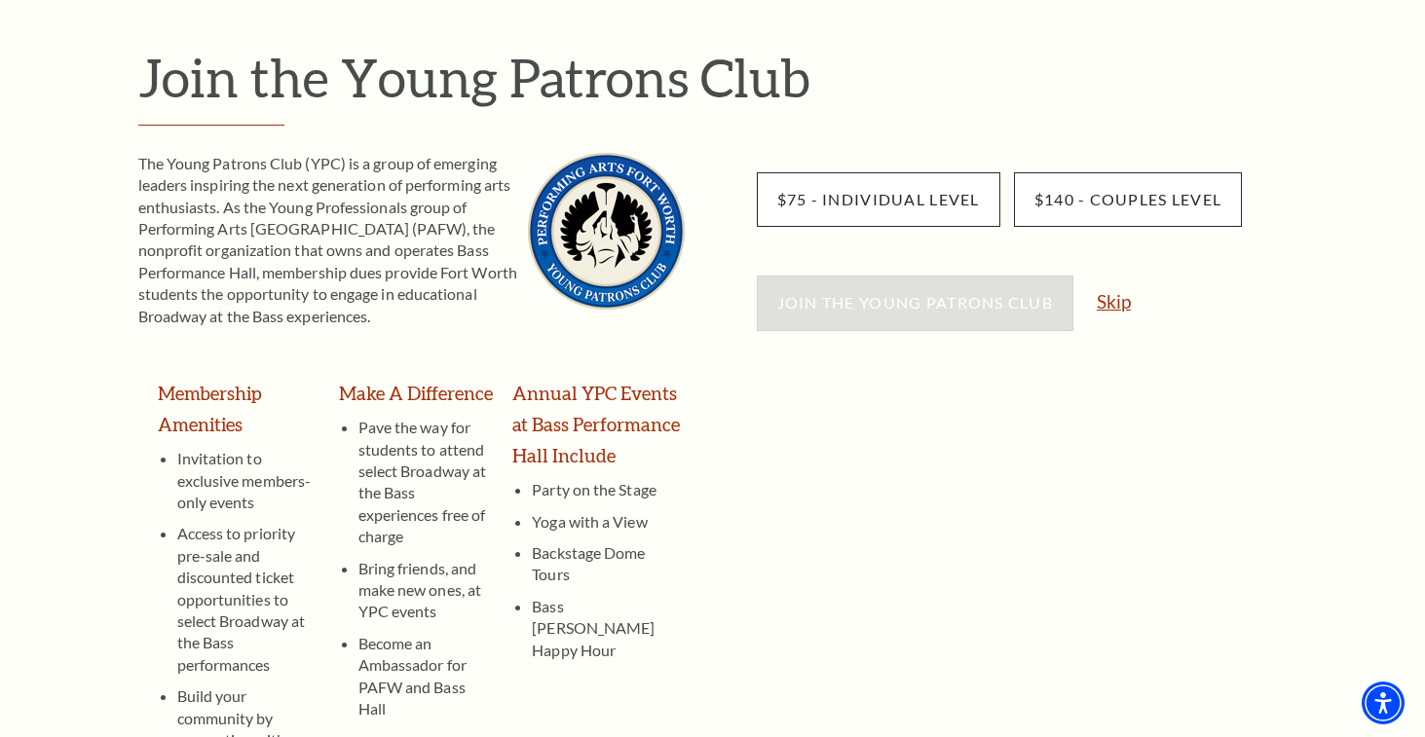
click at [1124, 310] on link "Skip" at bounding box center [1114, 301] width 34 height 19
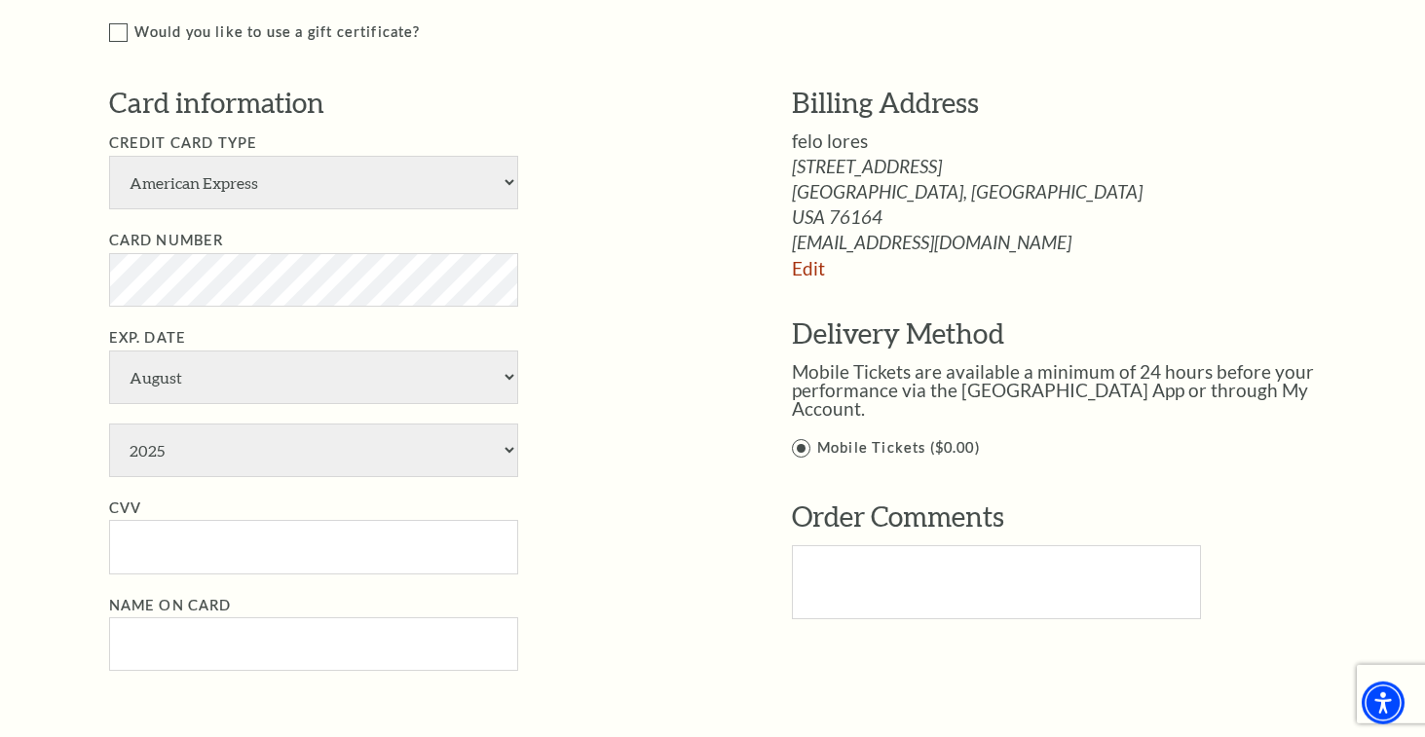
scroll to position [993, 0]
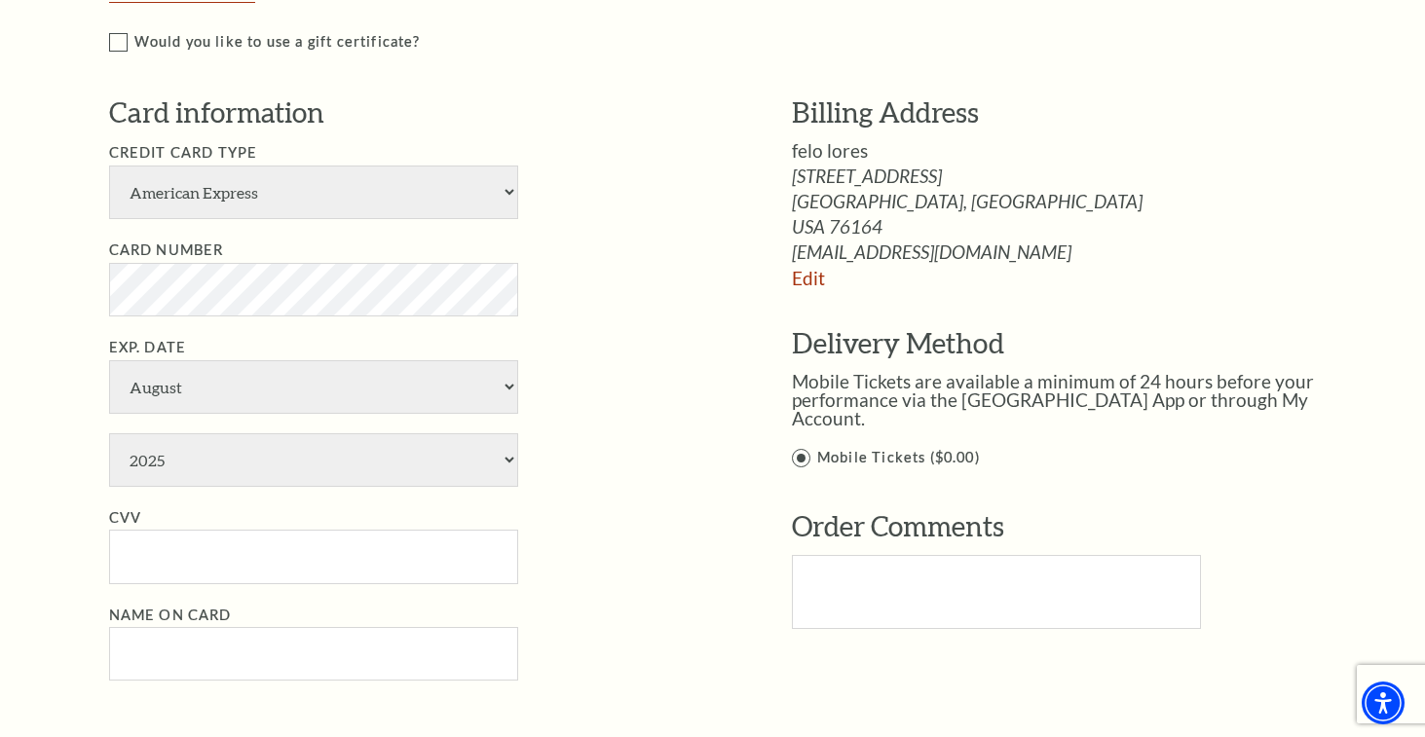
click at [576, 209] on li "Credit Card Type American Express Visa Master Card Discover" at bounding box center [421, 180] width 624 height 78
select select "24"
click option "Visa" at bounding box center [0, 0] width 0 height 0
click at [680, 311] on li "Card Number" at bounding box center [421, 278] width 624 height 78
click at [109, 360] on select "January February March April May June July August September October November De…" at bounding box center [313, 387] width 409 height 54
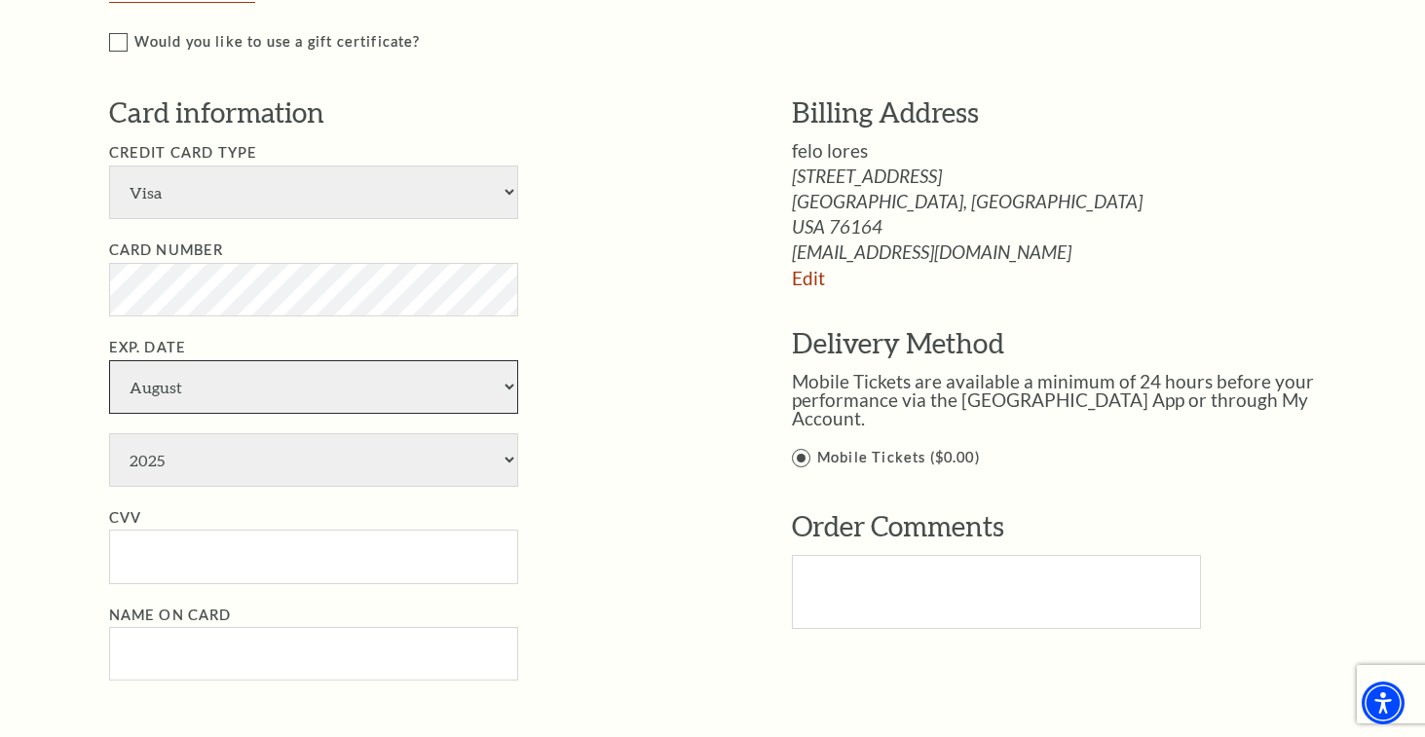
select select "12"
click option "December" at bounding box center [0, 0] width 0 height 0
click at [109, 433] on select "2025 2026 2027 2028 2029 2030 2031 2032 2033 2034" at bounding box center [313, 460] width 409 height 54
select select "2030"
click option "2030" at bounding box center [0, 0] width 0 height 0
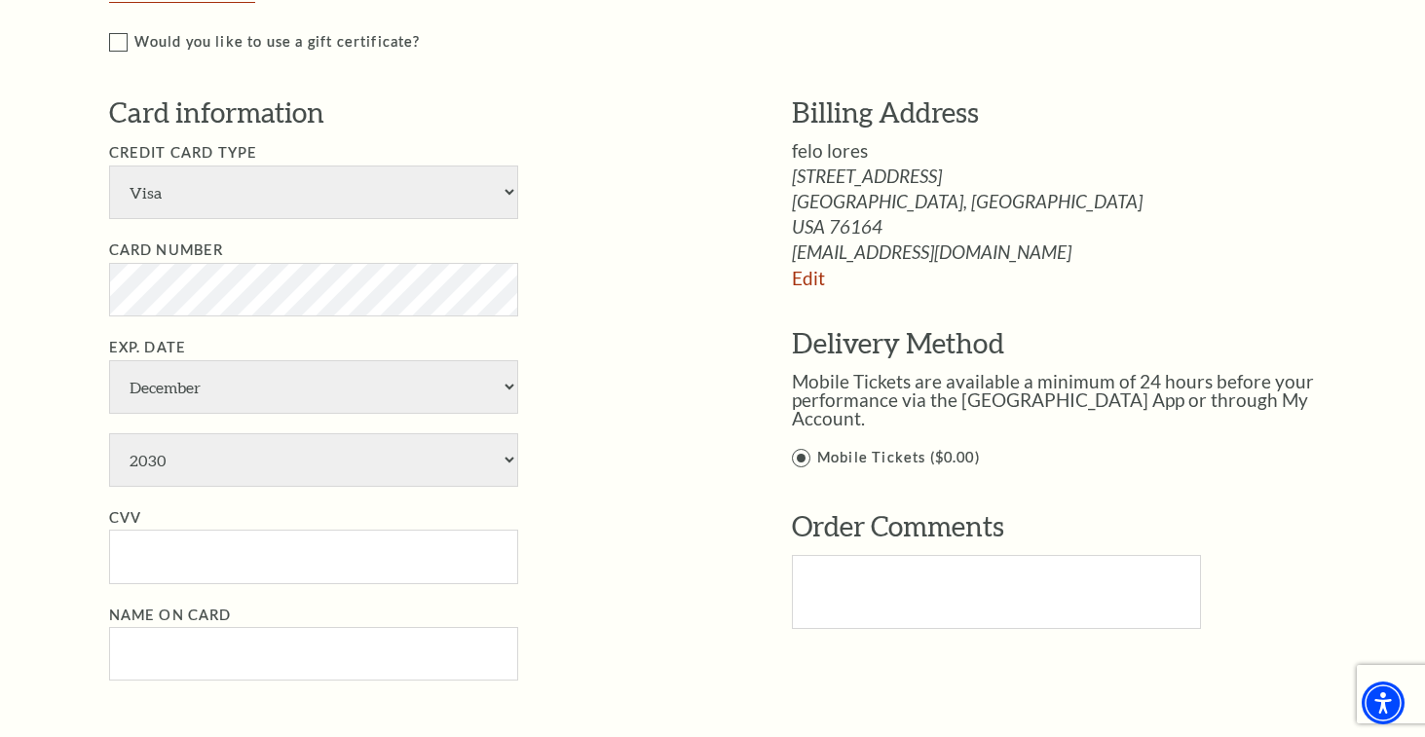
click at [555, 499] on ul "Credit Card Type American Express Visa Master Card Discover Card Number Exp. Da…" at bounding box center [421, 411] width 624 height 541
click at [300, 564] on input "CVV" at bounding box center [313, 557] width 409 height 54
paste input "951"
type input "951"
click at [310, 627] on input "Name on Card" at bounding box center [313, 654] width 409 height 54
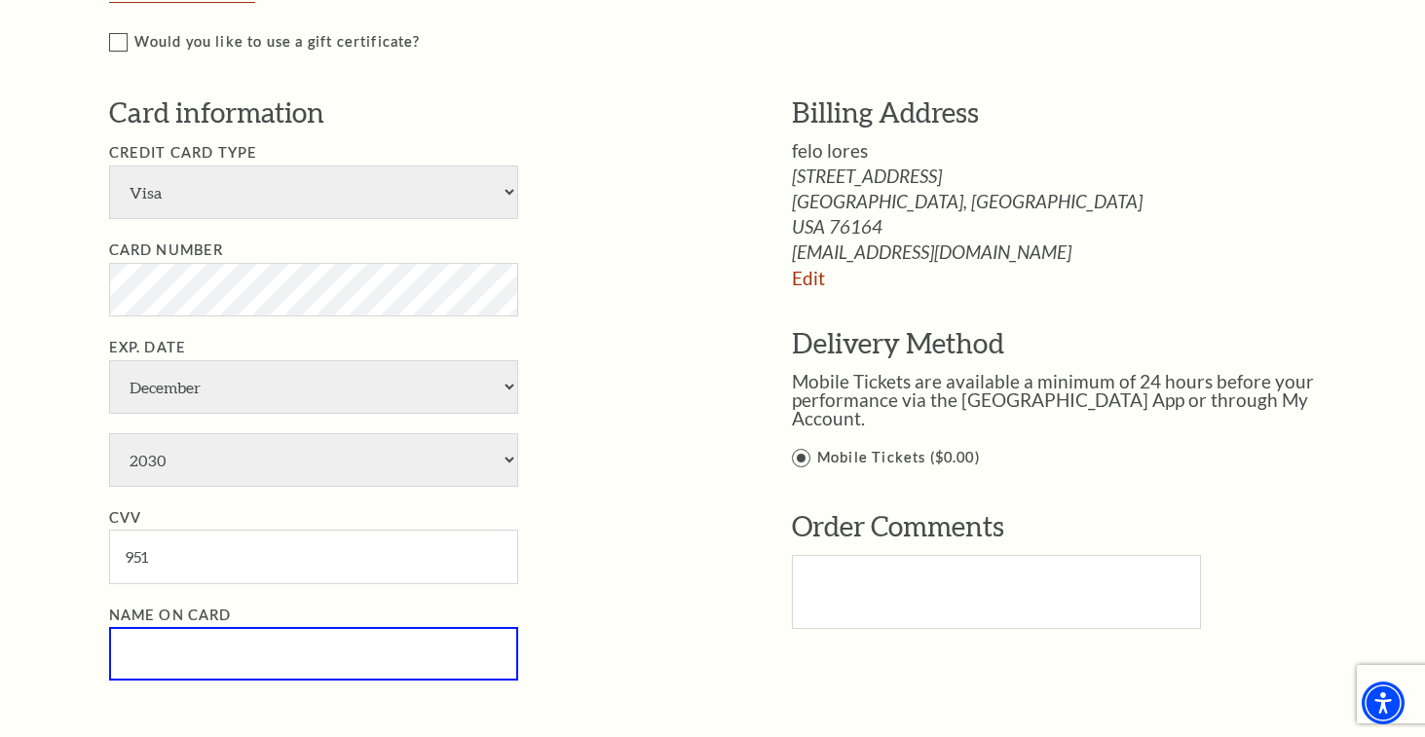
paste input "felolores"
click at [152, 645] on input "felolores" at bounding box center [313, 654] width 409 height 54
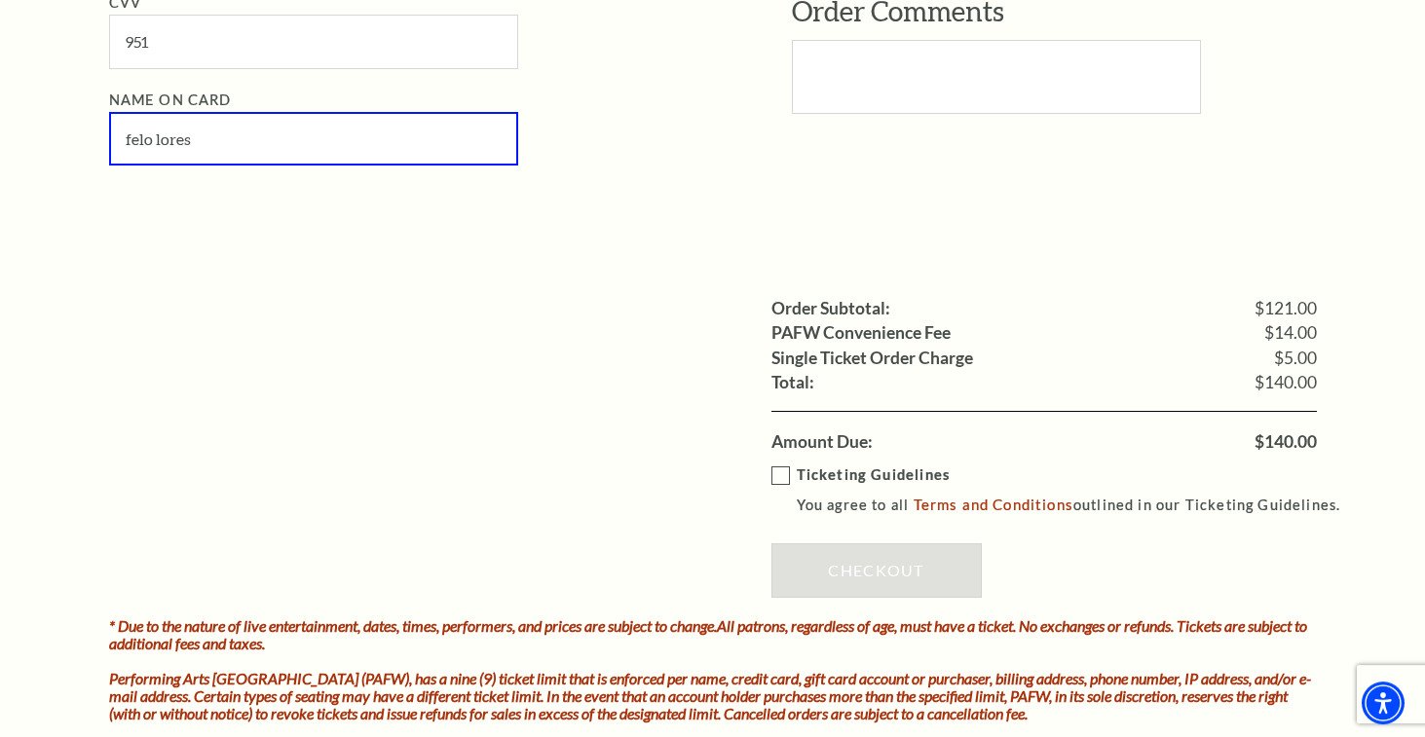
scroll to position [1490, 0]
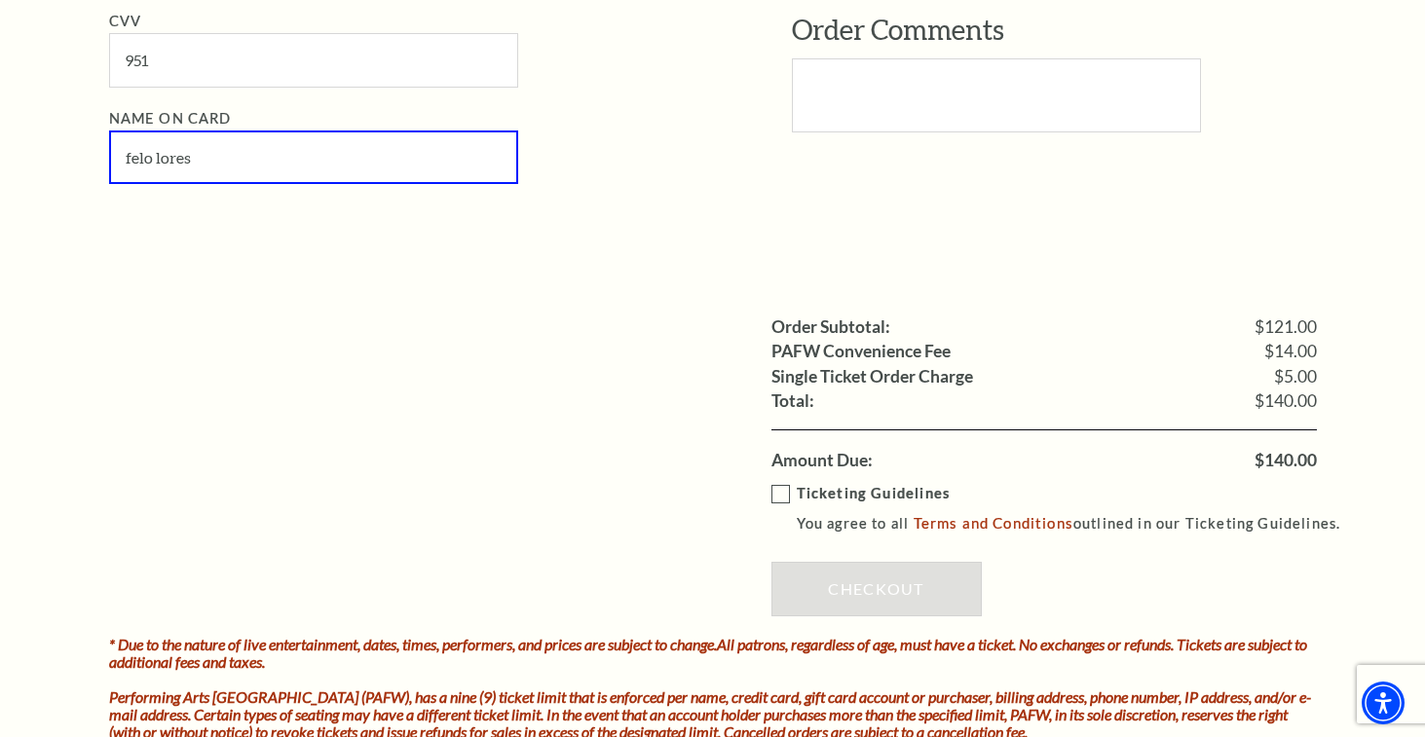
type input "felo lores"
click at [782, 488] on label "Ticketing Guidelines You agree to all Terms and Conditions outlined in our Tick…" at bounding box center [1064, 509] width 587 height 54
click at [0, 0] on input "Ticketing Guidelines You agree to all Terms and Conditions outlined in our Tick…" at bounding box center [0, 0] width 0 height 0
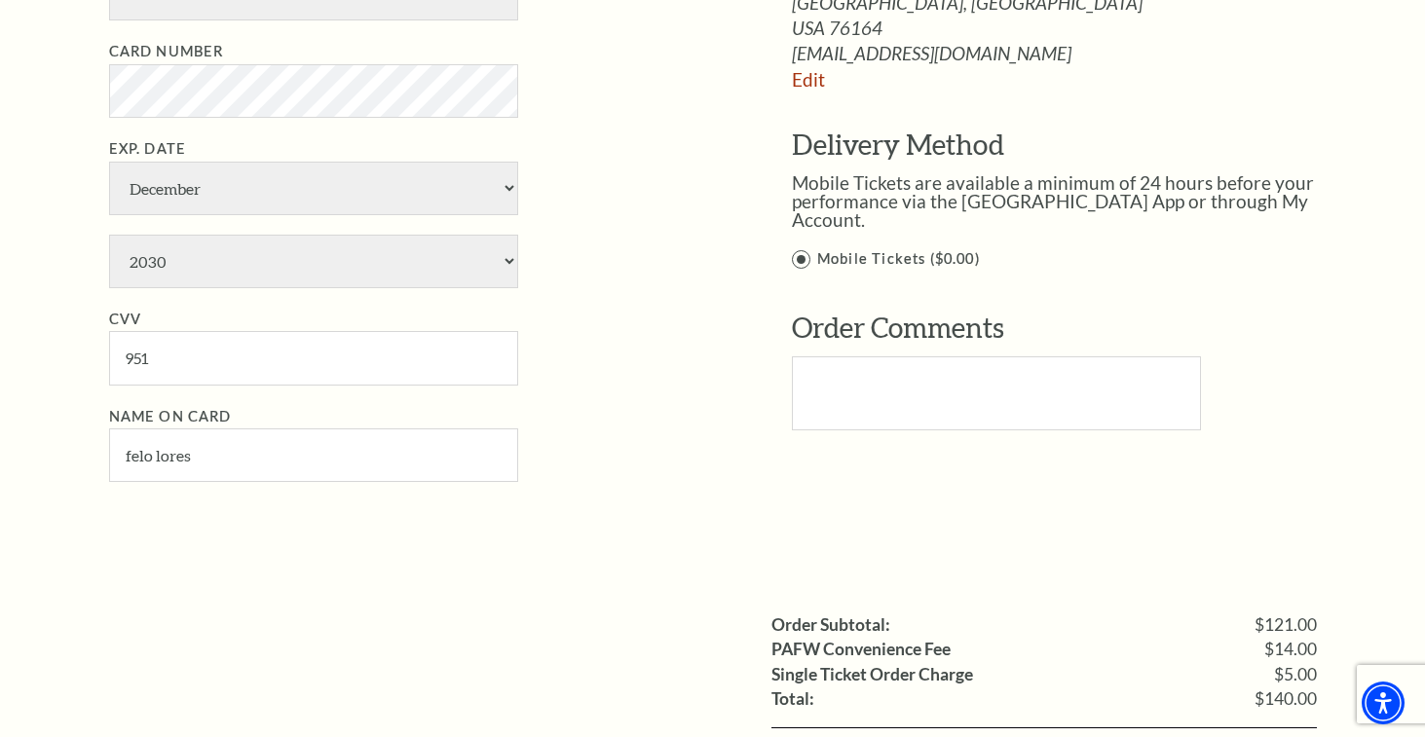
scroll to position [1589, 0]
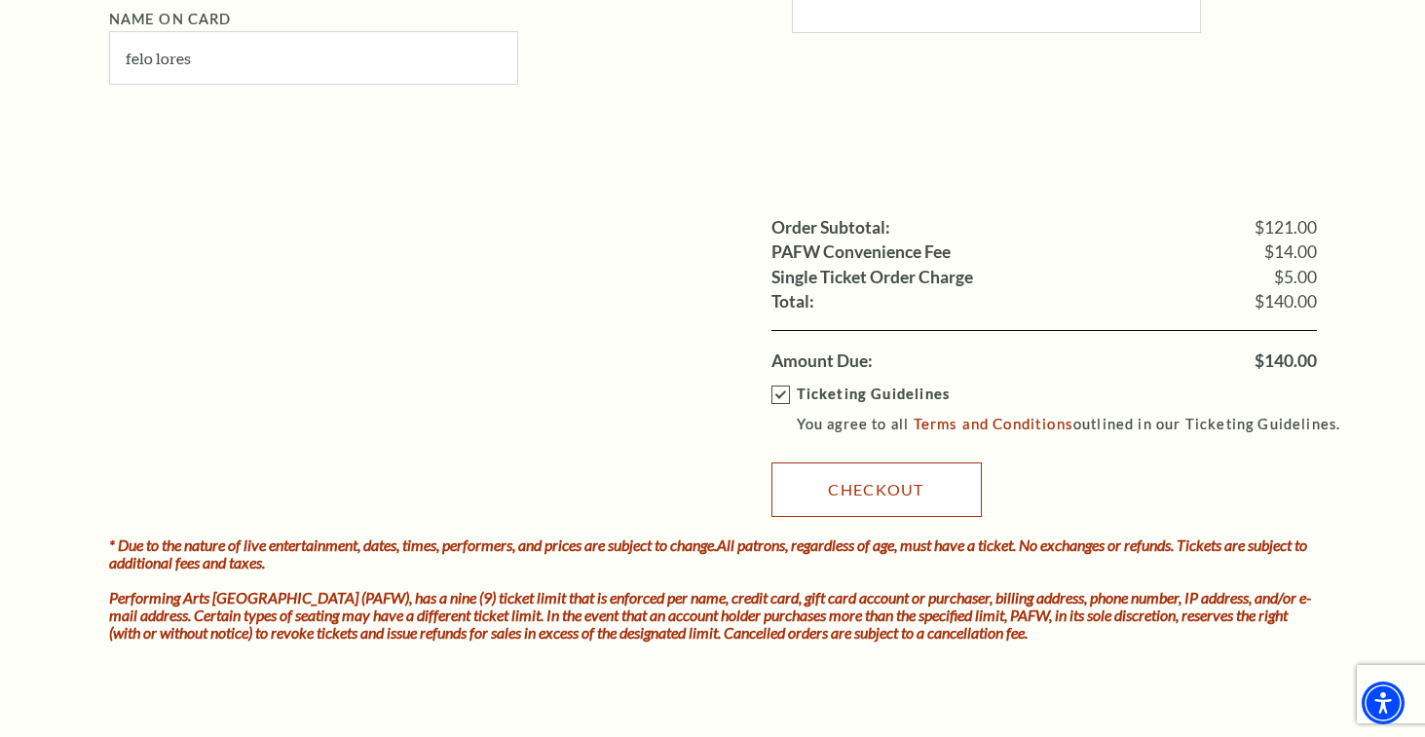
click at [886, 496] on link "Checkout" at bounding box center [876, 490] width 210 height 55
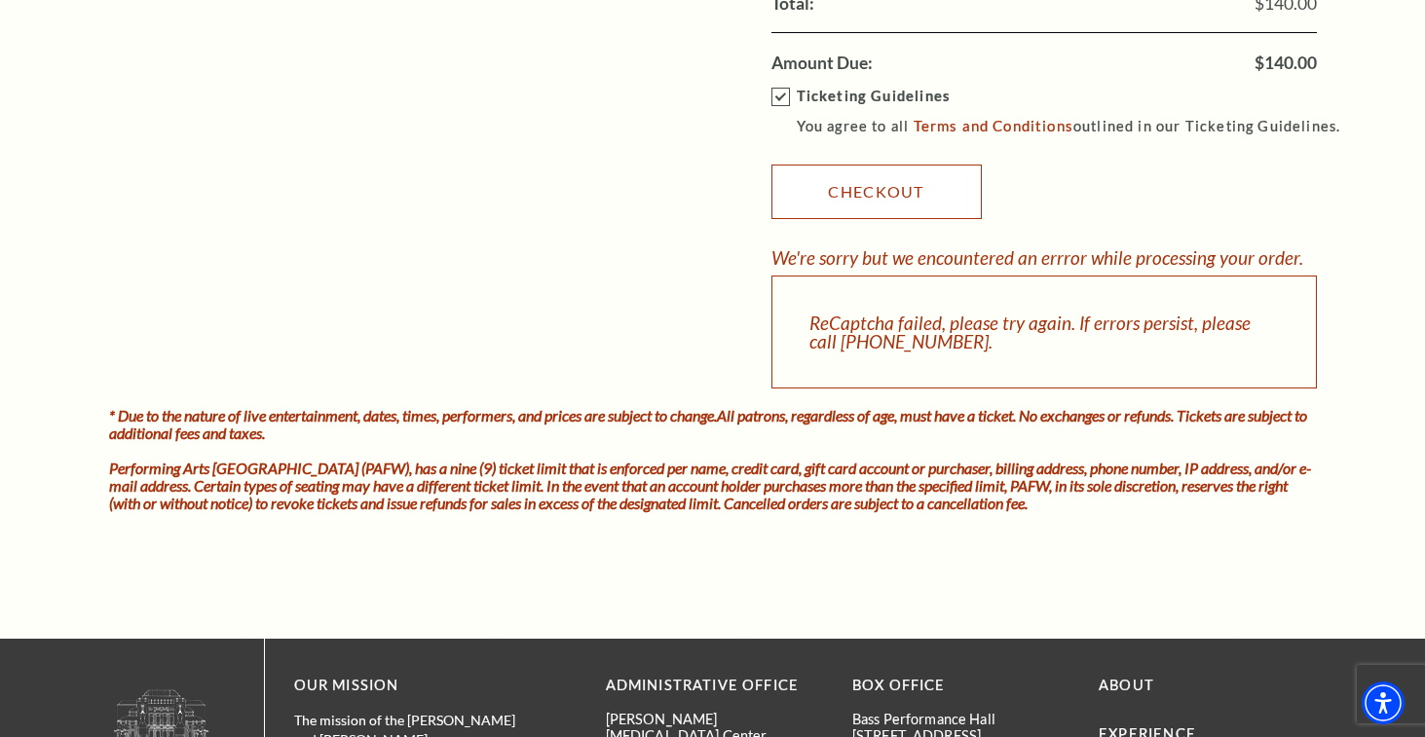
scroll to position [1788, 0]
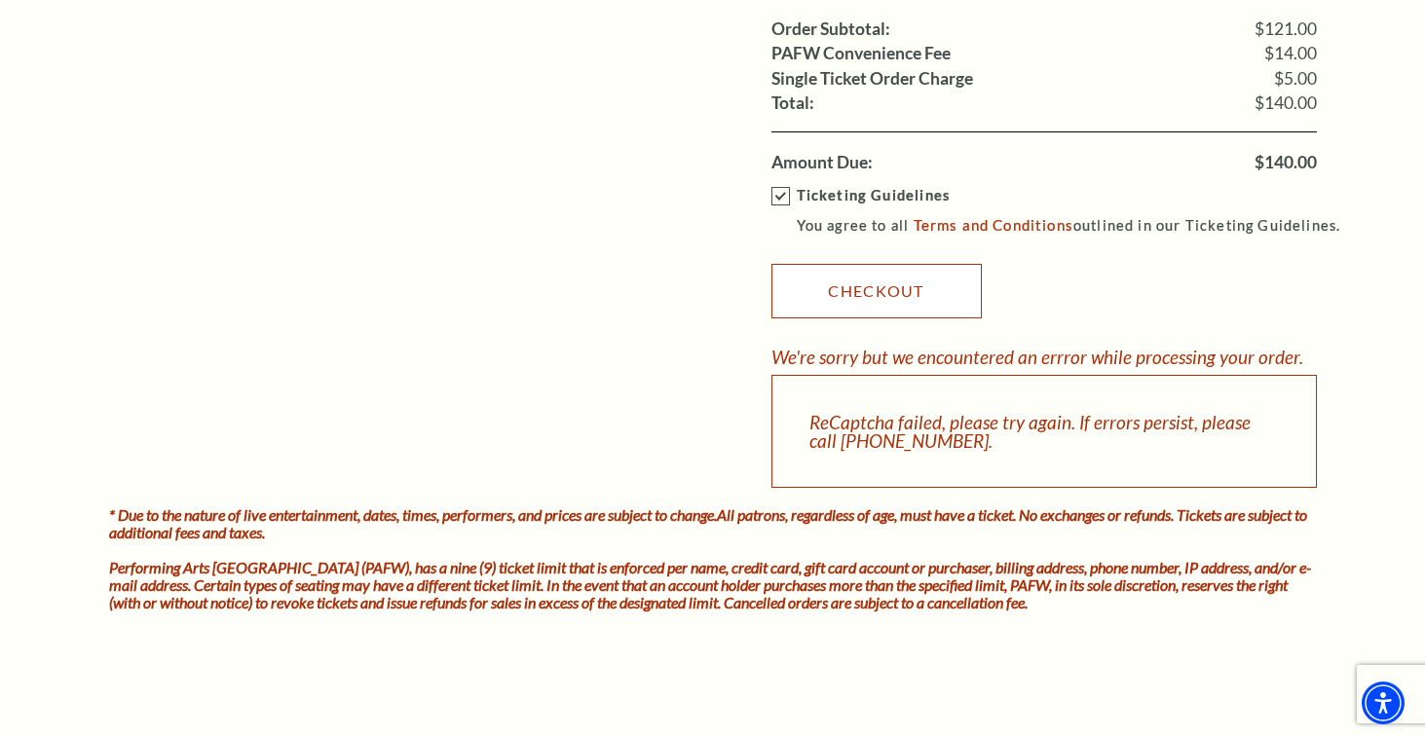
click at [893, 287] on link "Checkout" at bounding box center [876, 291] width 210 height 55
click at [0, 0] on div "One Moment While We Process Your Order" at bounding box center [0, 0] width 0 height 0
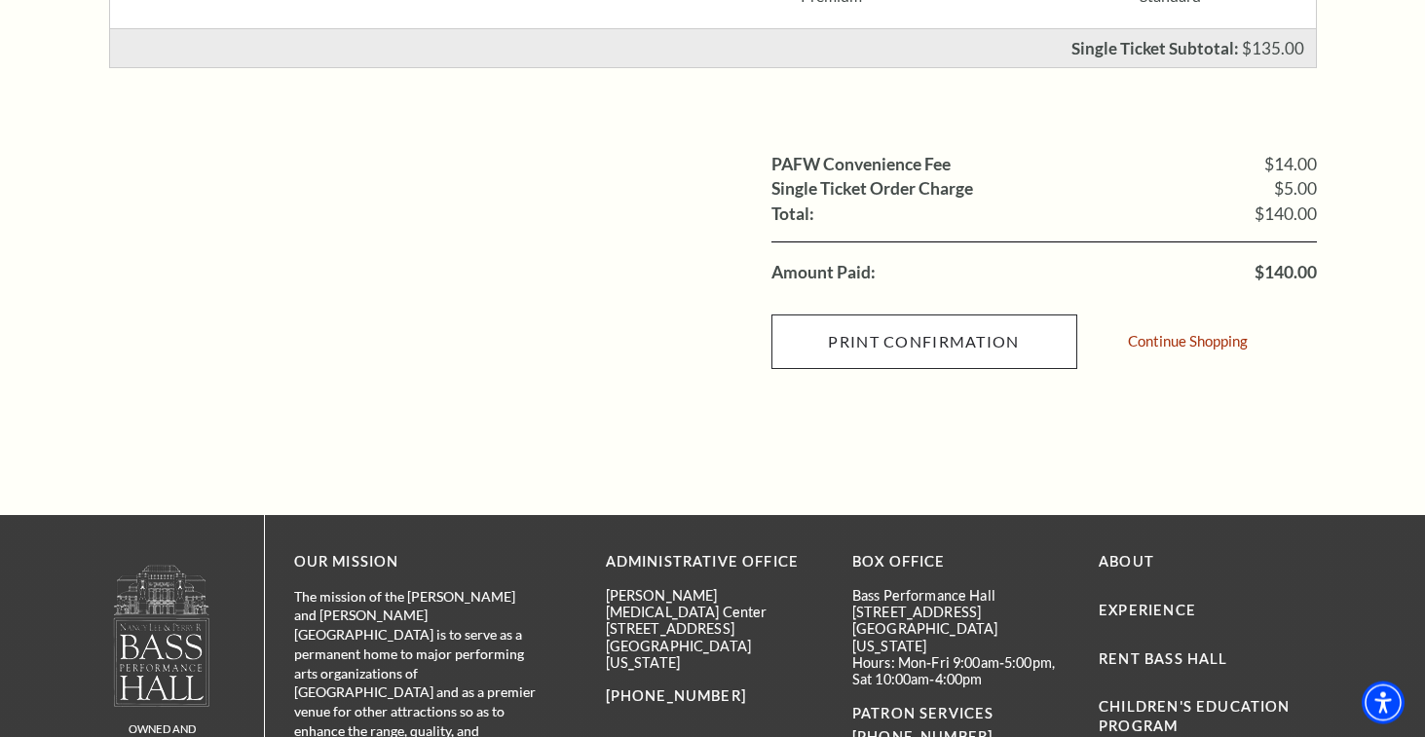
scroll to position [695, 0]
